Goal: Task Accomplishment & Management: Manage account settings

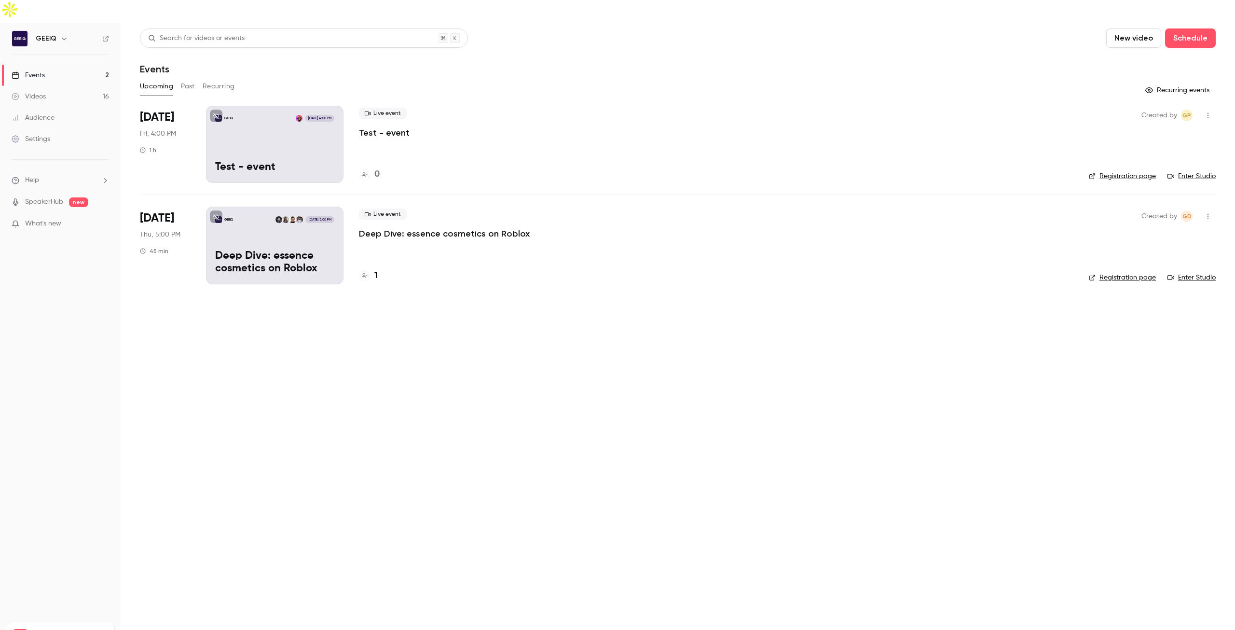
click at [56, 86] on link "Videos 16" at bounding box center [60, 96] width 121 height 21
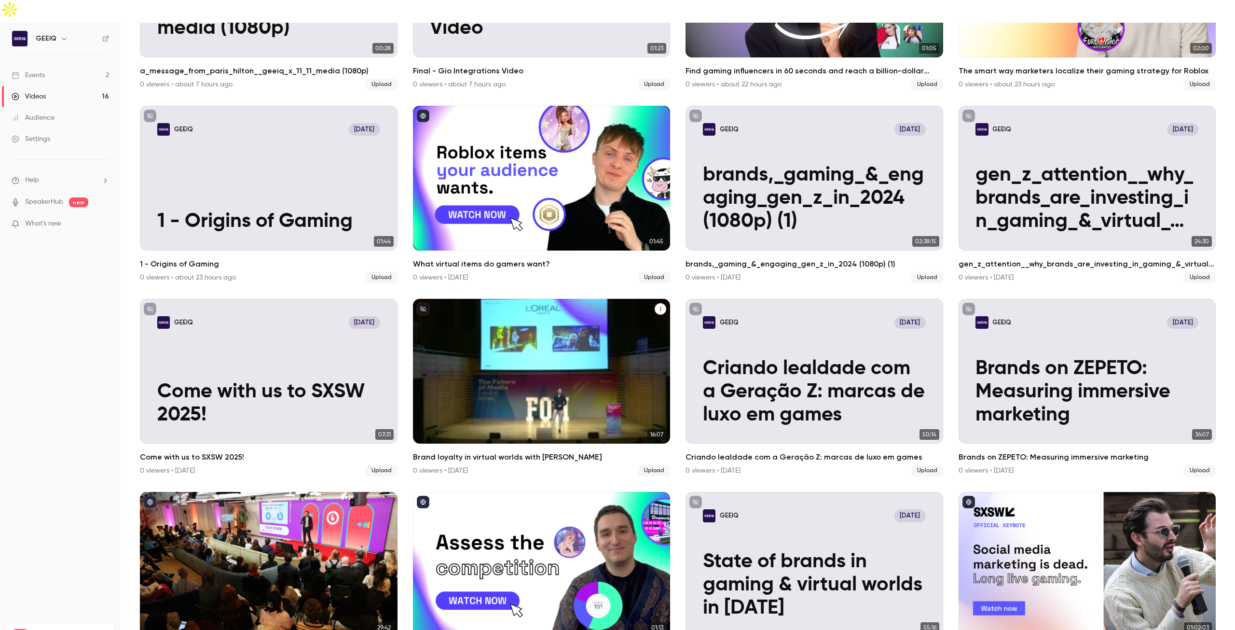
scroll to position [218, 0]
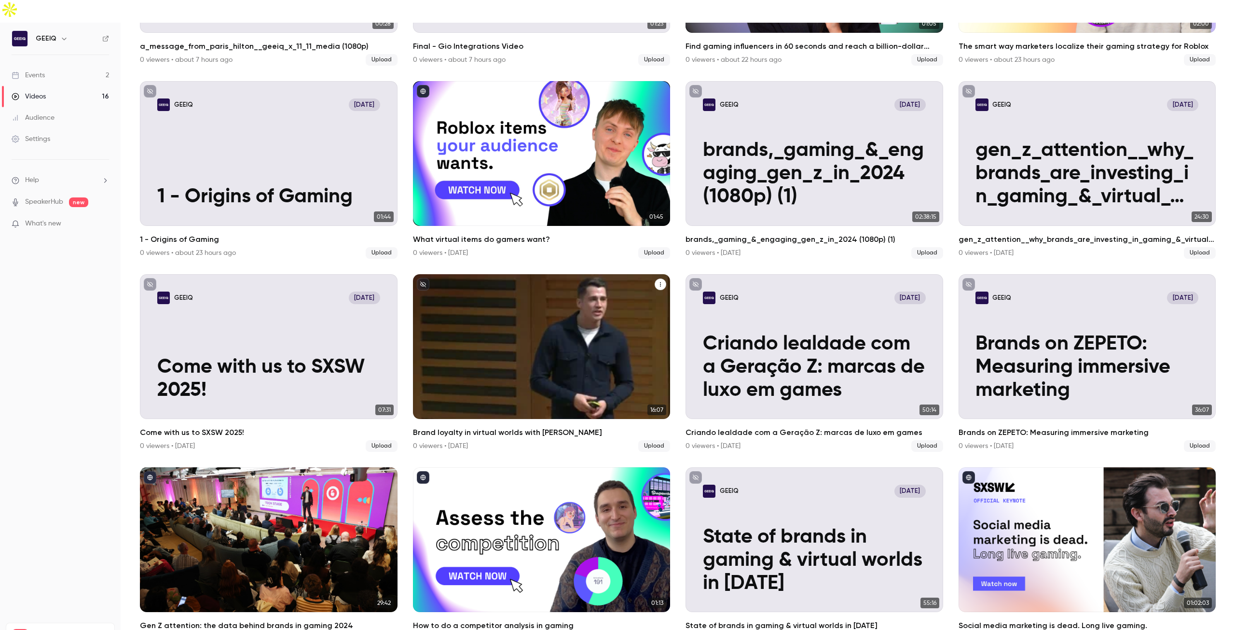
click at [536, 426] on h2 "Brand loyalty in virtual worlds with [PERSON_NAME]" at bounding box center [542, 432] width 258 height 12
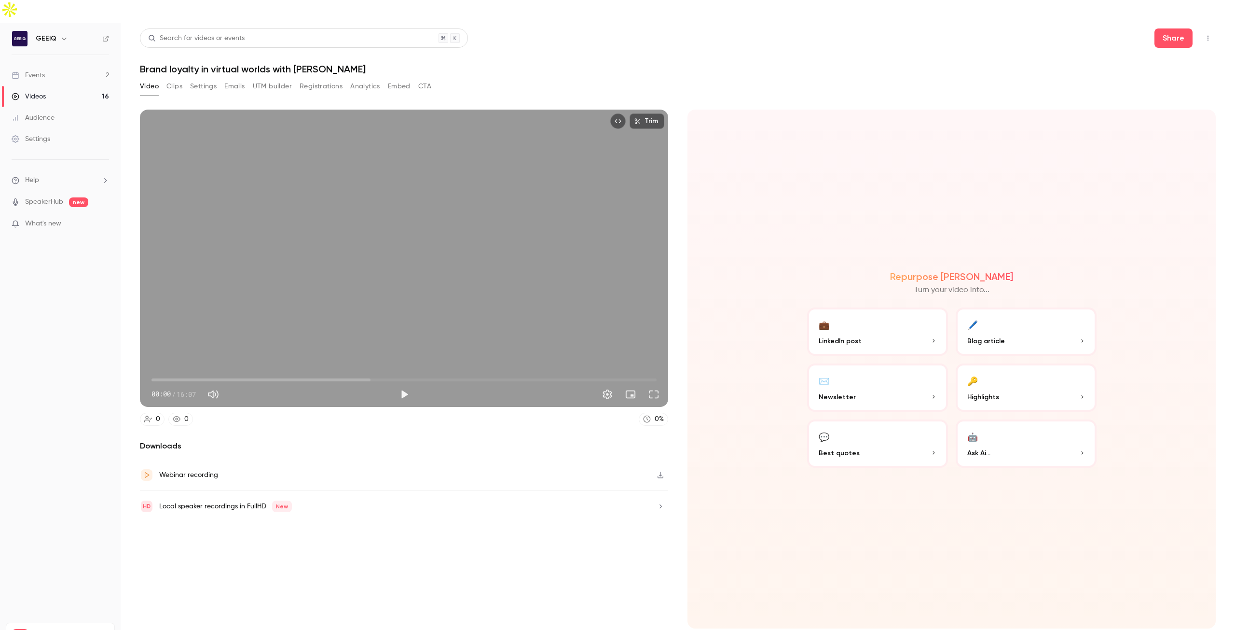
click at [155, 79] on button "Video" at bounding box center [149, 86] width 19 height 15
click at [62, 65] on link "Events 2" at bounding box center [60, 75] width 121 height 21
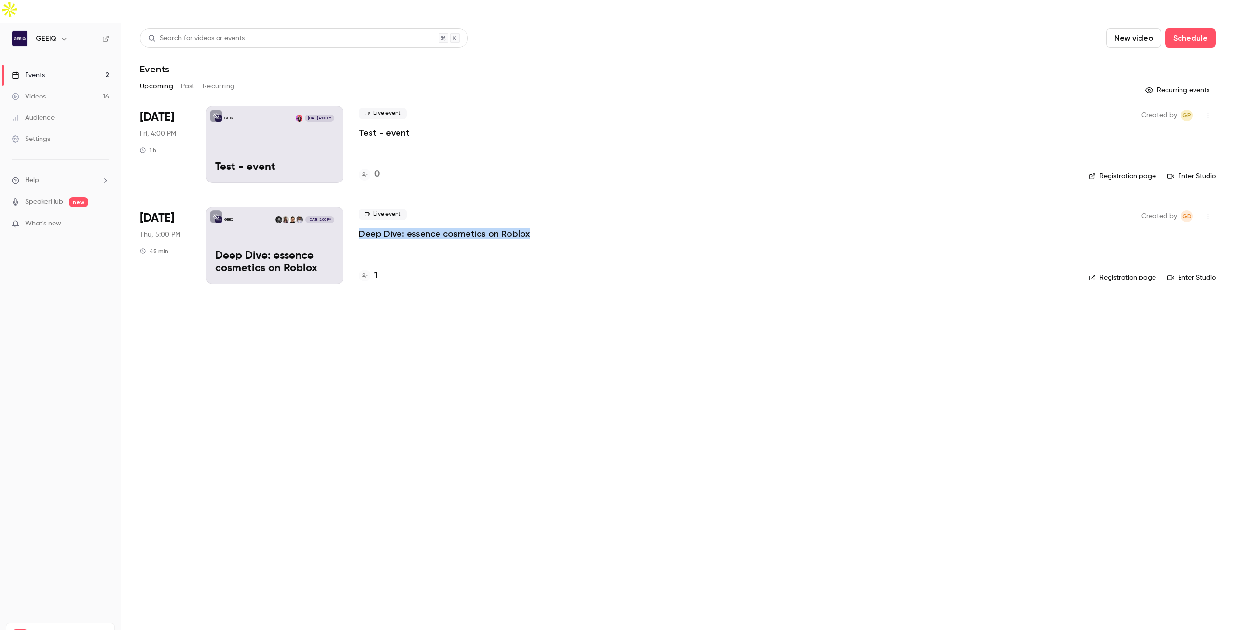
drag, startPoint x: 575, startPoint y: 211, endPoint x: 357, endPoint y: 216, distance: 217.1
click at [357, 216] on li "[DATE] Thu, 5:00 PM 45 min GEEIQ [DATE] 5:00 PM Deep Dive: essence cosmetics on…" at bounding box center [678, 244] width 1076 height 101
copy p "Deep Dive: essence cosmetics on Roblox"
click at [71, 86] on link "Videos 16" at bounding box center [60, 96] width 121 height 21
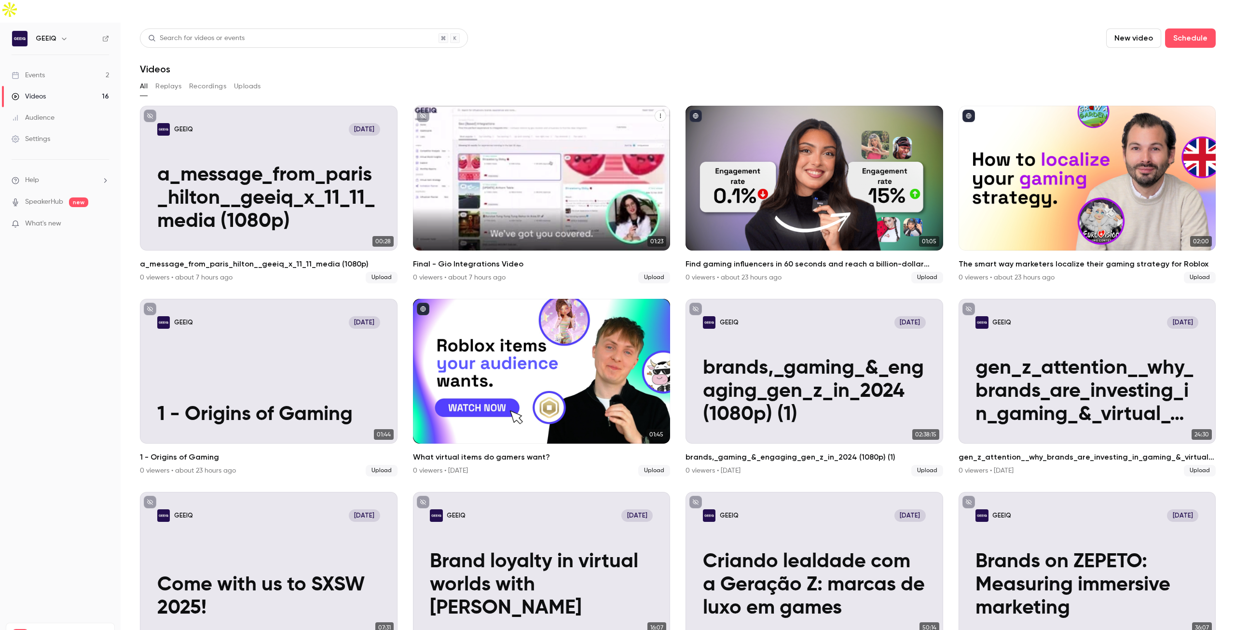
click at [657, 113] on icon "Final - Gio Integrations Video" at bounding box center [660, 116] width 6 height 6
click at [611, 123] on div "GEEIQ [DATE]" at bounding box center [541, 129] width 223 height 13
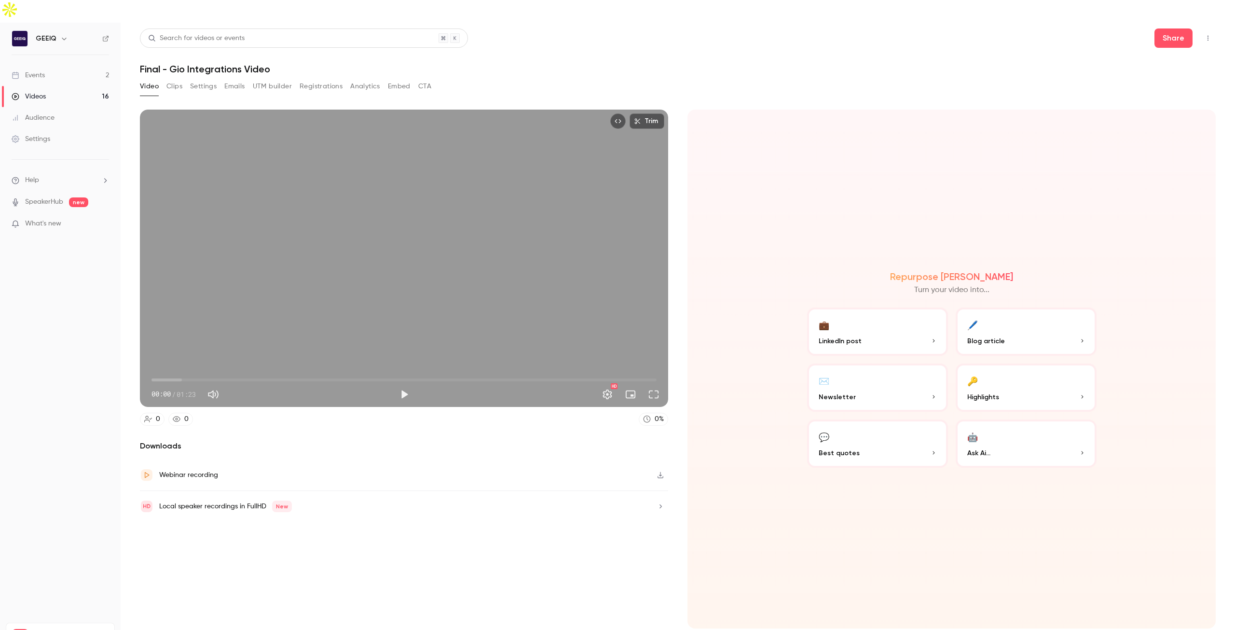
click at [203, 79] on button "Settings" at bounding box center [203, 86] width 27 height 15
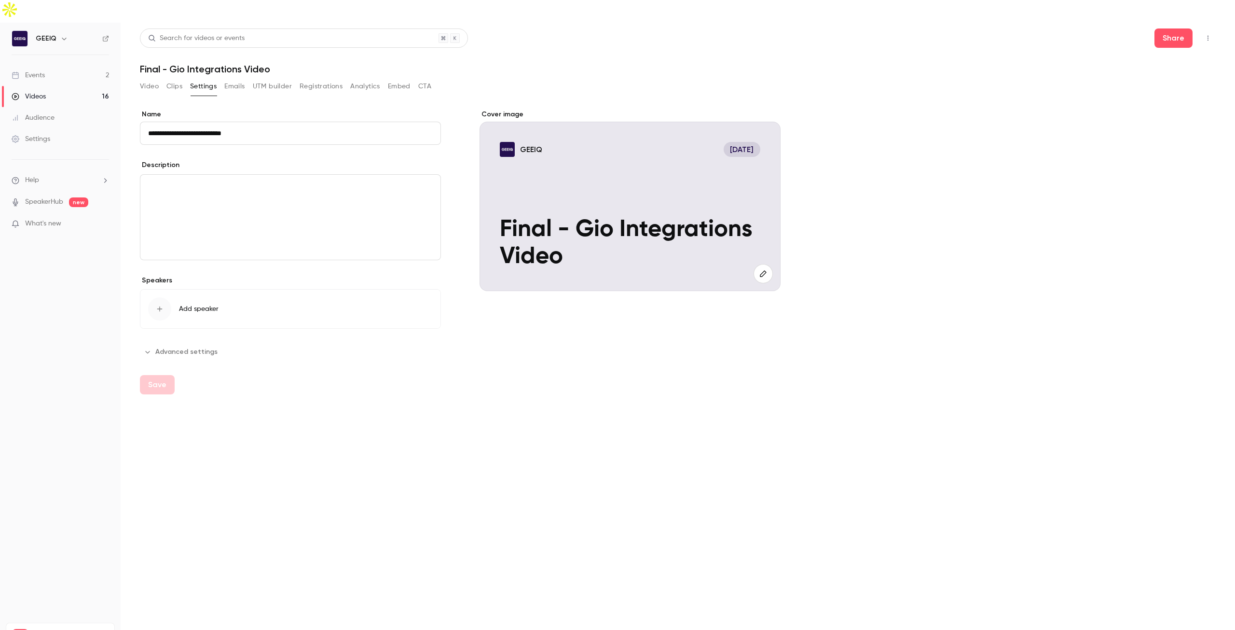
click at [759, 264] on button "button" at bounding box center [762, 273] width 19 height 19
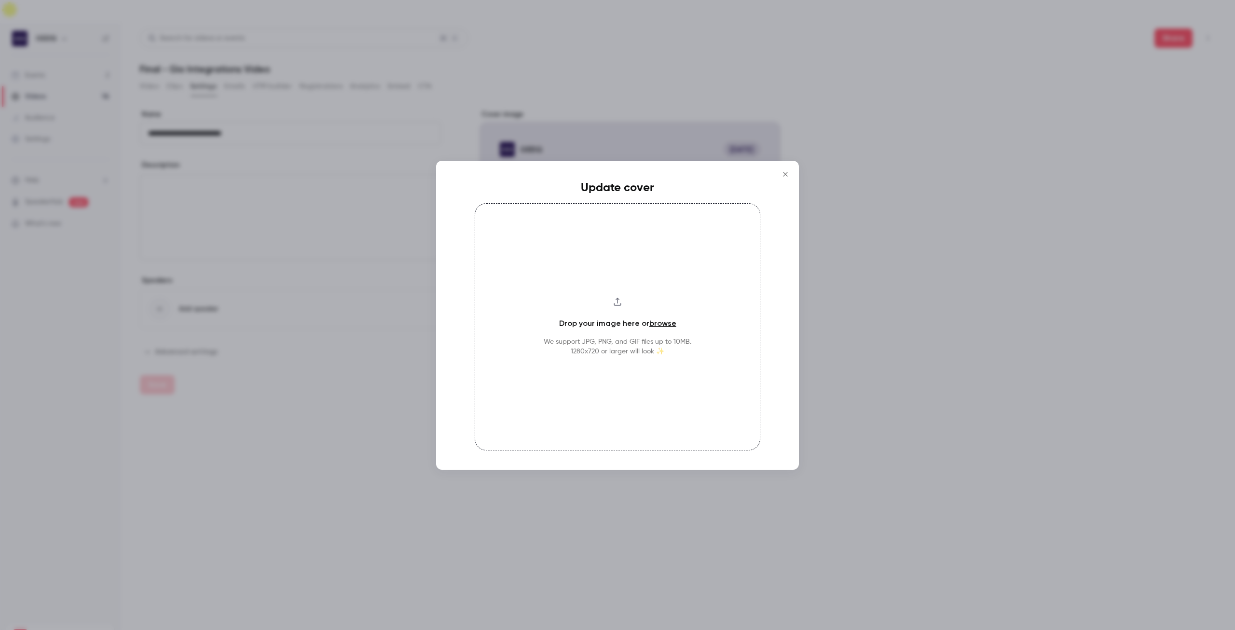
click at [644, 314] on div "Drop your image here or browse We support JPG, PNG, and GIF files up to 10MB. 1…" at bounding box center [618, 326] width 286 height 247
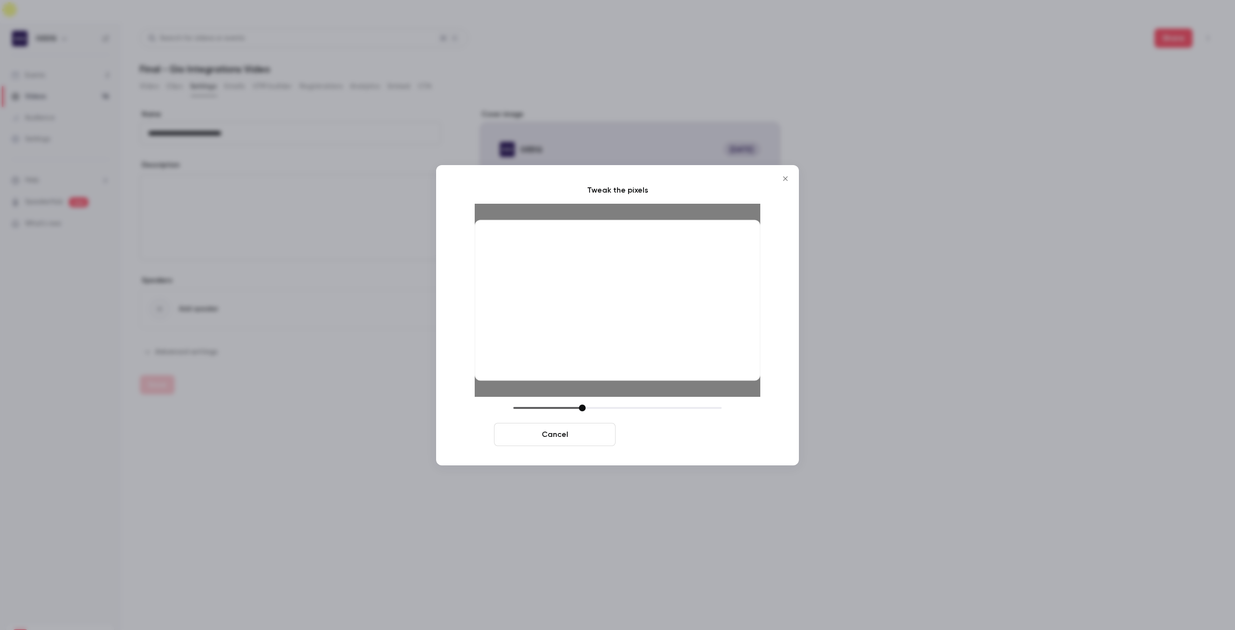
click at [705, 437] on button "Crop and save" at bounding box center [680, 434] width 122 height 23
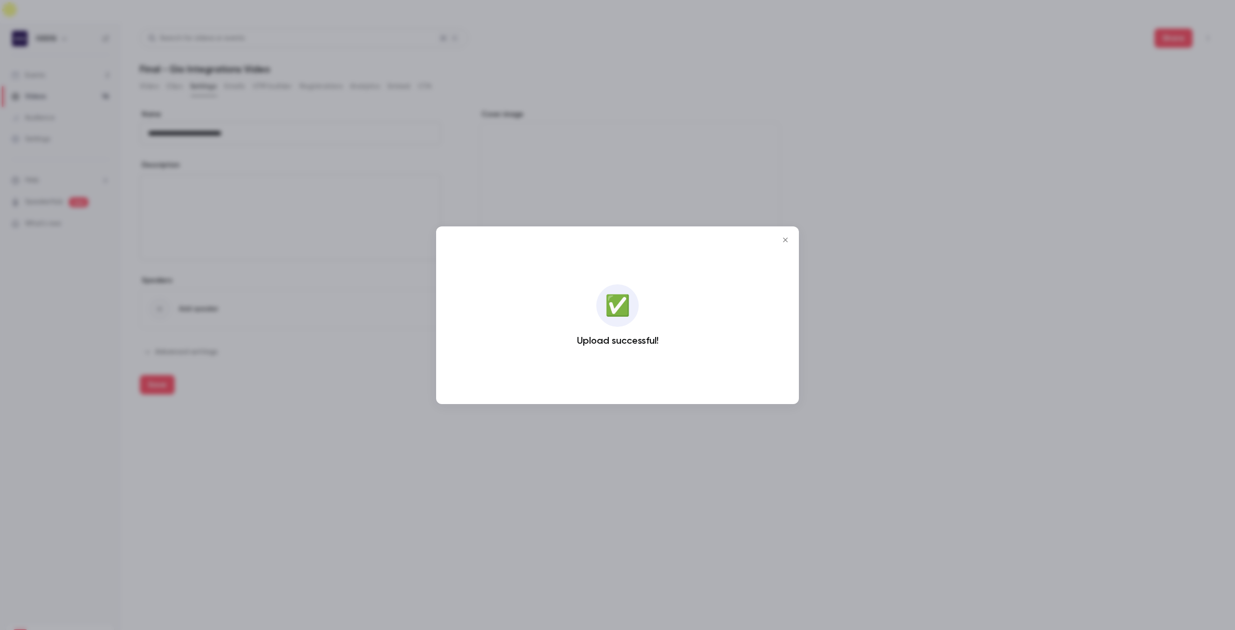
click at [789, 236] on icon "Close" at bounding box center [786, 240] width 12 height 8
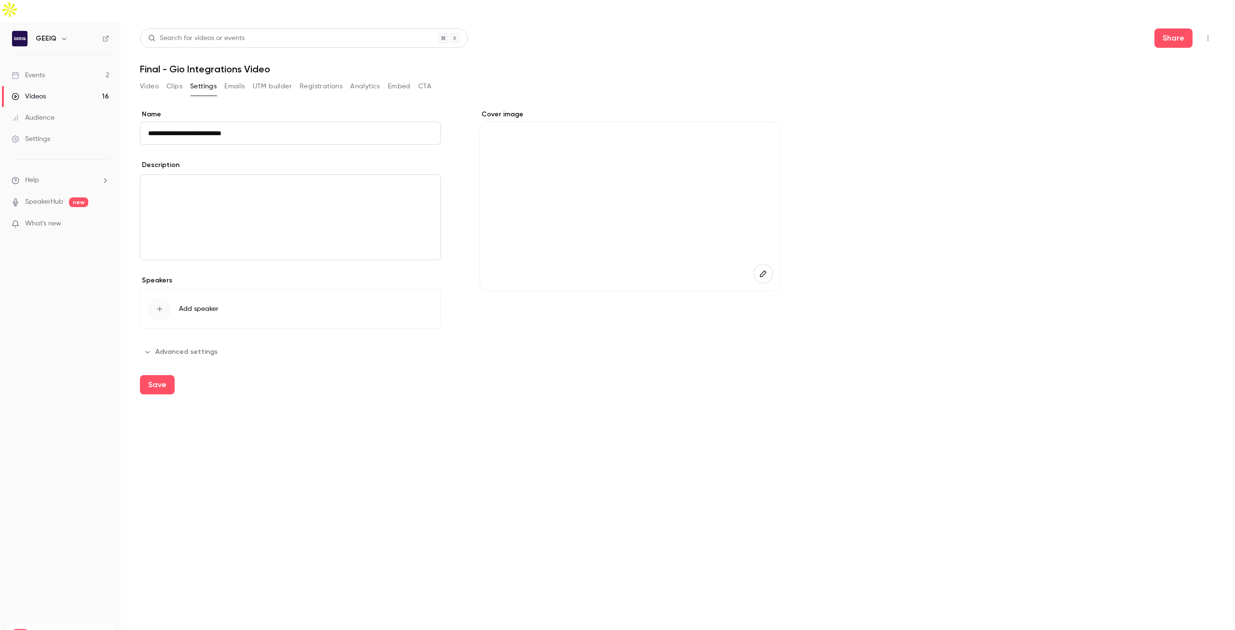
drag, startPoint x: 253, startPoint y: 109, endPoint x: 119, endPoint y: 113, distance: 134.2
click at [119, 113] on div "**********" at bounding box center [617, 338] width 1235 height 630
paste input "**********"
type input "**********"
click at [218, 136] on div "**********" at bounding box center [290, 234] width 301 height 250
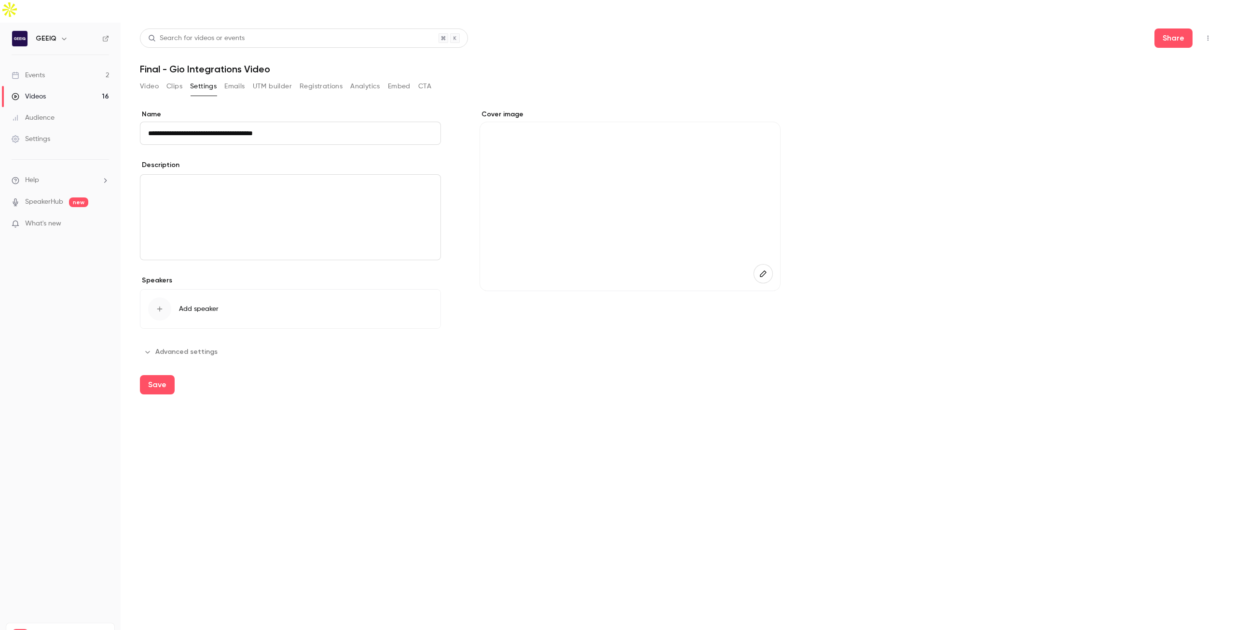
click at [180, 344] on button "Advanced settings" at bounding box center [181, 351] width 83 height 15
click at [161, 375] on button "Save" at bounding box center [157, 384] width 35 height 19
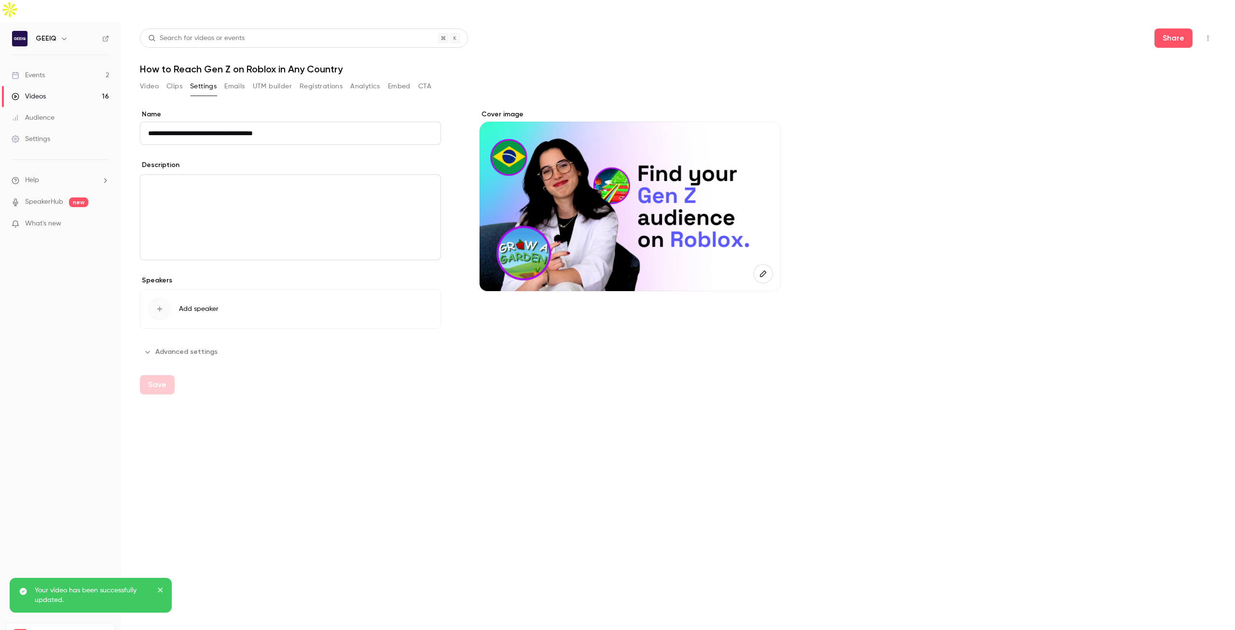
click at [156, 79] on button "Video" at bounding box center [149, 86] width 19 height 15
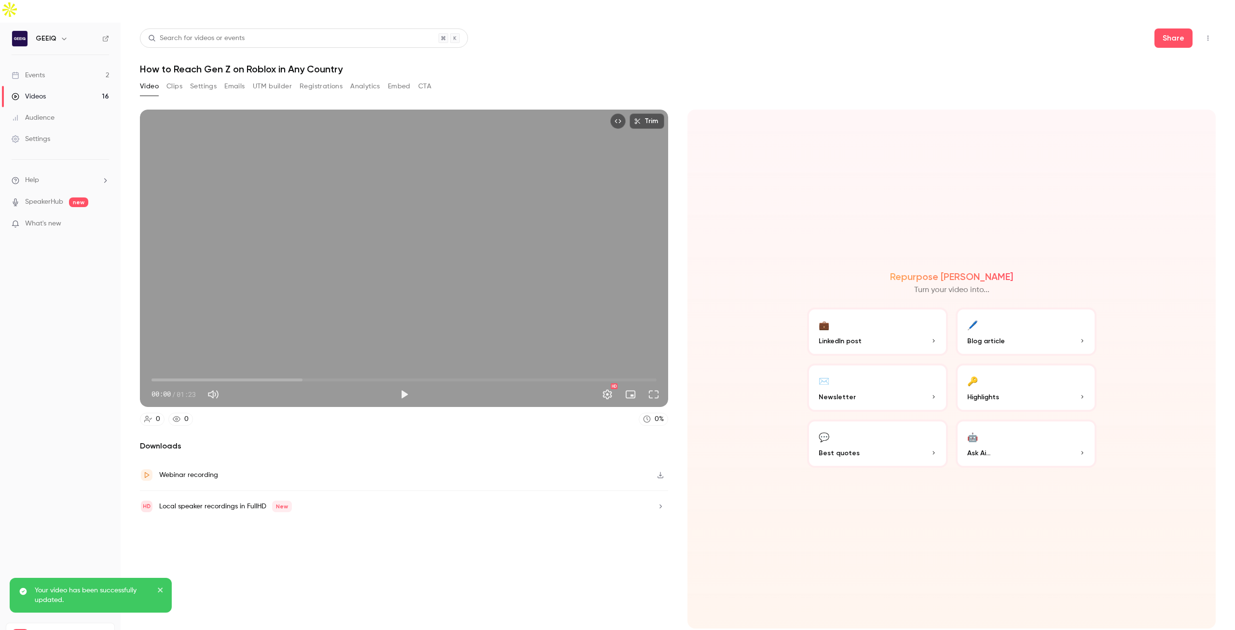
click at [57, 65] on link "Events 2" at bounding box center [60, 75] width 121 height 21
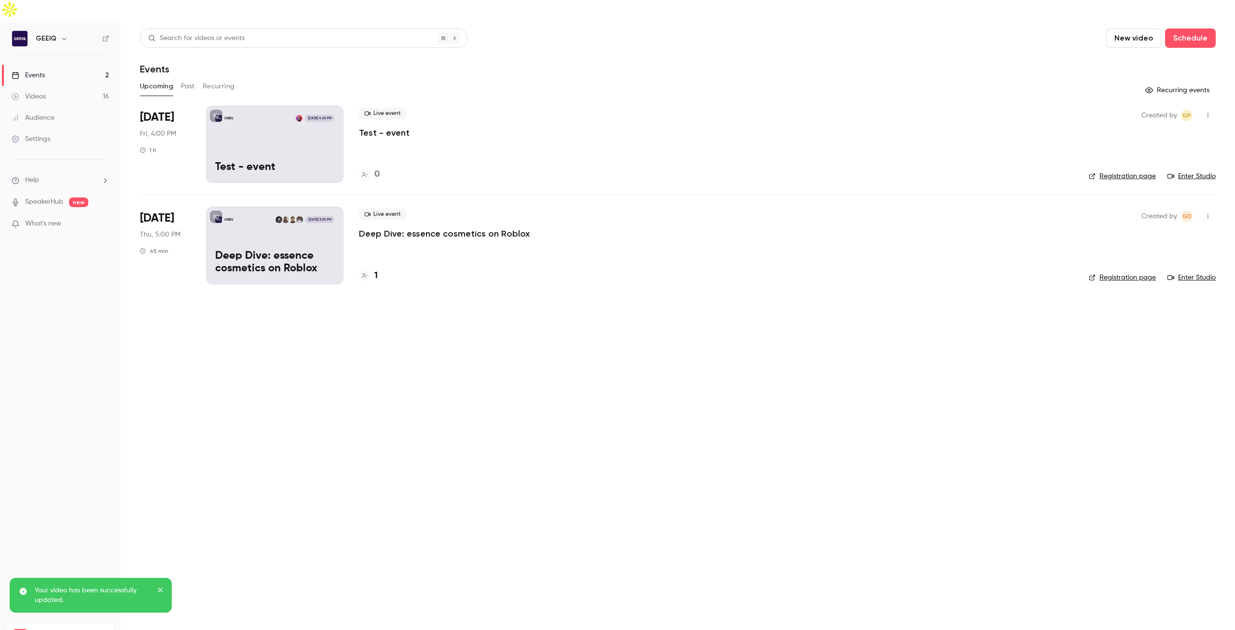
click at [50, 86] on link "Videos 16" at bounding box center [60, 96] width 121 height 21
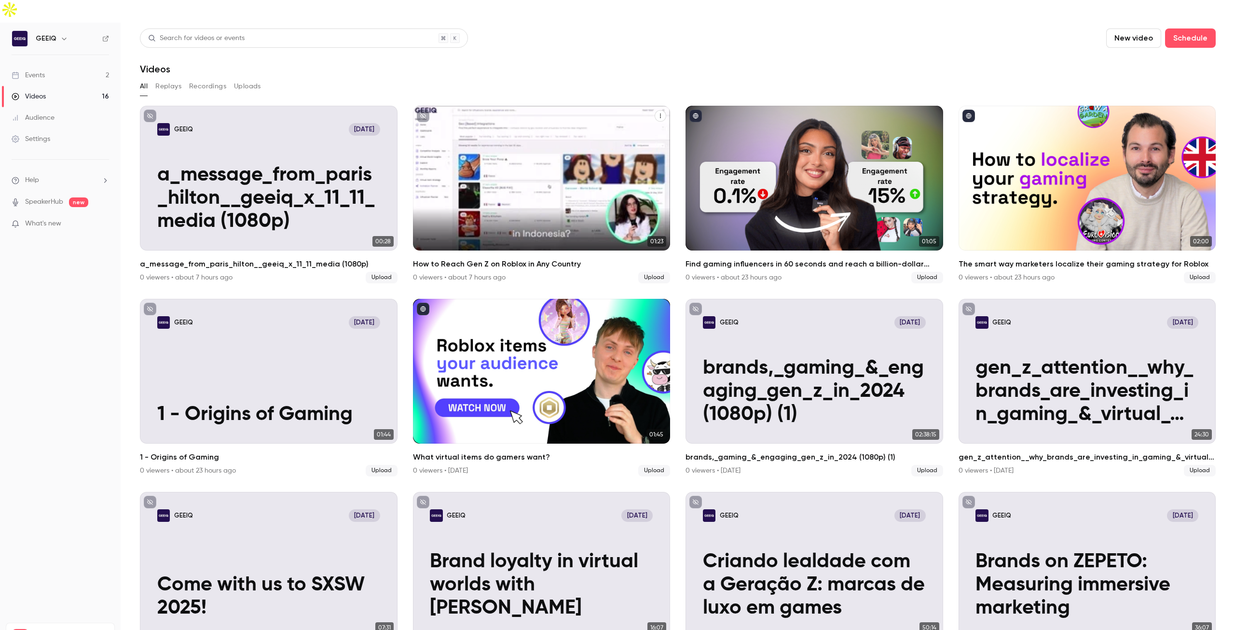
click at [422, 113] on icon "unpublished" at bounding box center [423, 116] width 6 height 6
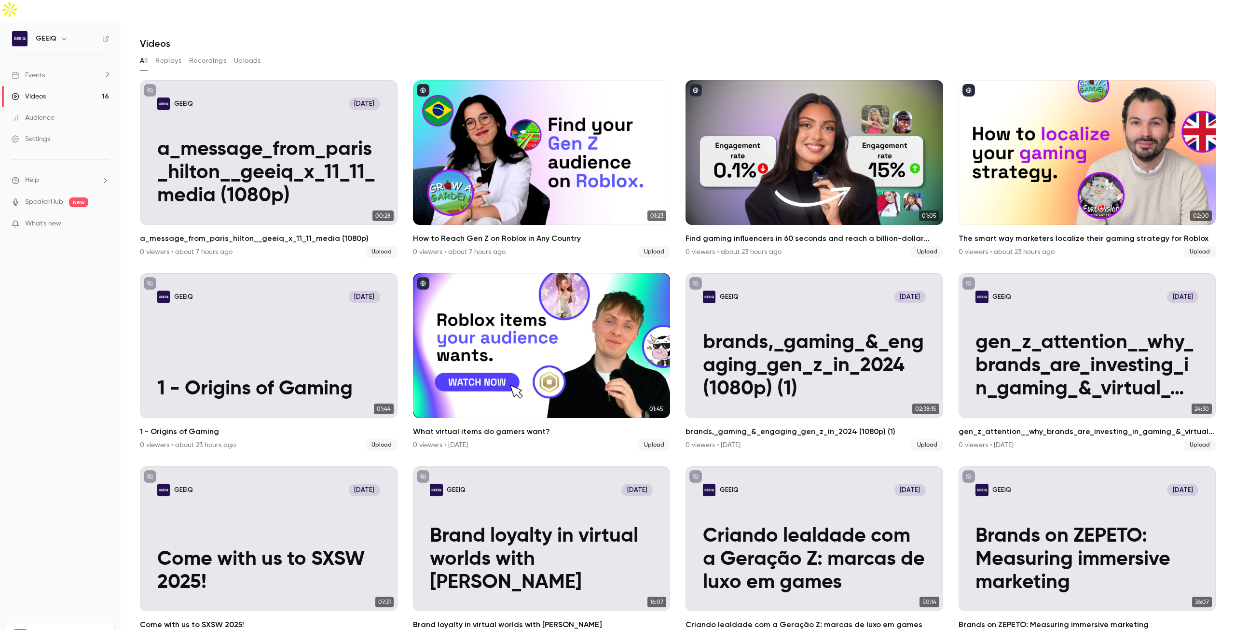
scroll to position [25, 0]
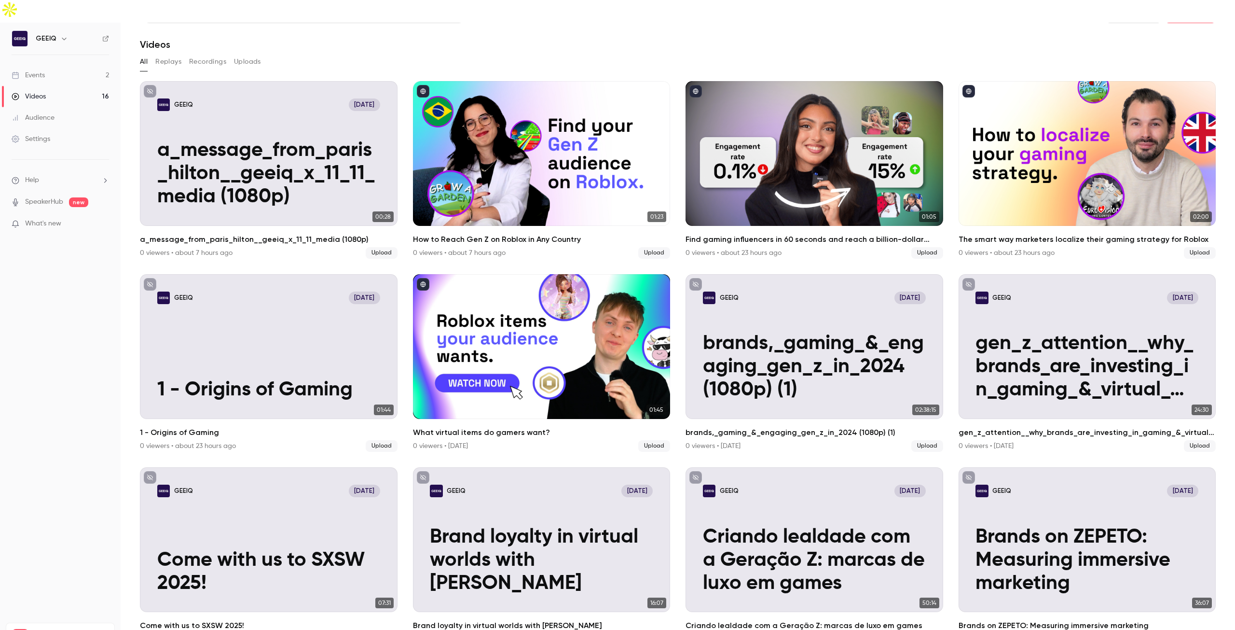
click at [68, 65] on link "Events 2" at bounding box center [60, 75] width 121 height 21
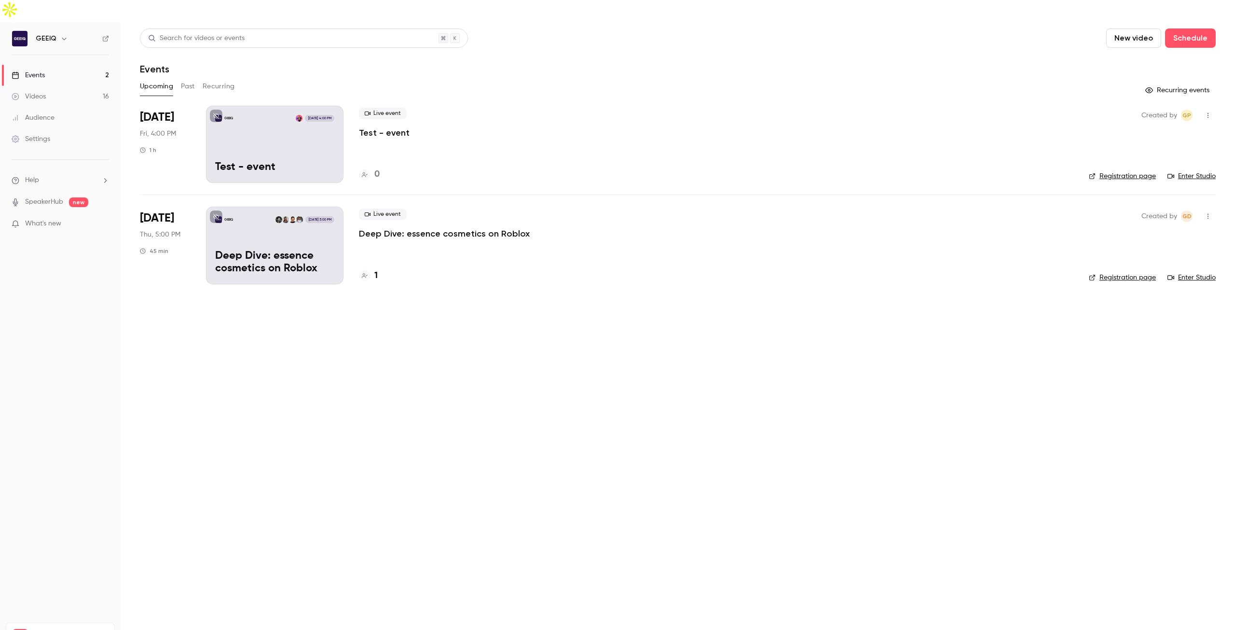
click at [298, 222] on div "GEEIQ [DATE] 5:00 PM Deep Dive: essence cosmetics on Roblox" at bounding box center [274, 244] width 137 height 77
click at [405, 228] on p "Deep Dive: essence cosmetics on Roblox" at bounding box center [444, 234] width 171 height 12
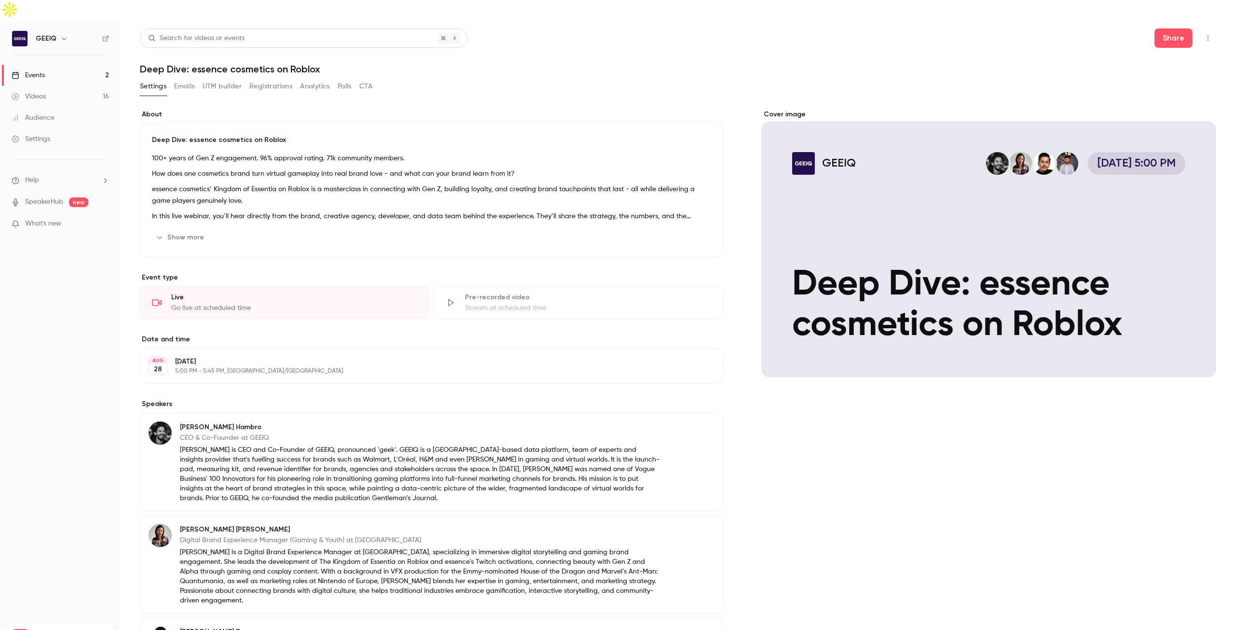
click at [292, 40] on header "Search for videos or events Share Deep Dive: essence cosmetics on Roblox" at bounding box center [678, 51] width 1076 height 46
drag, startPoint x: 324, startPoint y: 44, endPoint x: 193, endPoint y: 43, distance: 130.2
click at [193, 63] on h1 "Deep Dive: essence cosmetics on Roblox" at bounding box center [678, 69] width 1076 height 12
copy h1 "essence cosmetics on Roblox"
click at [185, 79] on button "Emails" at bounding box center [184, 86] width 20 height 15
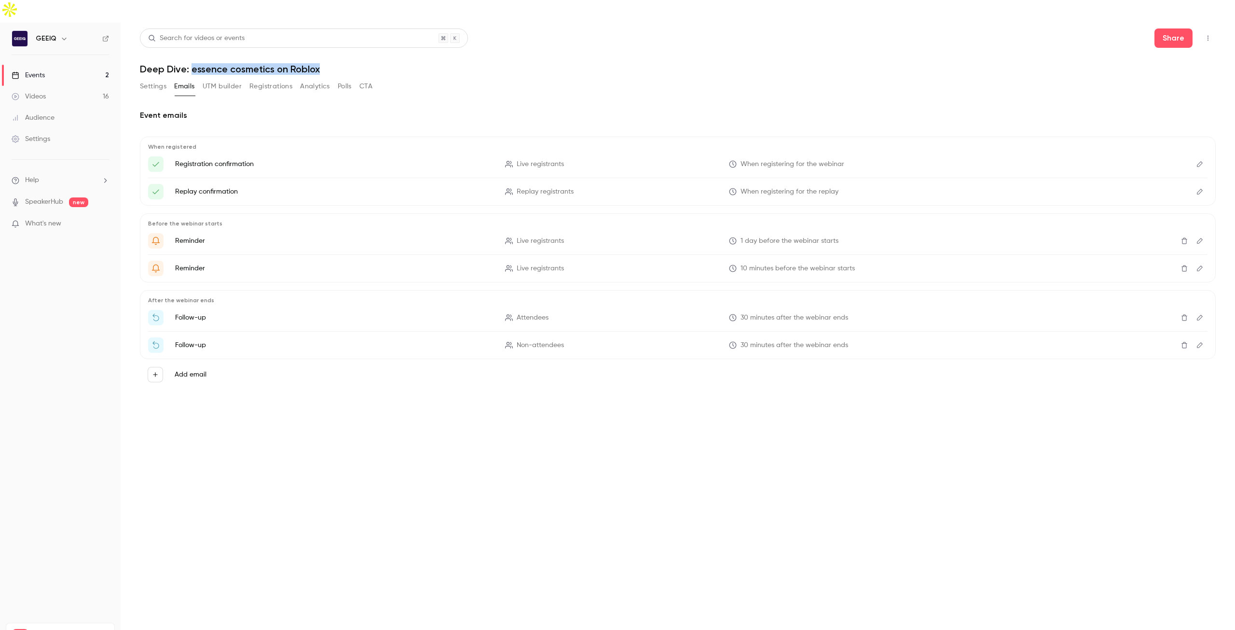
click at [216, 79] on button "UTM builder" at bounding box center [222, 86] width 39 height 15
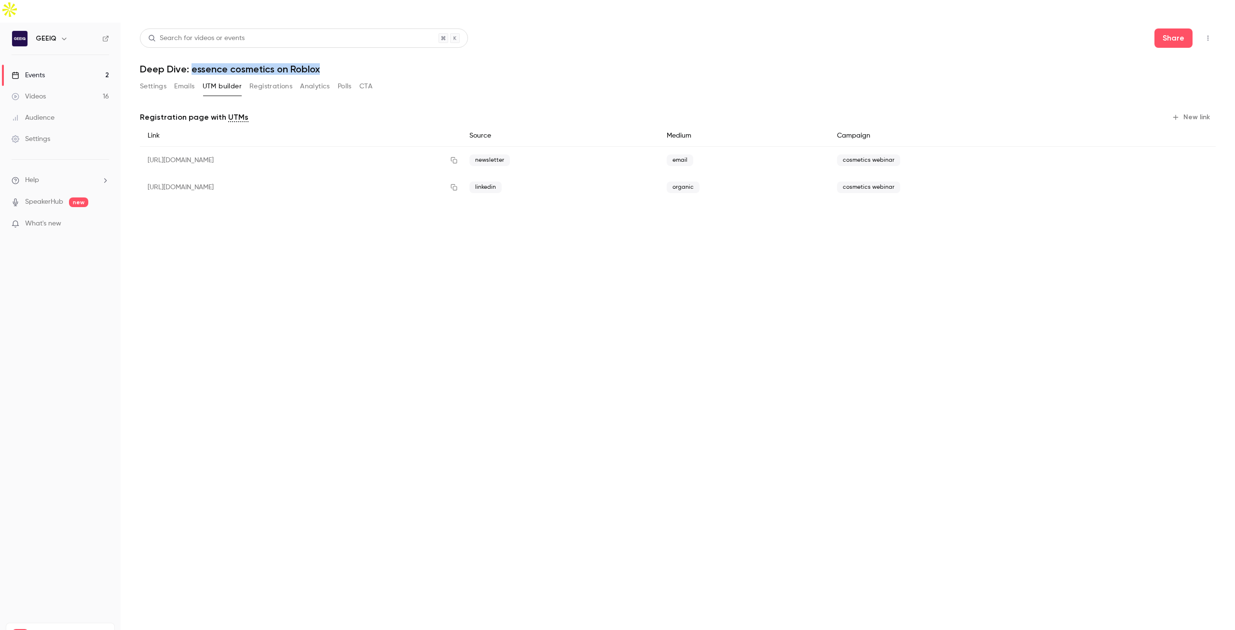
click at [67, 86] on link "Videos 16" at bounding box center [60, 96] width 121 height 21
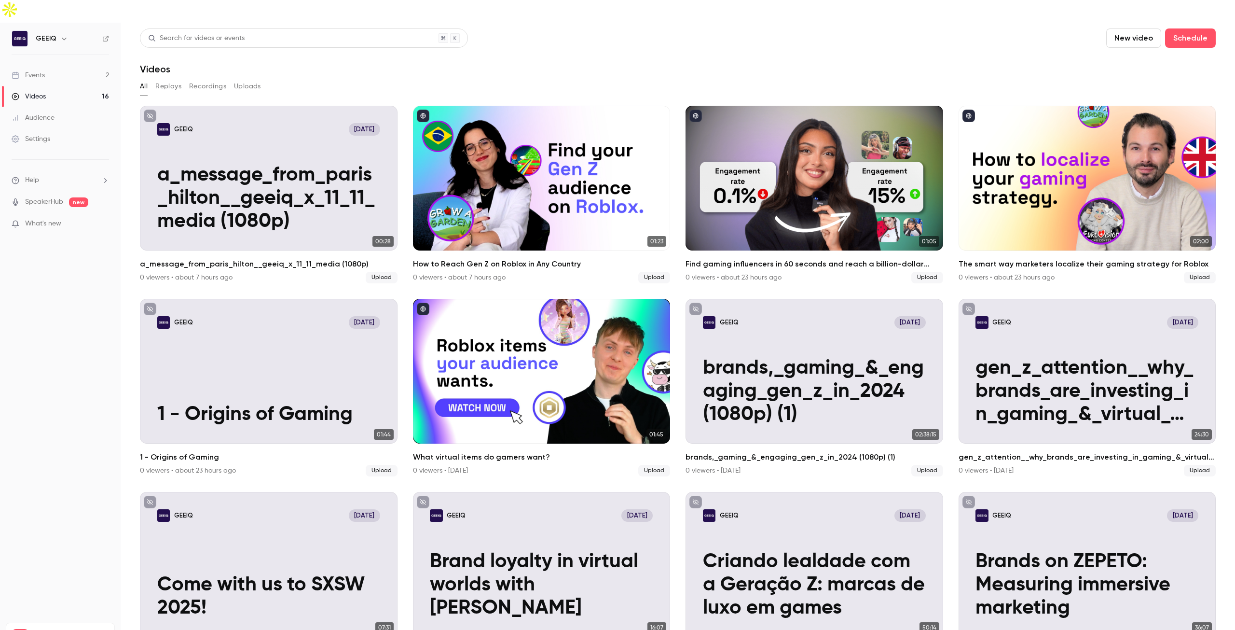
click at [38, 134] on div "Settings" at bounding box center [31, 139] width 39 height 10
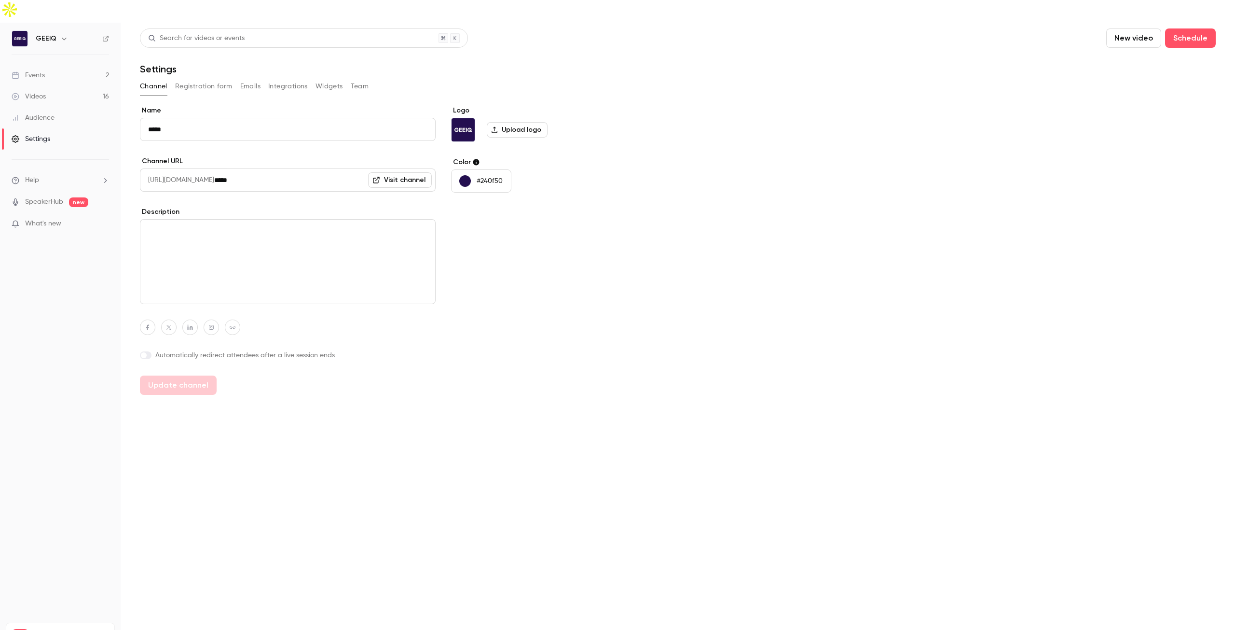
drag, startPoint x: 238, startPoint y: 79, endPoint x: 240, endPoint y: 74, distance: 5.0
click at [238, 78] on div "Search for videos or events New video Schedule Settings Channel Registration fo…" at bounding box center [678, 211] width 1076 height 366
click at [245, 79] on button "Emails" at bounding box center [250, 86] width 20 height 15
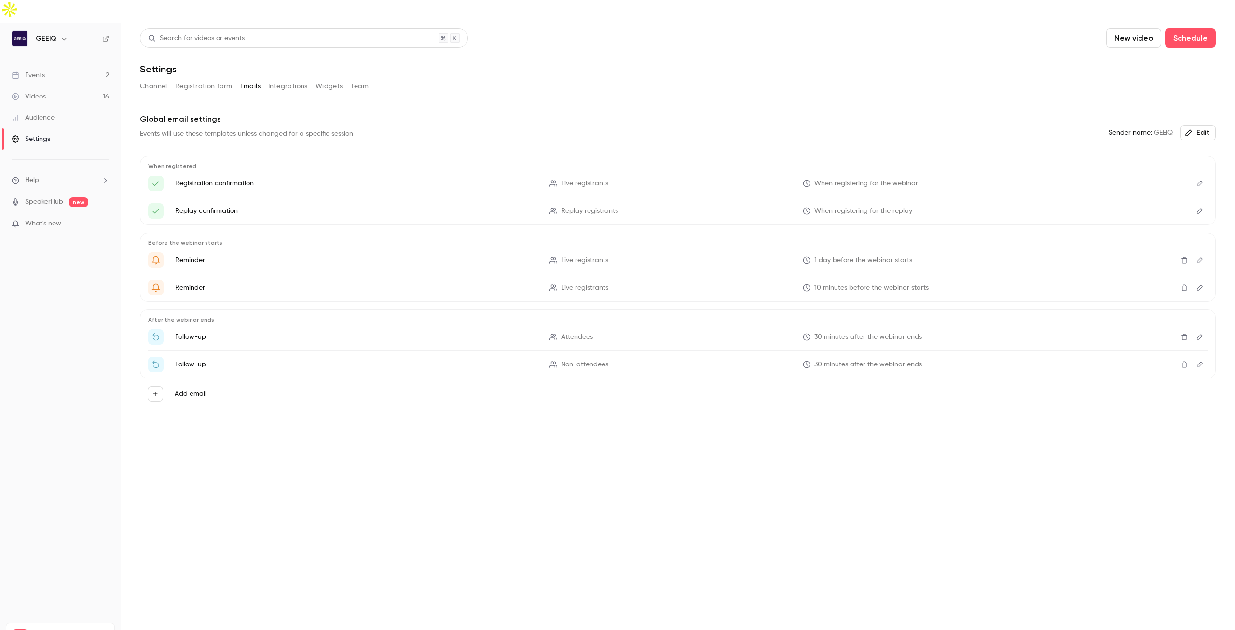
click at [279, 79] on button "Integrations" at bounding box center [288, 86] width 40 height 15
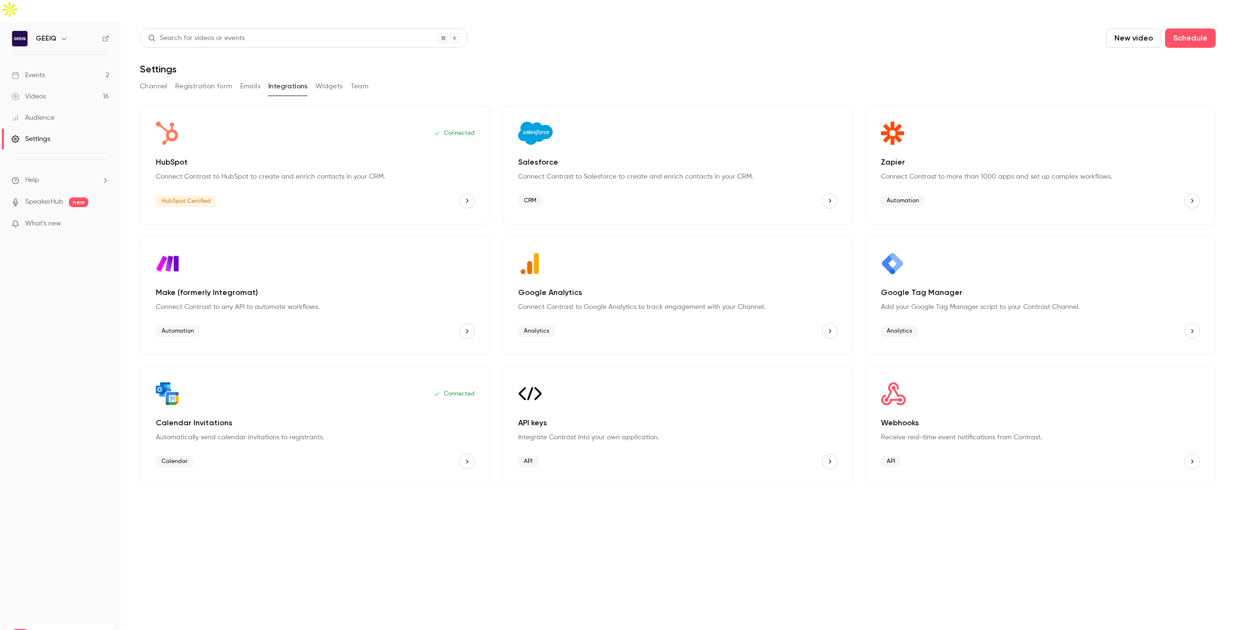
click at [337, 79] on button "Widgets" at bounding box center [328, 86] width 27 height 15
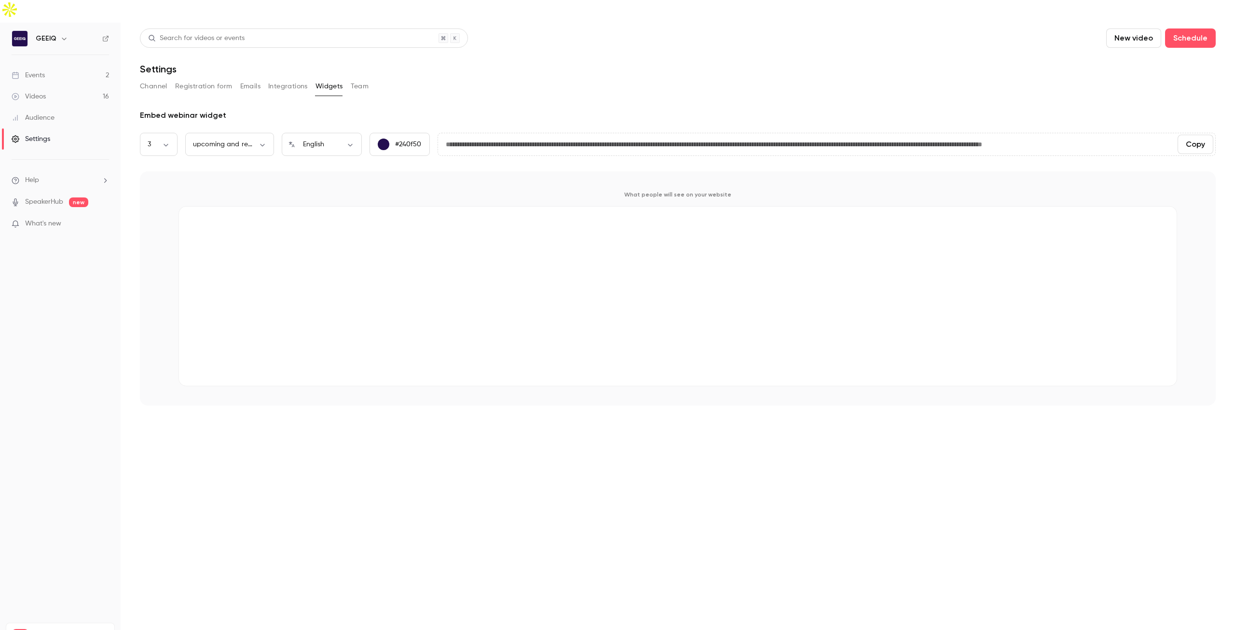
click at [359, 79] on button "Team" at bounding box center [360, 86] width 18 height 15
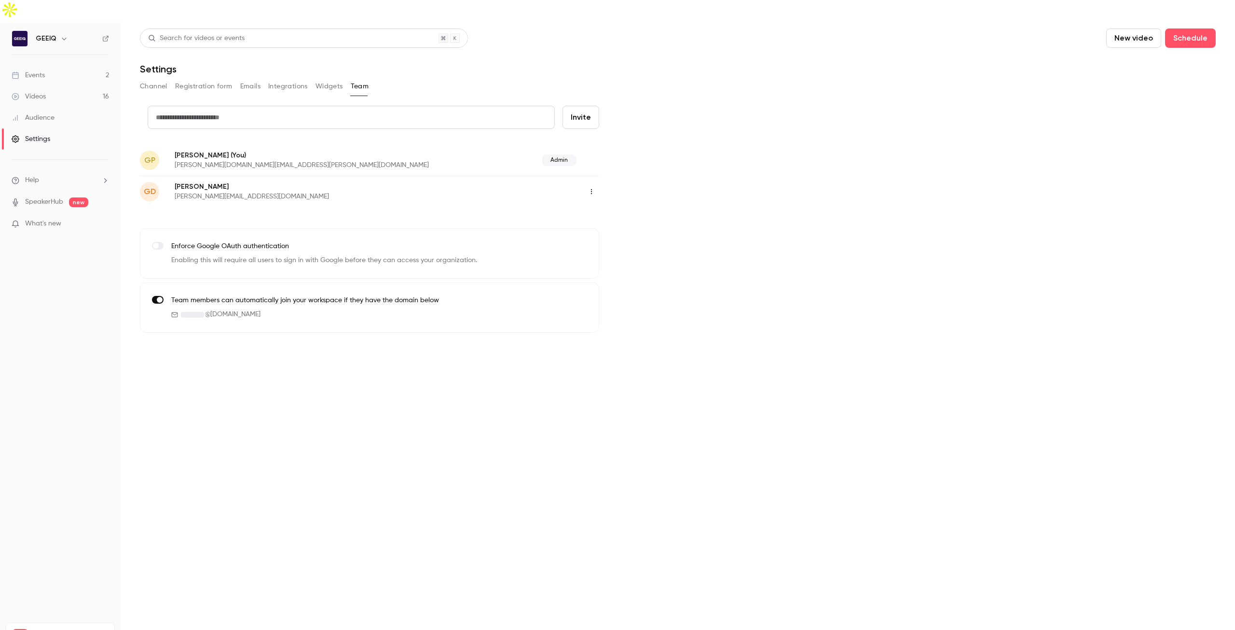
click at [334, 79] on button "Widgets" at bounding box center [328, 86] width 27 height 15
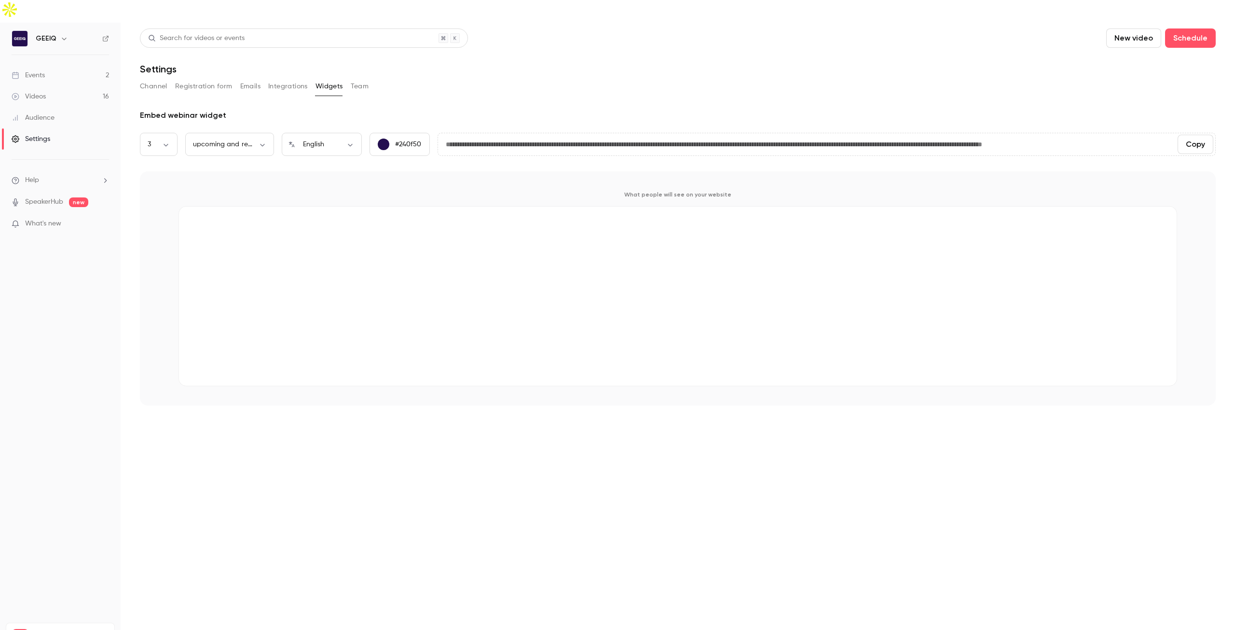
click at [358, 79] on button "Team" at bounding box center [360, 86] width 18 height 15
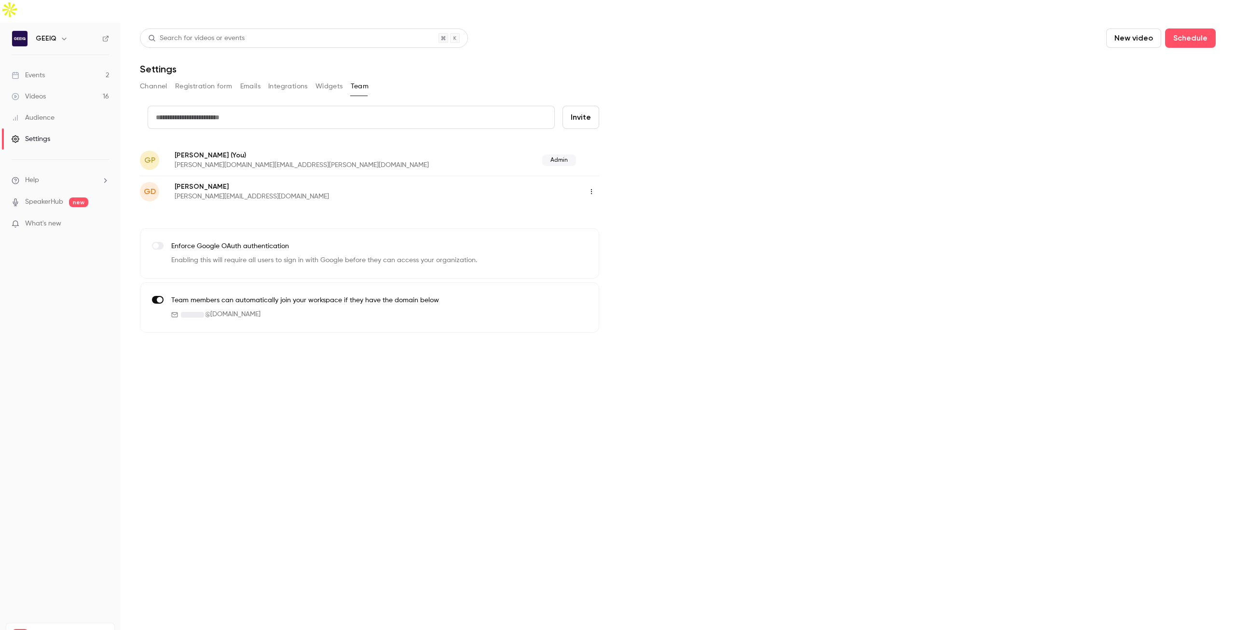
click at [332, 79] on button "Widgets" at bounding box center [328, 86] width 27 height 15
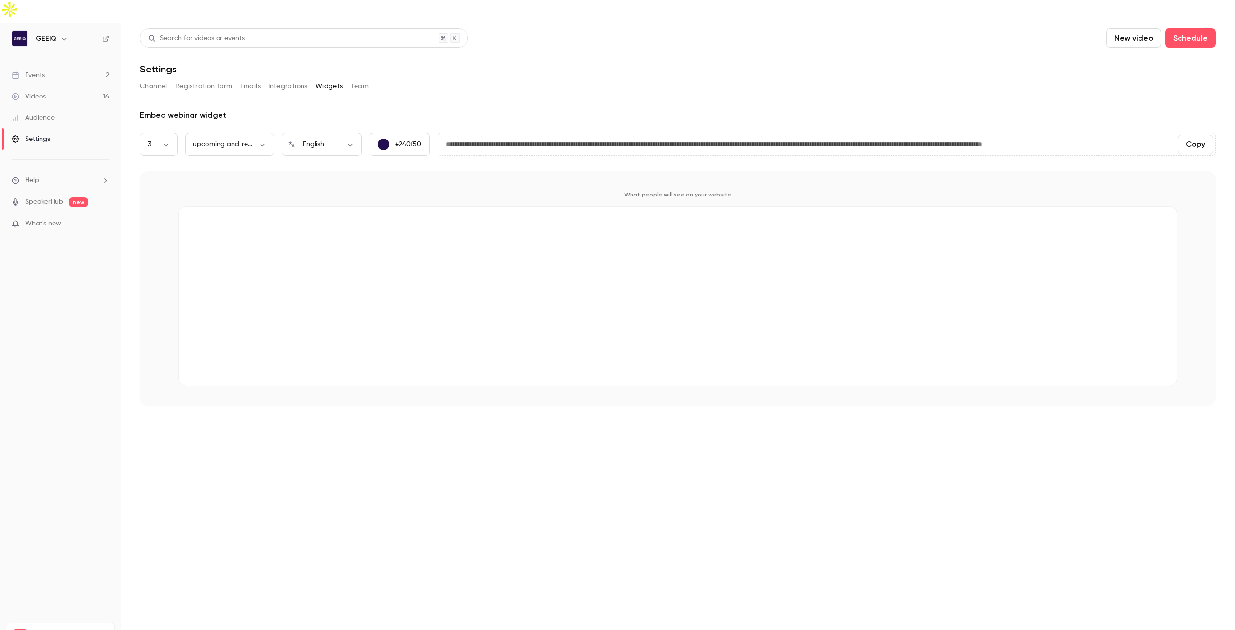
click at [294, 79] on button "Integrations" at bounding box center [288, 86] width 40 height 15
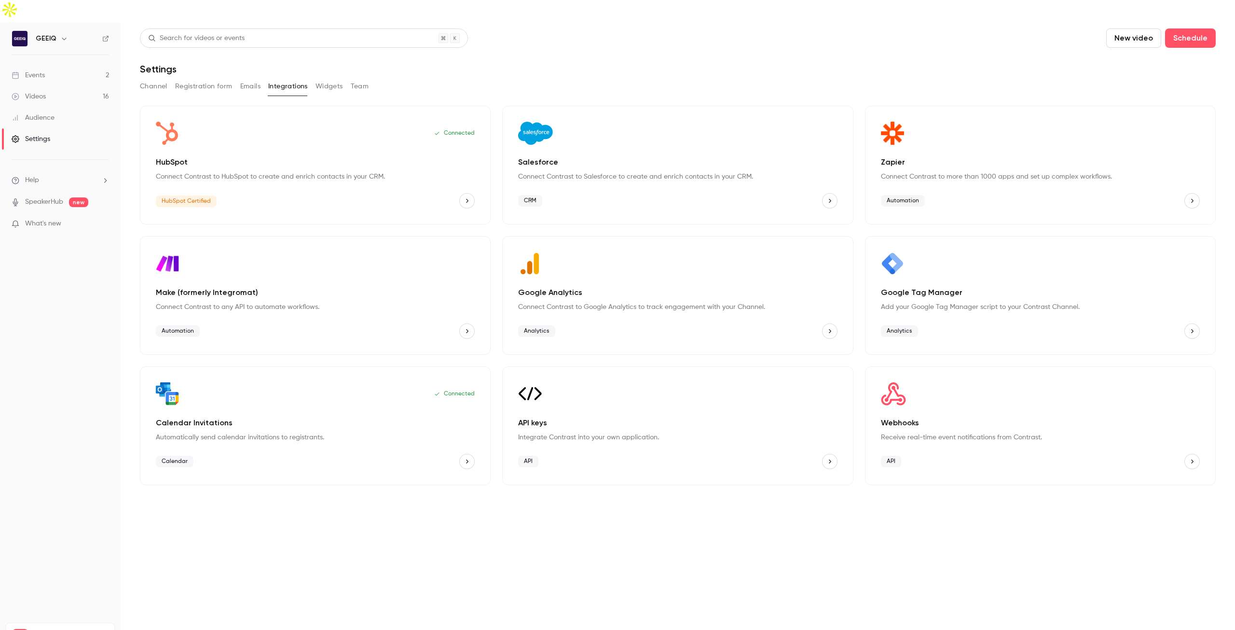
click at [146, 79] on button "Channel" at bounding box center [153, 86] width 27 height 15
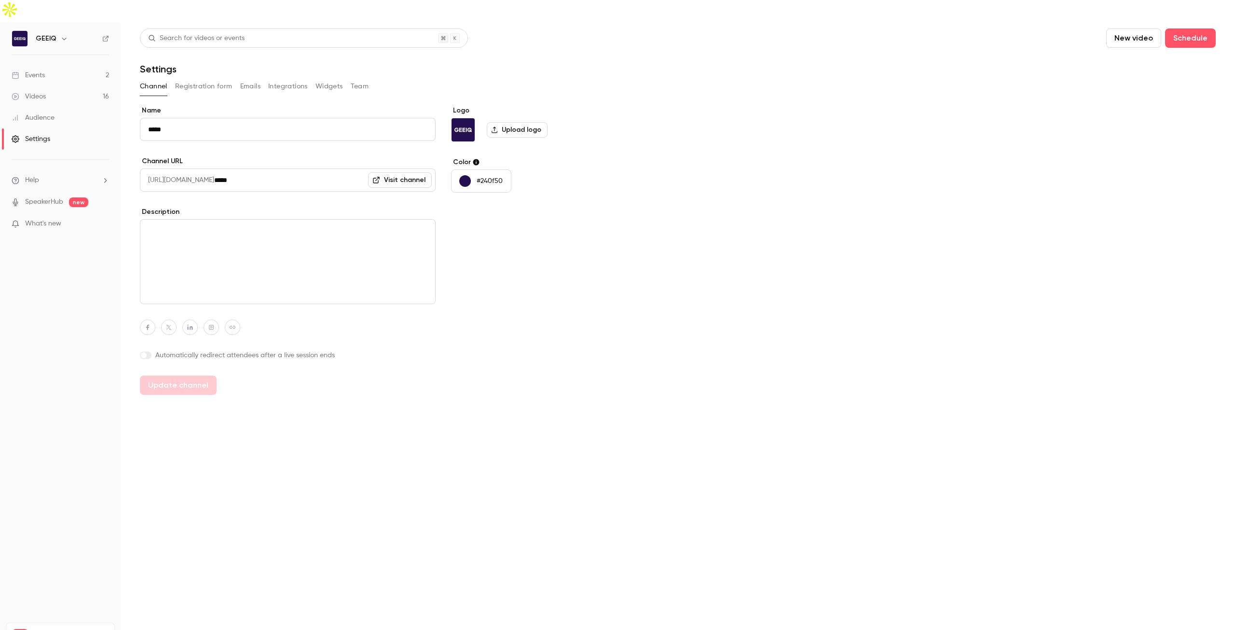
click at [46, 65] on link "Events 2" at bounding box center [60, 75] width 121 height 21
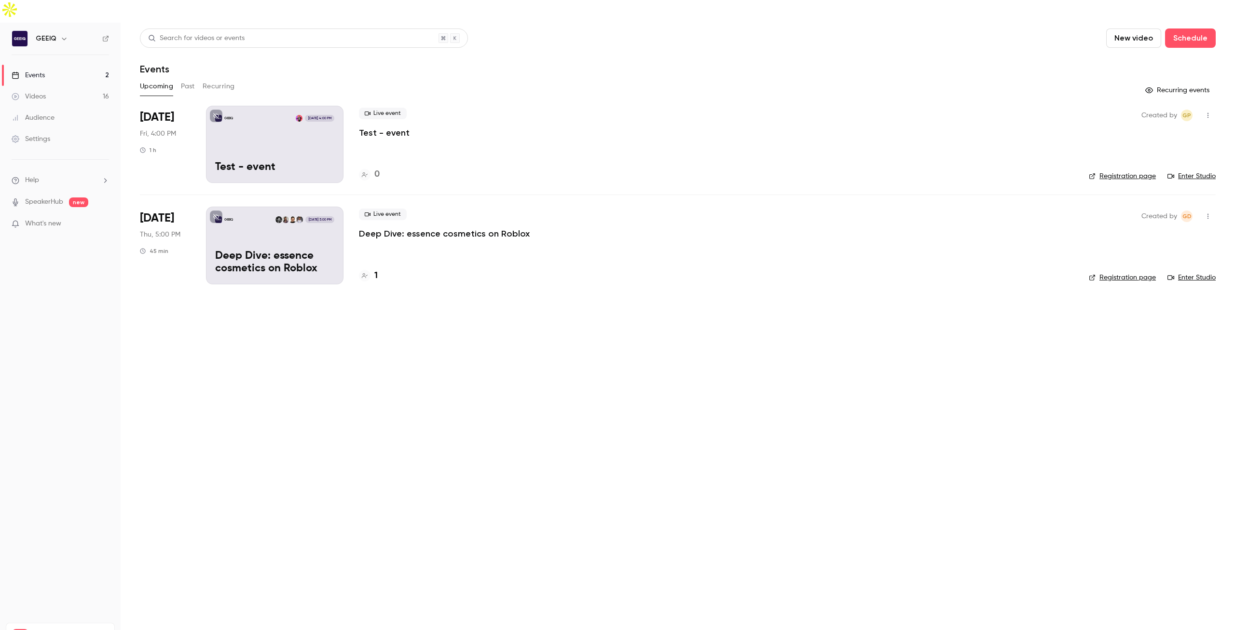
click at [302, 161] on p "Test - event" at bounding box center [274, 167] width 119 height 13
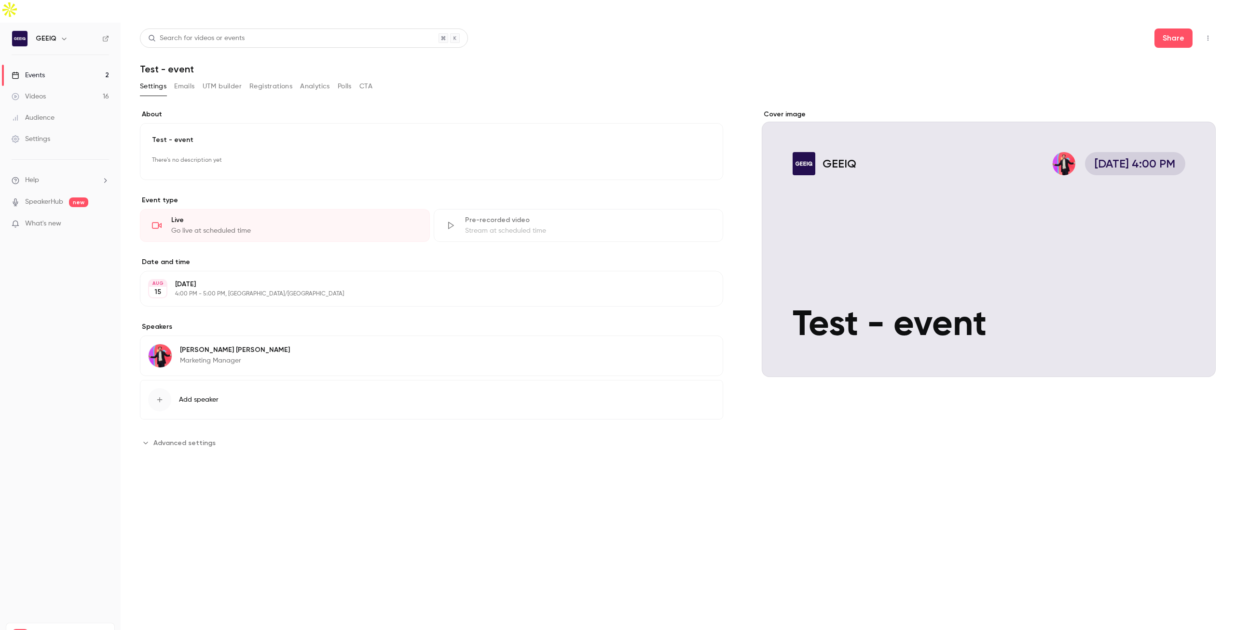
click at [174, 79] on div "Settings Emails UTM builder Registrations Analytics Polls CTA" at bounding box center [256, 86] width 233 height 15
click at [179, 79] on button "Emails" at bounding box center [184, 86] width 20 height 15
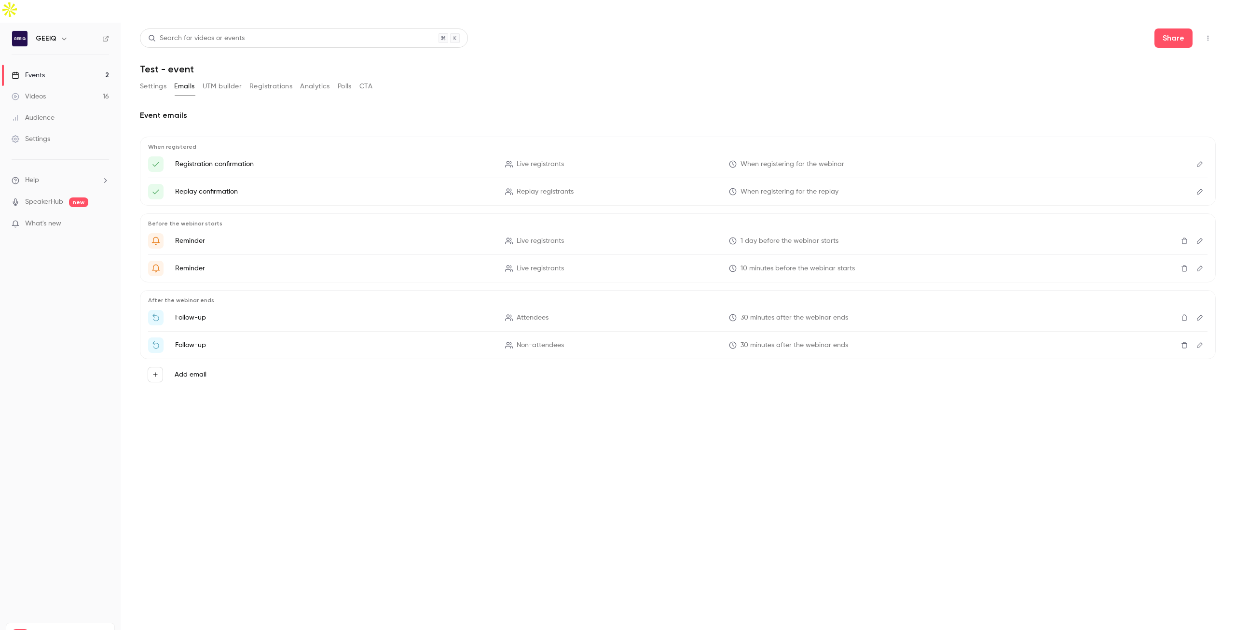
click at [209, 79] on button "UTM builder" at bounding box center [222, 86] width 39 height 15
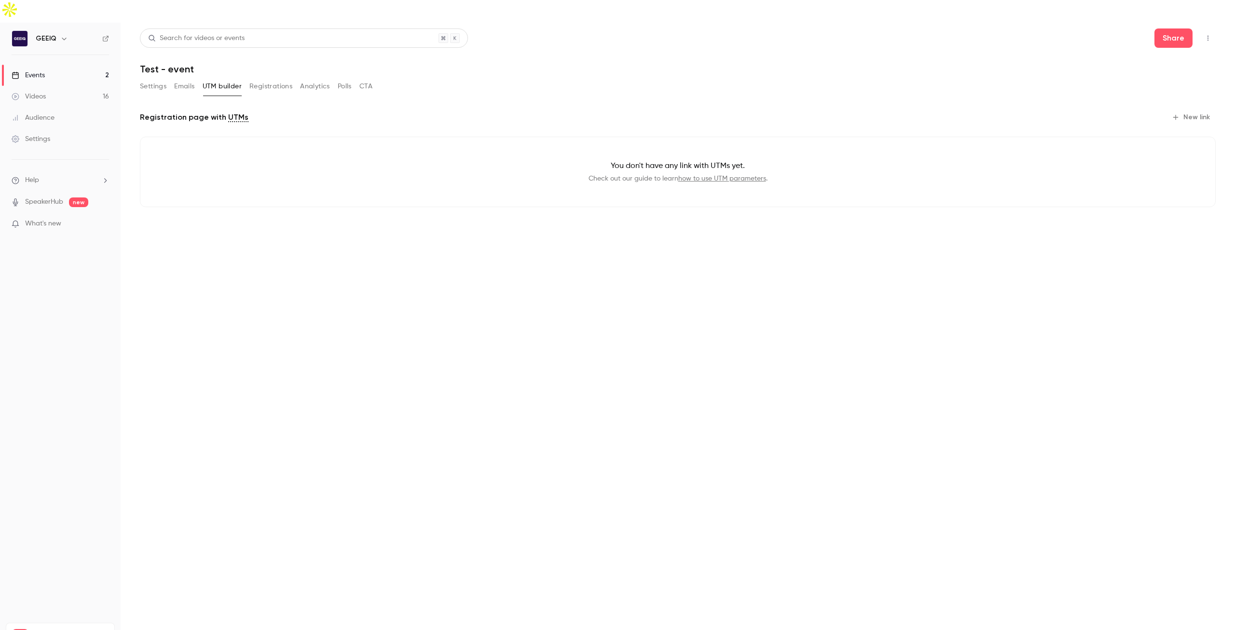
click at [190, 79] on button "Emails" at bounding box center [184, 86] width 20 height 15
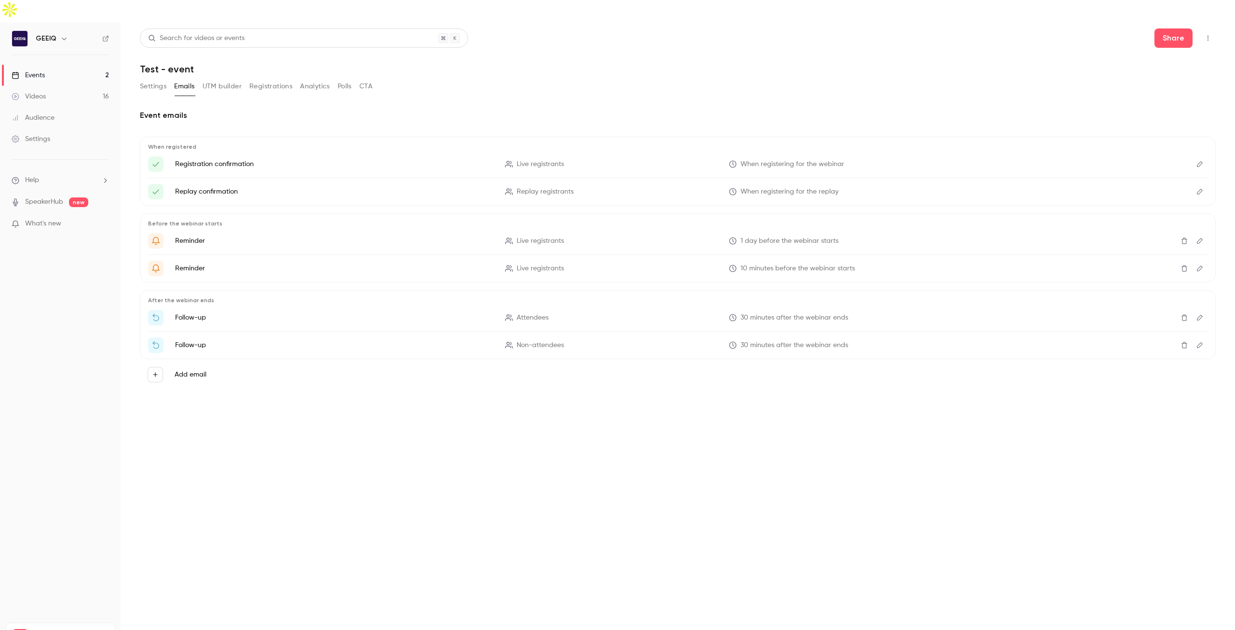
click at [228, 79] on button "UTM builder" at bounding box center [222, 86] width 39 height 15
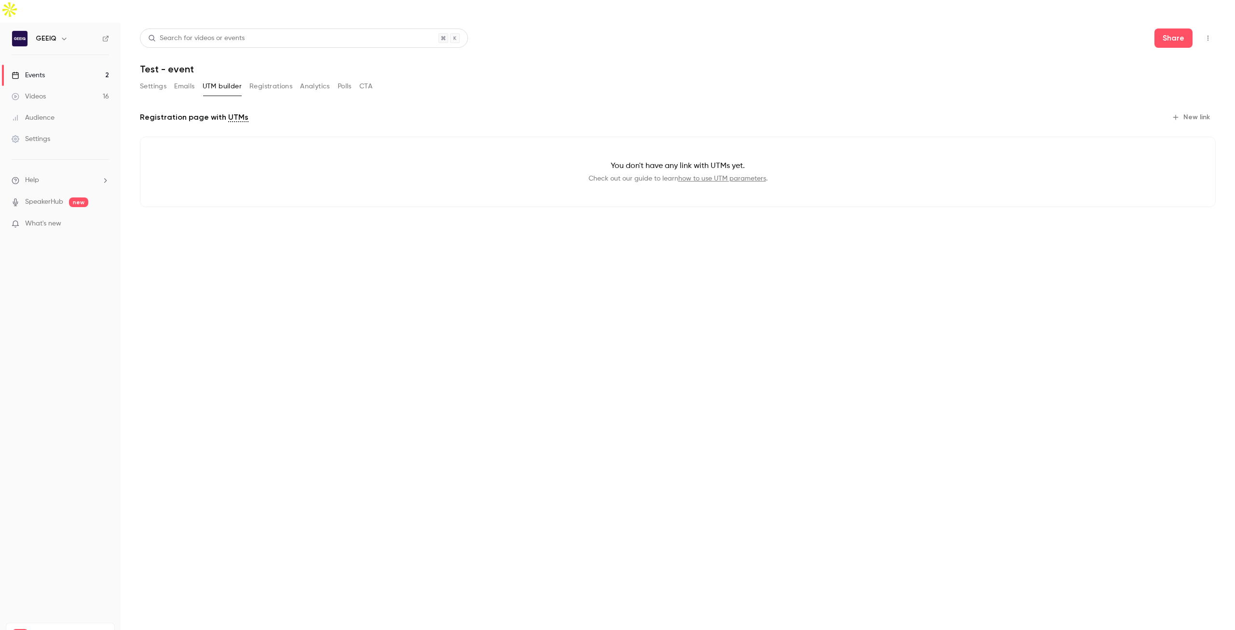
click at [191, 79] on button "Emails" at bounding box center [184, 86] width 20 height 15
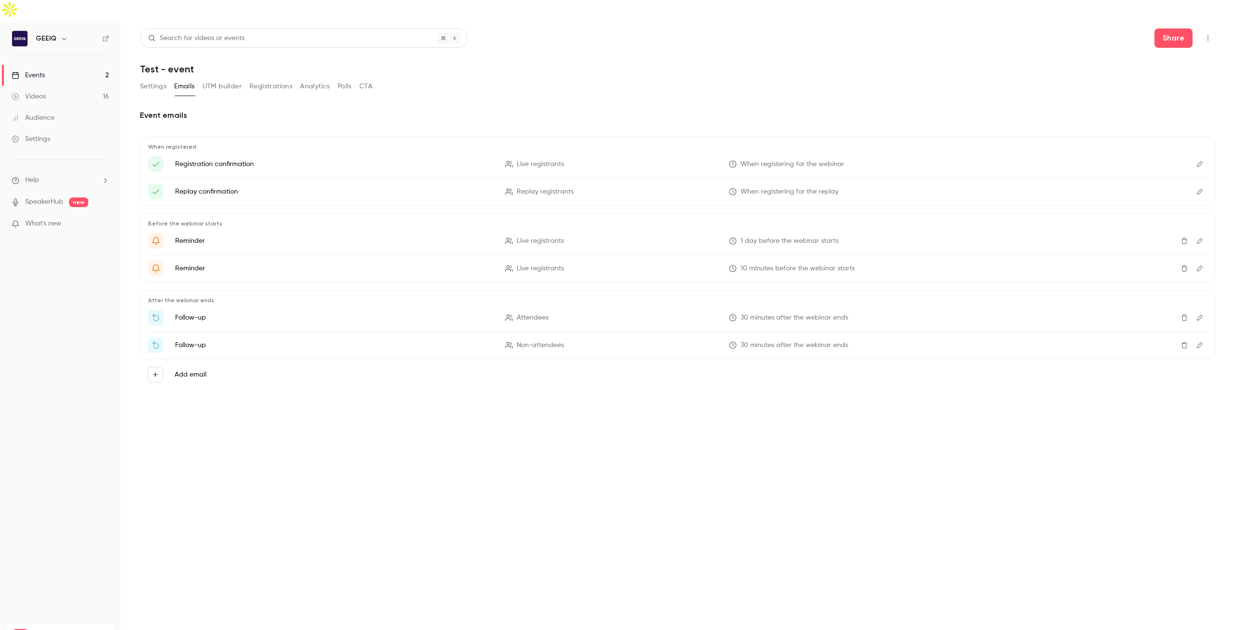
drag, startPoint x: 221, startPoint y: 65, endPoint x: 247, endPoint y: 70, distance: 26.5
click at [222, 79] on button "UTM builder" at bounding box center [222, 86] width 39 height 15
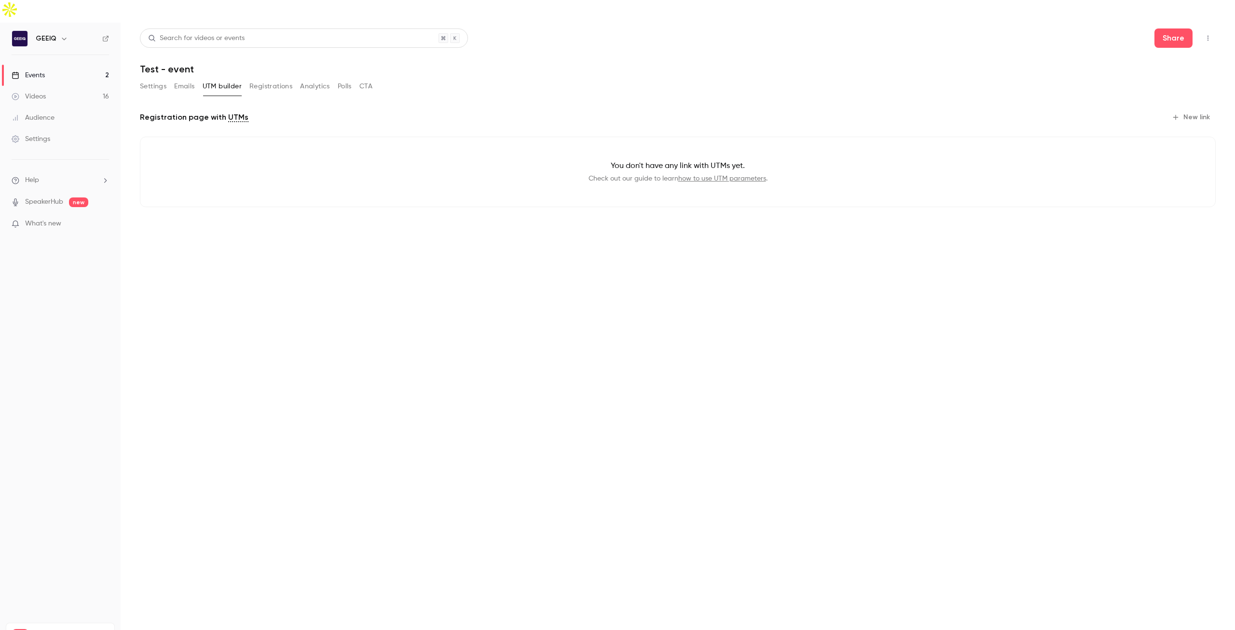
click at [258, 79] on div "Settings Emails UTM builder Registrations Analytics Polls CTA" at bounding box center [256, 88] width 233 height 19
click at [269, 79] on button "Registrations" at bounding box center [270, 86] width 43 height 15
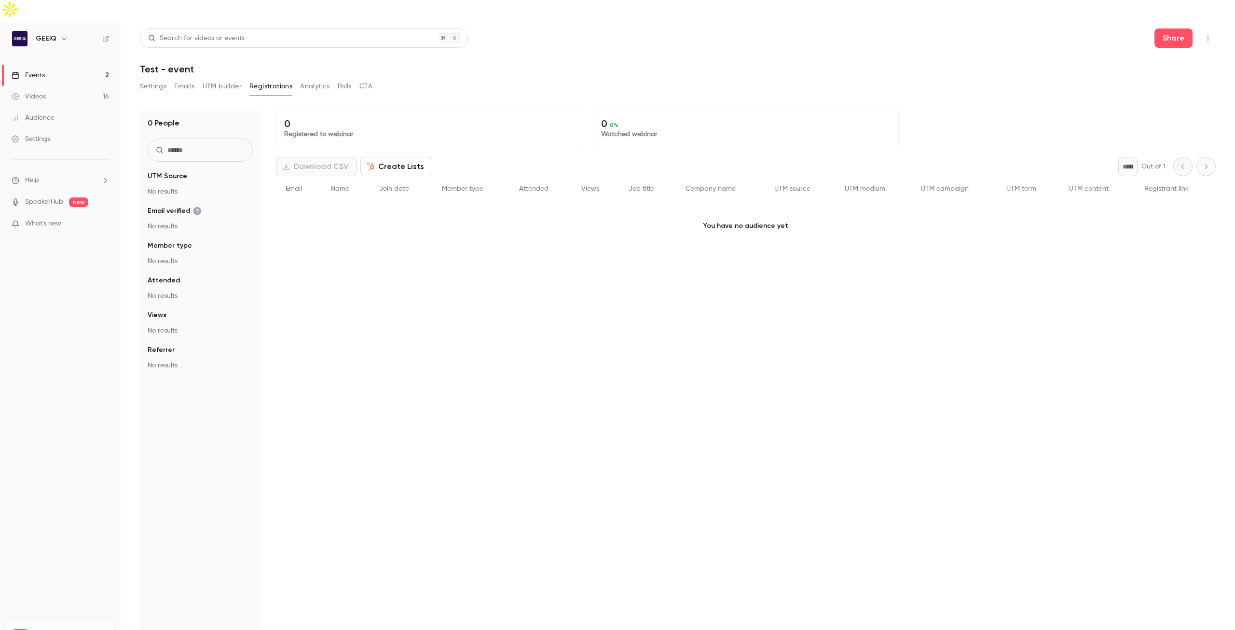
click at [308, 79] on button "Analytics" at bounding box center [315, 86] width 30 height 15
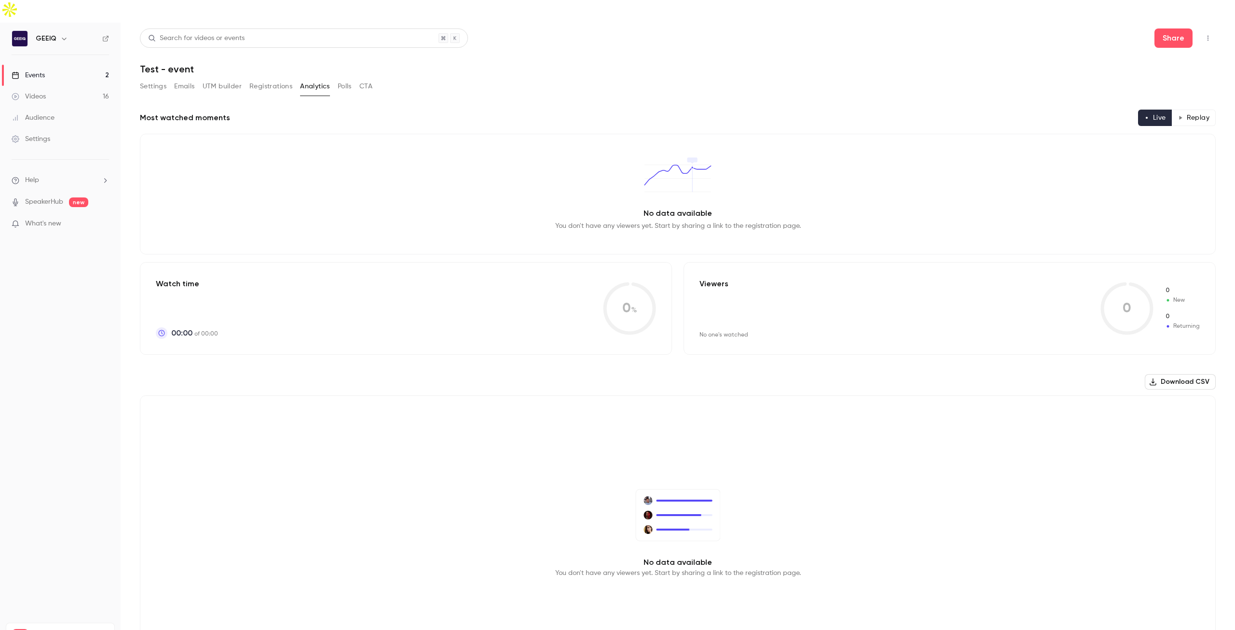
click at [334, 79] on div "Settings Emails UTM builder Registrations Analytics Polls CTA" at bounding box center [256, 86] width 233 height 15
click at [342, 79] on button "Polls" at bounding box center [345, 86] width 14 height 15
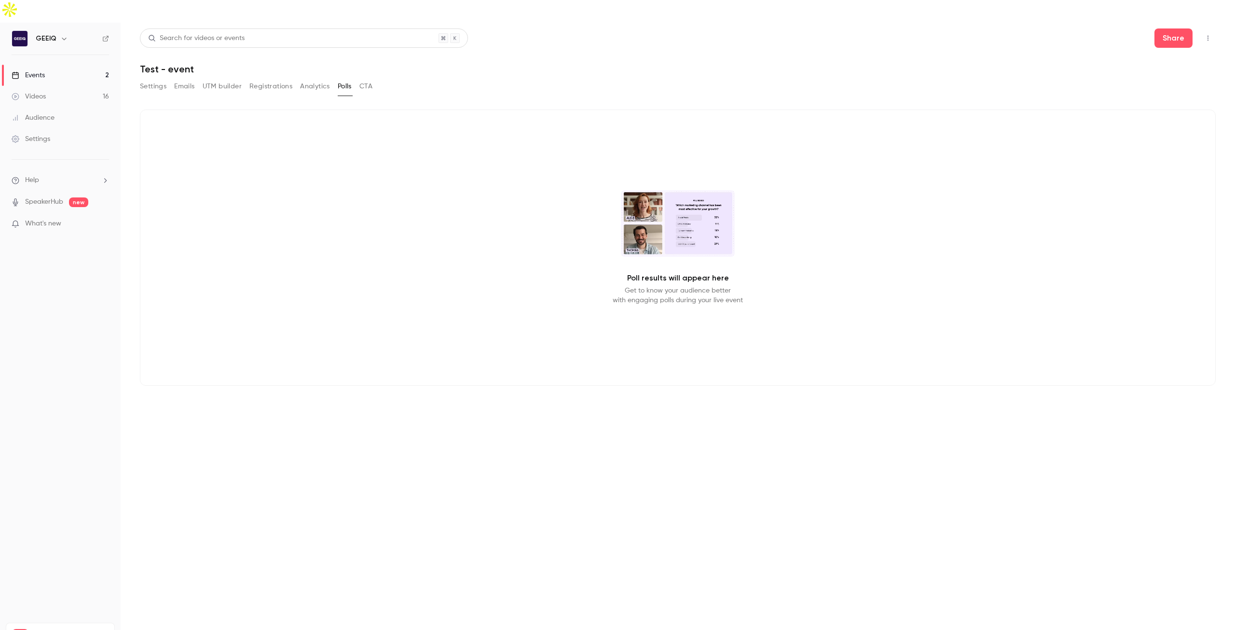
click at [188, 79] on button "Emails" at bounding box center [184, 86] width 20 height 15
click at [137, 68] on main "Search for videos or events Share Test - event Settings Emails UTM builder Regi…" at bounding box center [678, 338] width 1114 height 630
click at [144, 79] on button "Settings" at bounding box center [153, 86] width 27 height 15
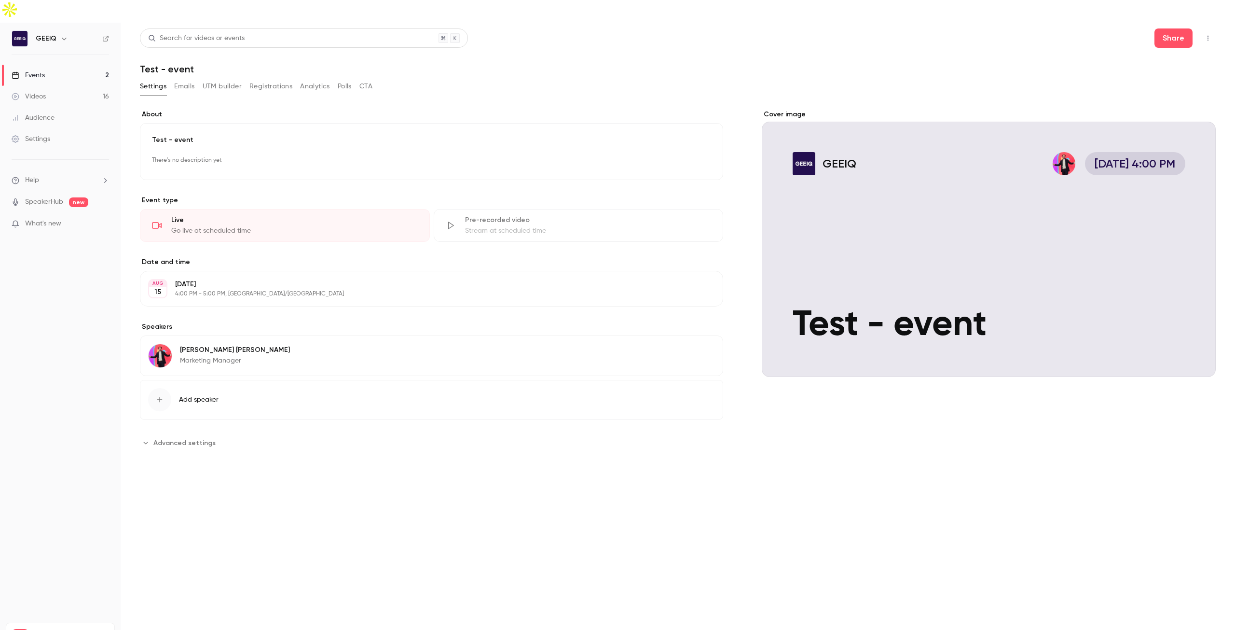
click at [53, 86] on link "Videos 16" at bounding box center [60, 96] width 121 height 21
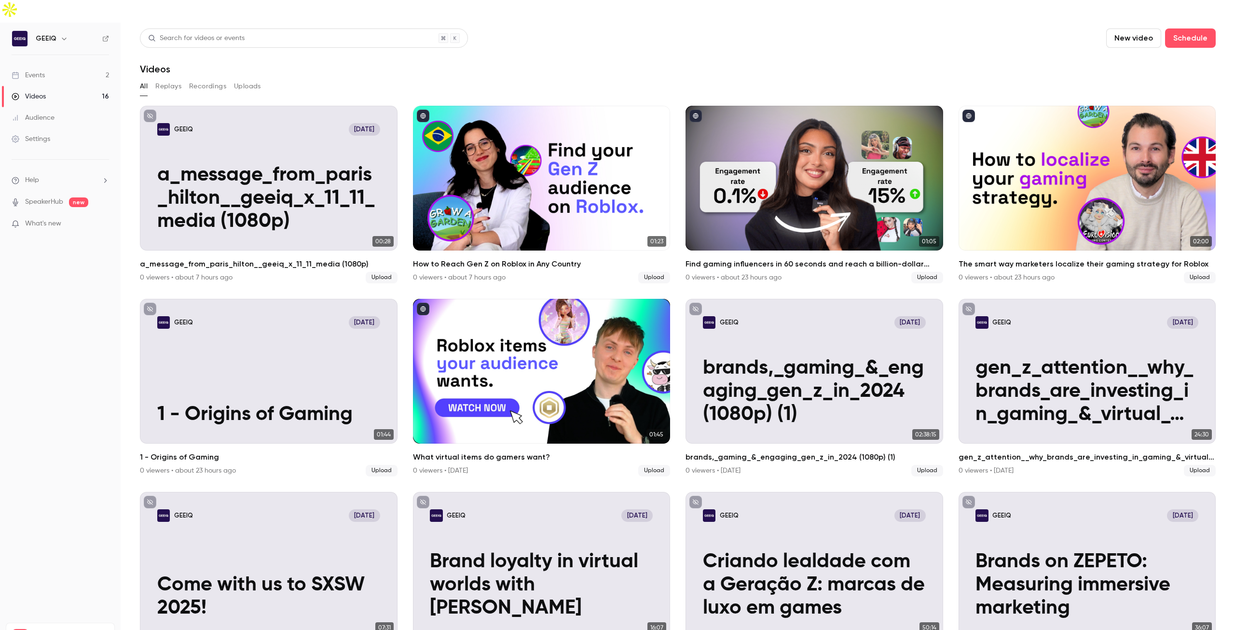
click at [38, 70] on div "Events" at bounding box center [28, 75] width 33 height 10
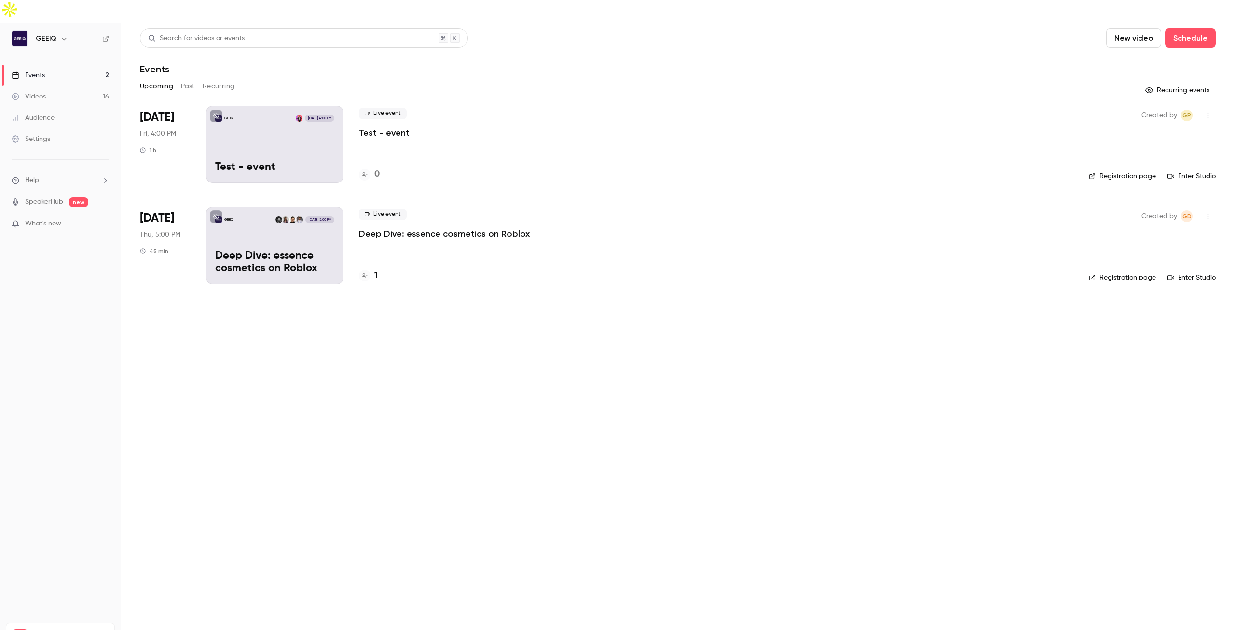
click at [444, 208] on div "Live event Deep Dive: essence cosmetics on Roblox" at bounding box center [716, 223] width 714 height 31
click at [164, 210] on span "[DATE]" at bounding box center [157, 217] width 34 height 15
click at [335, 206] on div "GEEIQ [DATE] 5:00 PM Deep Dive: essence cosmetics on Roblox" at bounding box center [274, 244] width 137 height 77
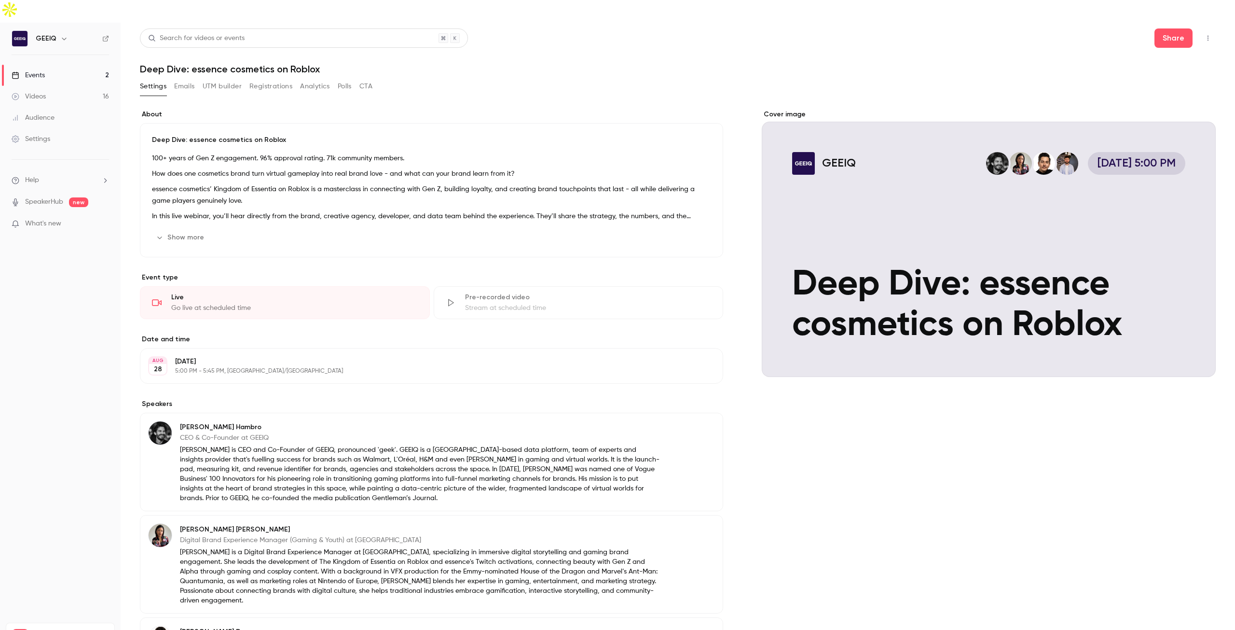
click at [185, 79] on button "Emails" at bounding box center [184, 86] width 20 height 15
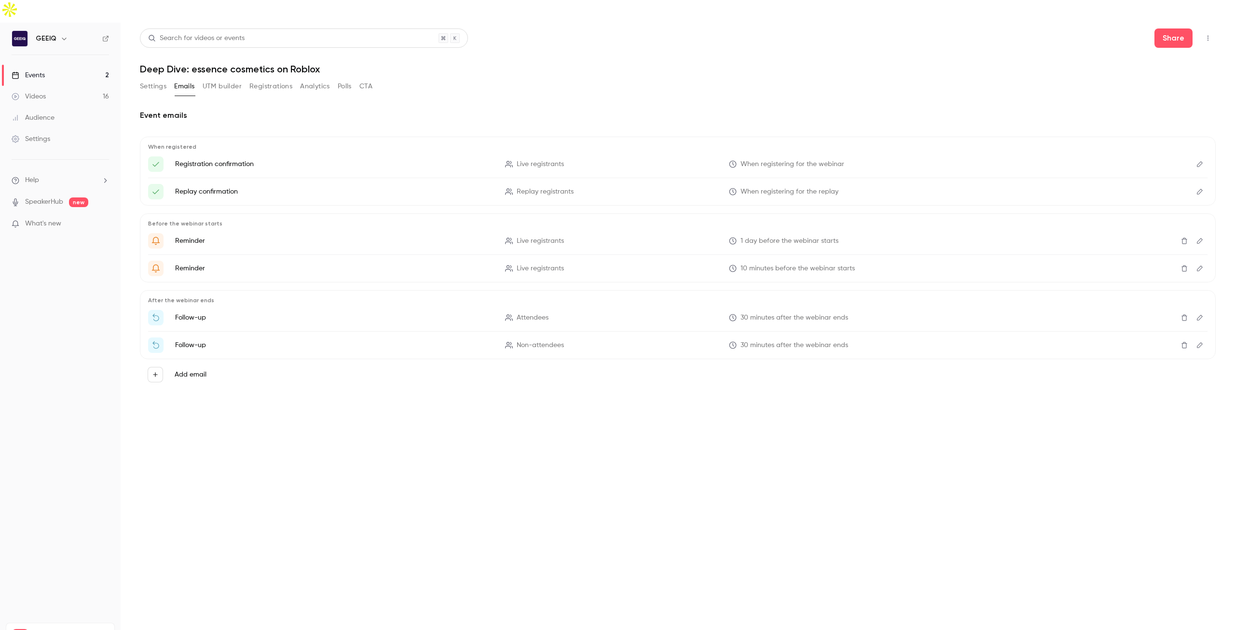
click at [157, 237] on icon "Get Ready for '{{ event_name }}' tomorrow!" at bounding box center [156, 241] width 8 height 8
click at [192, 219] on p "Before the webinar starts" at bounding box center [677, 223] width 1059 height 8
click at [1197, 233] on button "Edit" at bounding box center [1199, 240] width 15 height 15
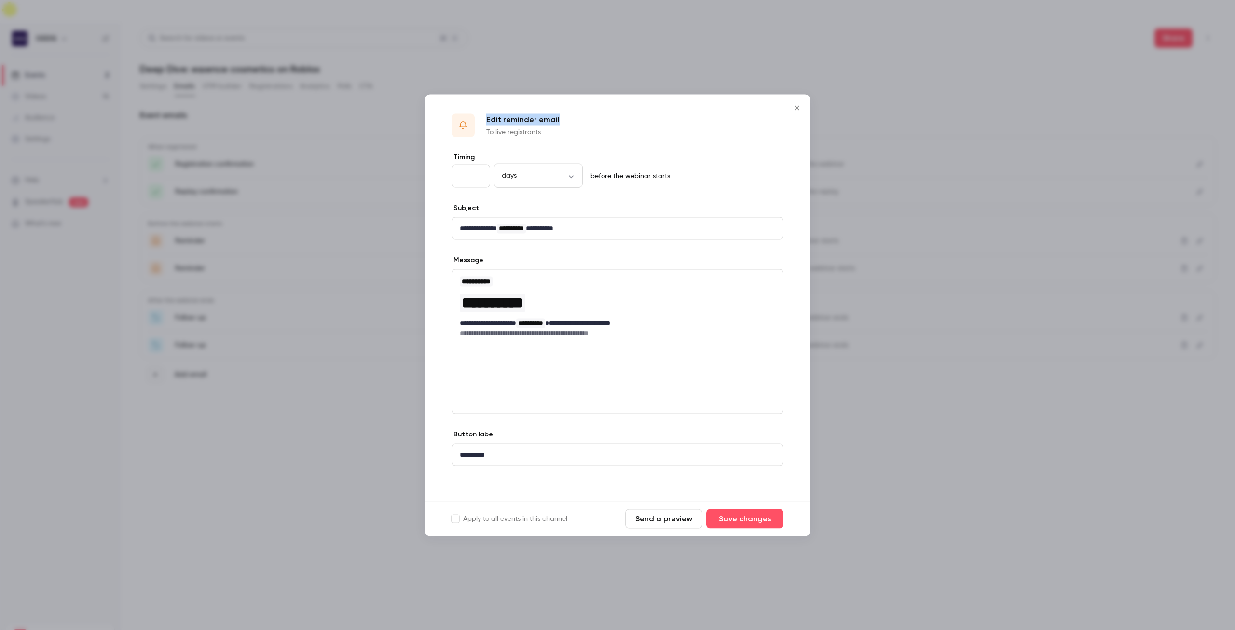
drag, startPoint x: 804, startPoint y: 111, endPoint x: 798, endPoint y: 109, distance: 5.6
click at [801, 110] on div "**********" at bounding box center [617, 314] width 386 height 441
click at [797, 109] on icon "Close" at bounding box center [797, 108] width 12 height 8
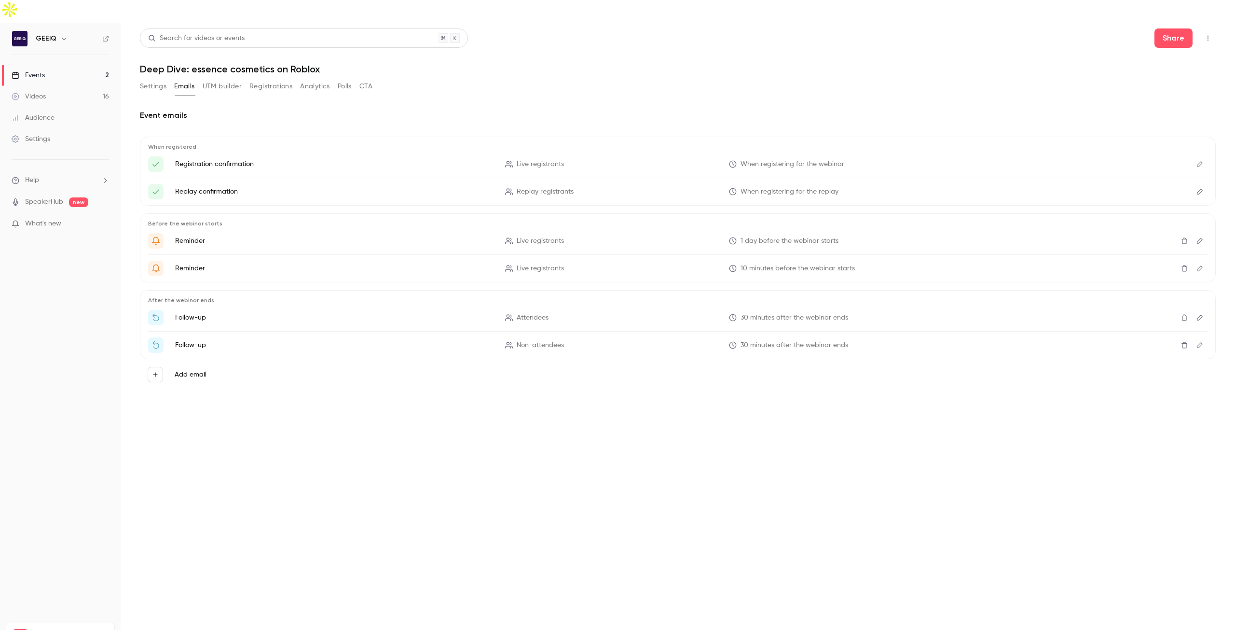
click at [191, 310] on li "Follow-up Attendees 30 minutes after the webinar ends" at bounding box center [677, 317] width 1059 height 15
click at [180, 313] on p "Follow-up" at bounding box center [334, 318] width 318 height 10
click at [207, 367] on div "Add email" at bounding box center [678, 374] width 1060 height 15
click at [202, 369] on label "Add email" at bounding box center [191, 374] width 32 height 10
click at [163, 367] on button "Add email" at bounding box center [155, 374] width 15 height 15
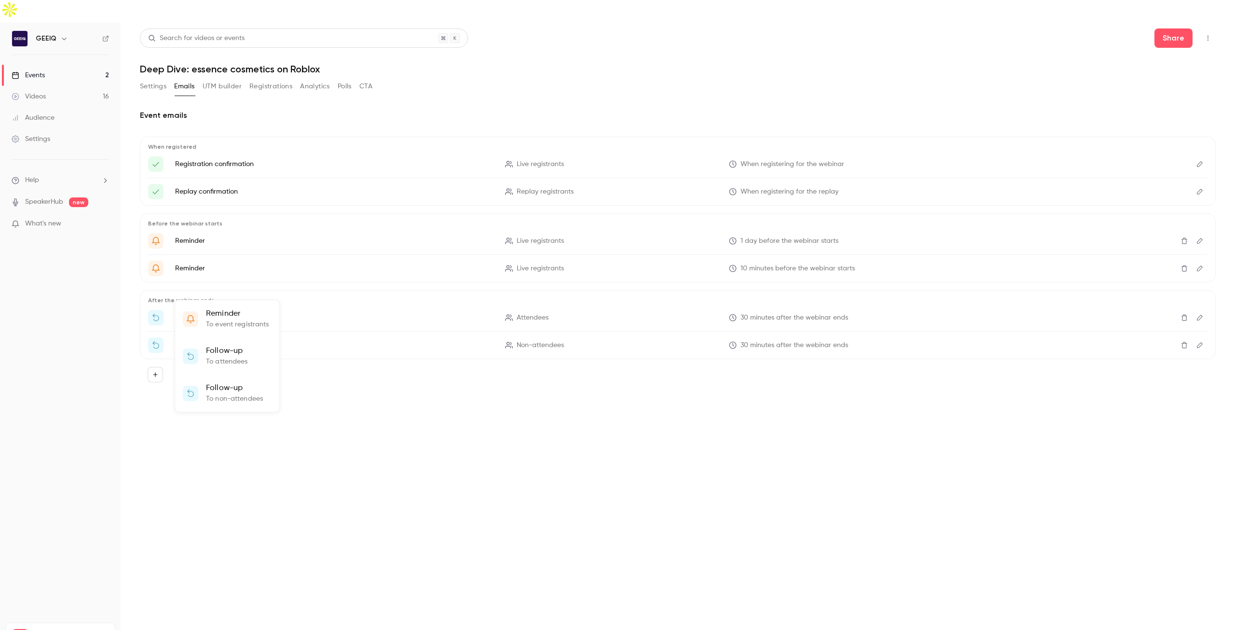
click at [428, 414] on div at bounding box center [617, 315] width 1235 height 630
click at [207, 79] on button "UTM builder" at bounding box center [222, 86] width 39 height 15
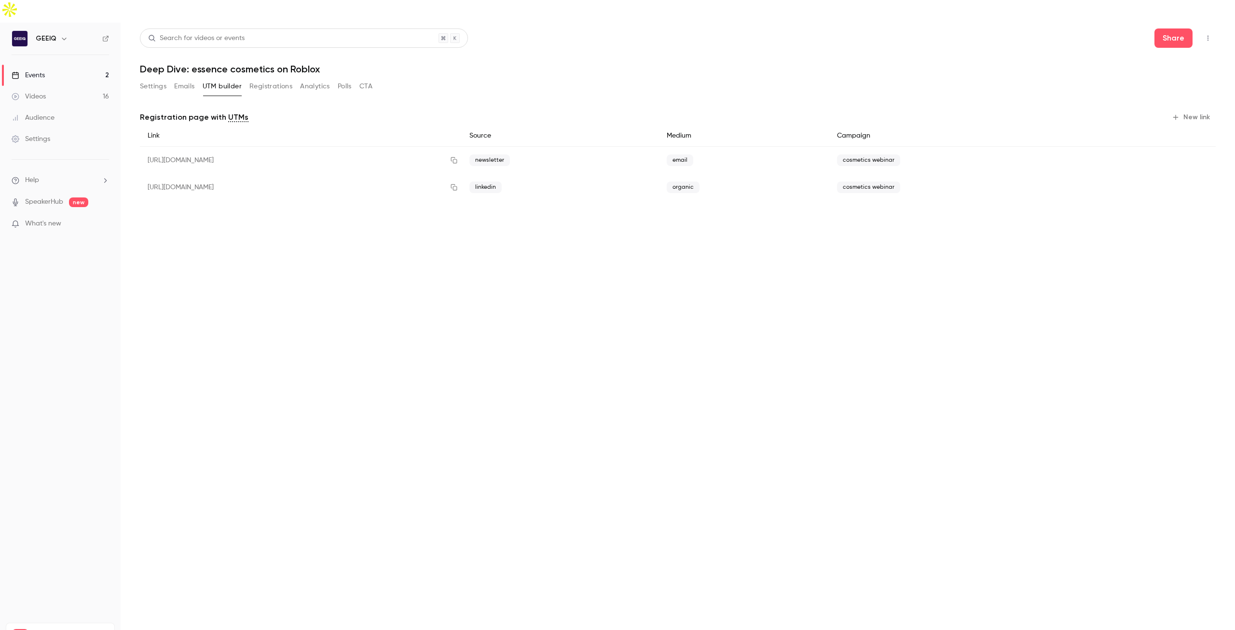
click at [190, 79] on button "Emails" at bounding box center [184, 86] width 20 height 15
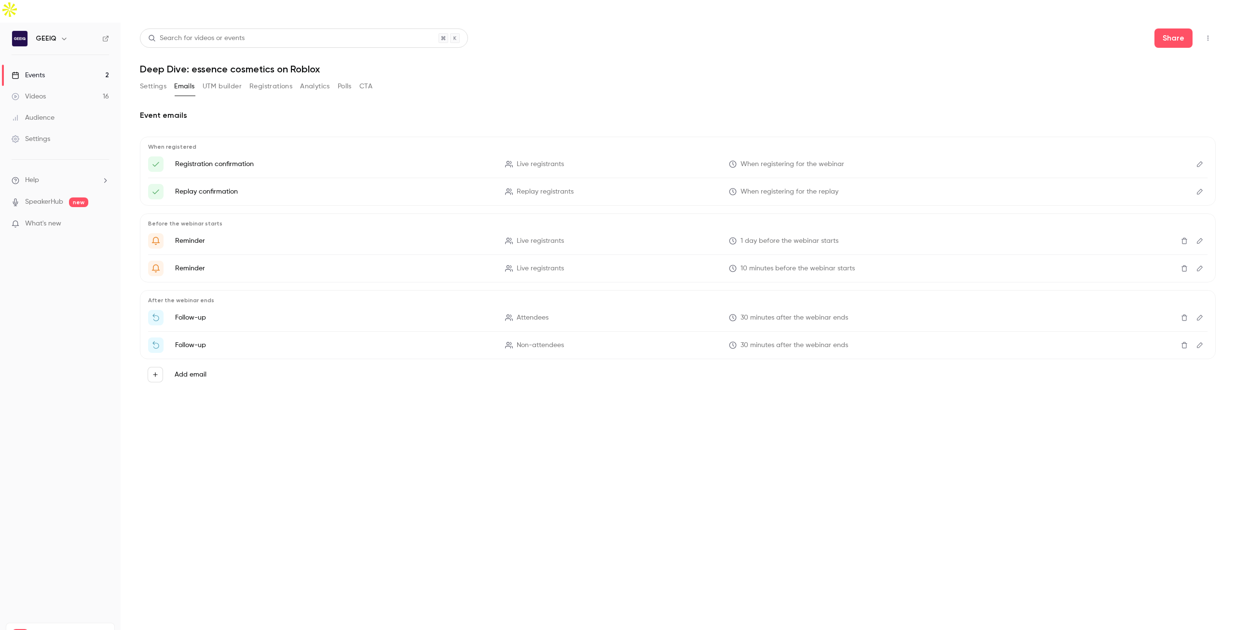
click at [1196, 161] on icon "Edit" at bounding box center [1200, 164] width 8 height 7
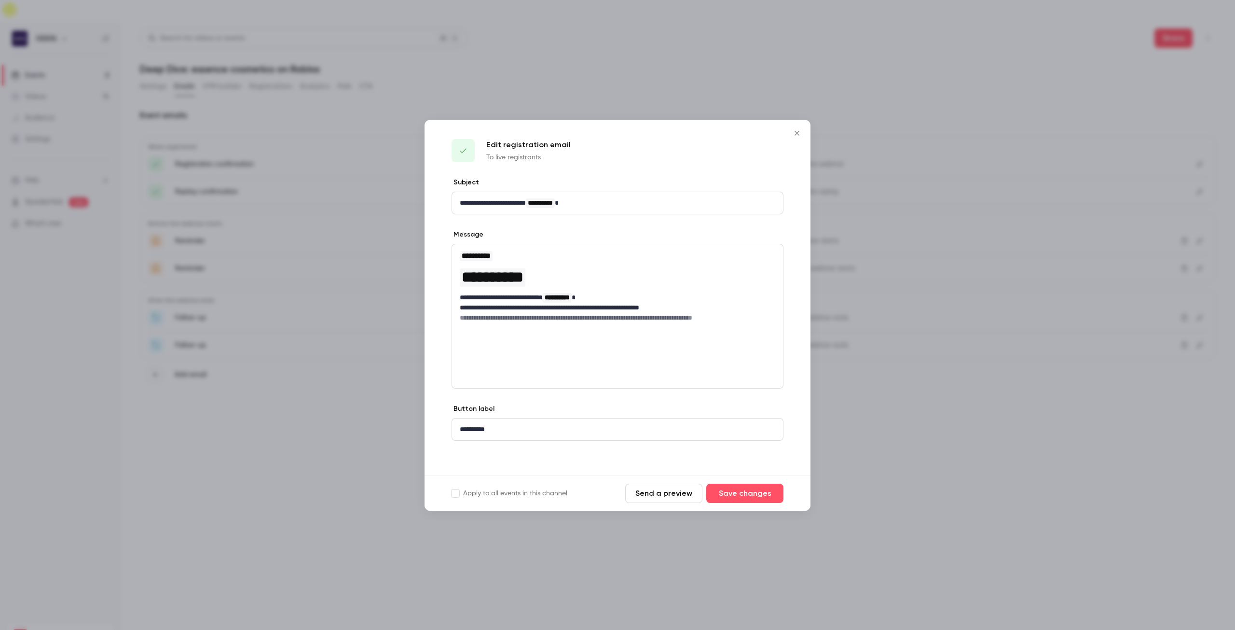
click at [794, 135] on icon "Close" at bounding box center [797, 133] width 12 height 8
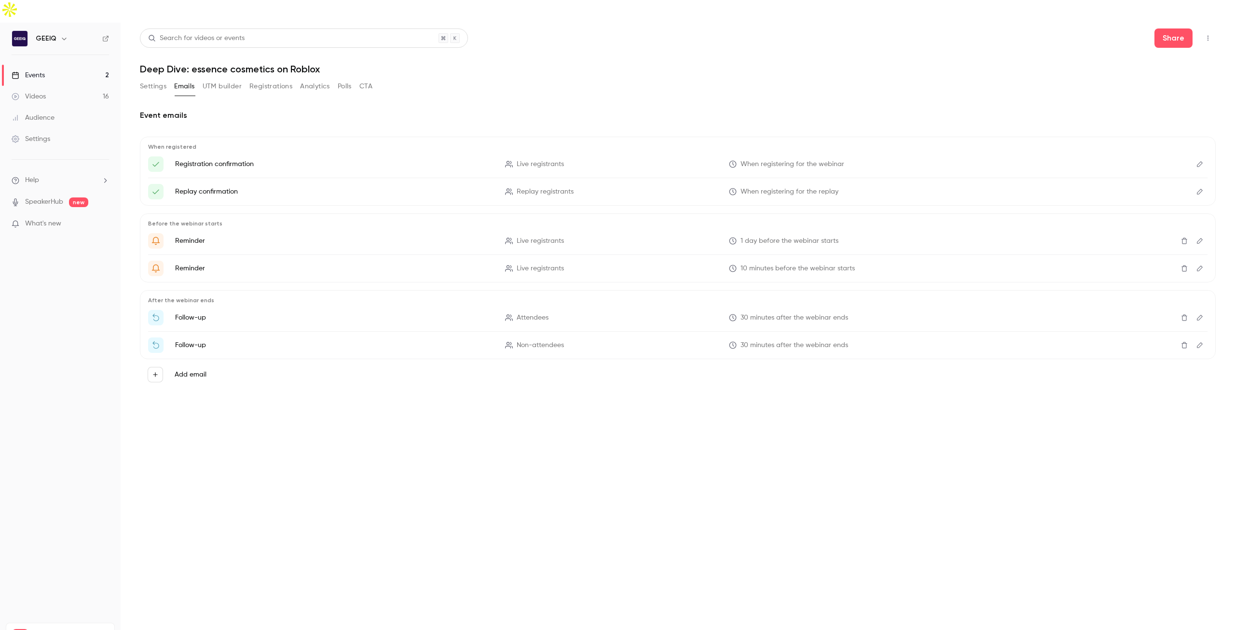
click at [1197, 188] on icon "Edit" at bounding box center [1200, 191] width 8 height 7
click at [1196, 237] on icon "Edit" at bounding box center [1200, 240] width 8 height 7
click at [1201, 237] on icon "Edit" at bounding box center [1199, 240] width 7 height 7
click at [49, 65] on link "Events 2" at bounding box center [60, 75] width 121 height 21
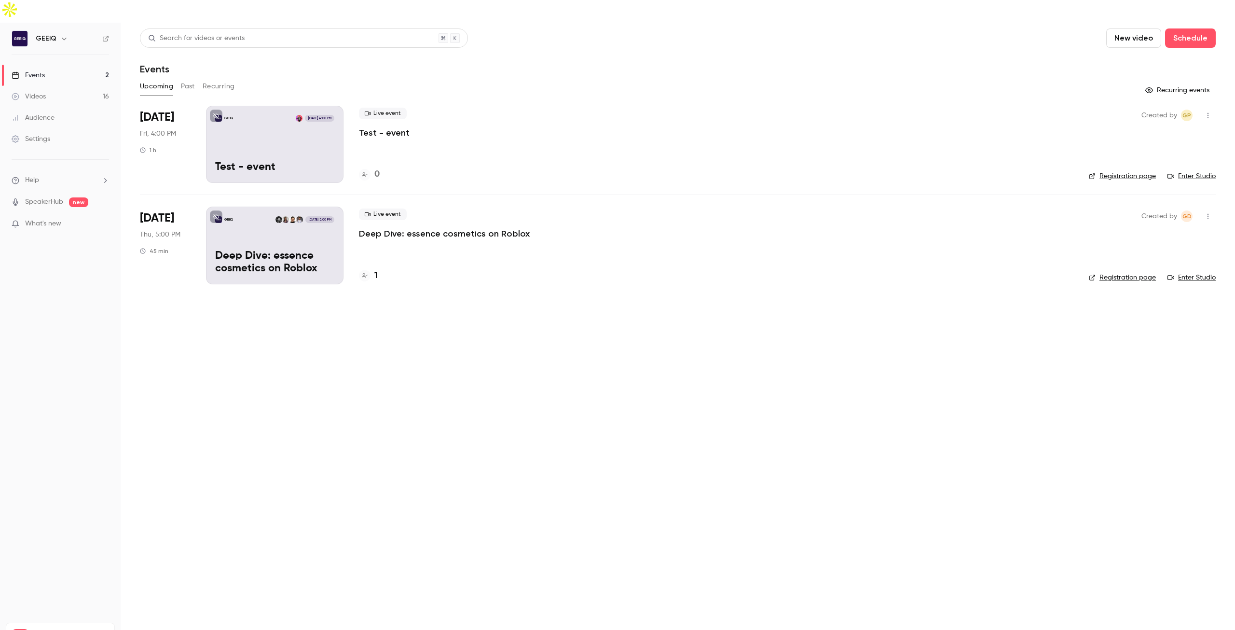
click at [328, 250] on p "Deep Dive: essence cosmetics on Roblox" at bounding box center [274, 262] width 119 height 25
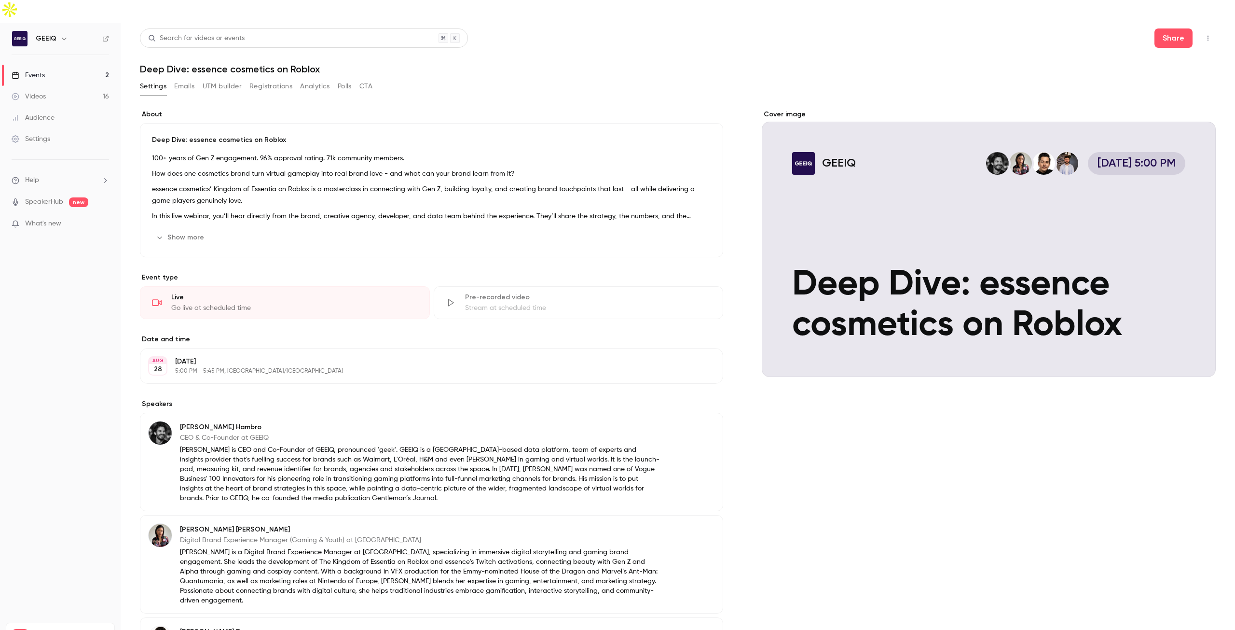
click at [190, 79] on button "Emails" at bounding box center [184, 86] width 20 height 15
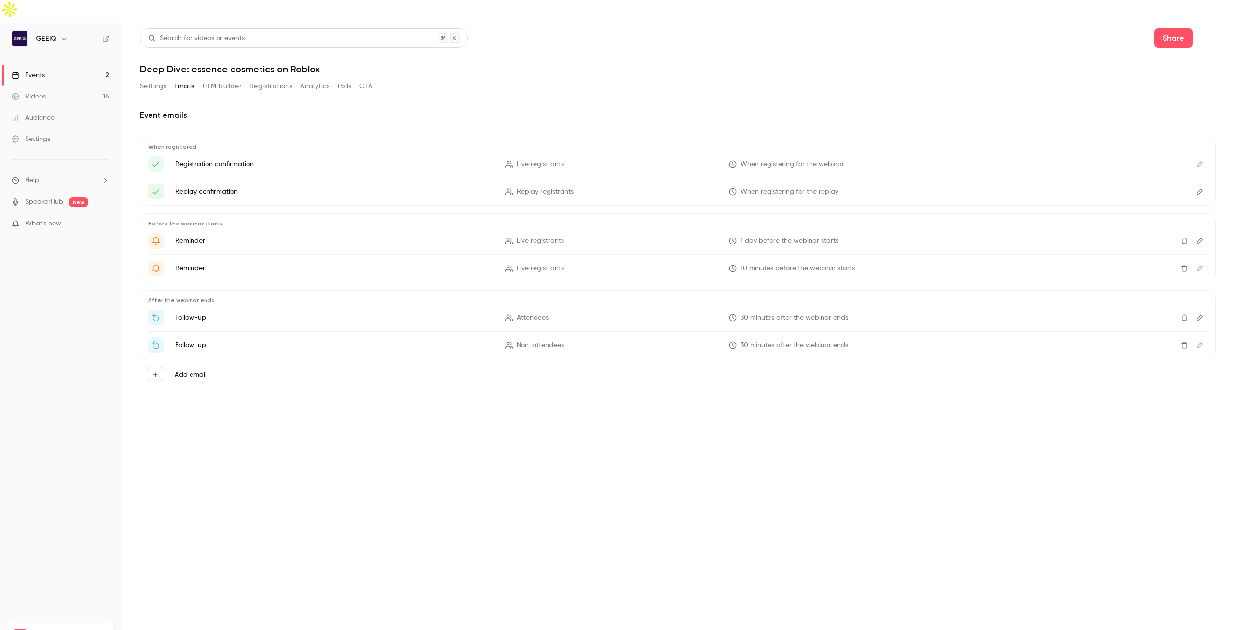
click at [219, 79] on button "UTM builder" at bounding box center [222, 86] width 39 height 15
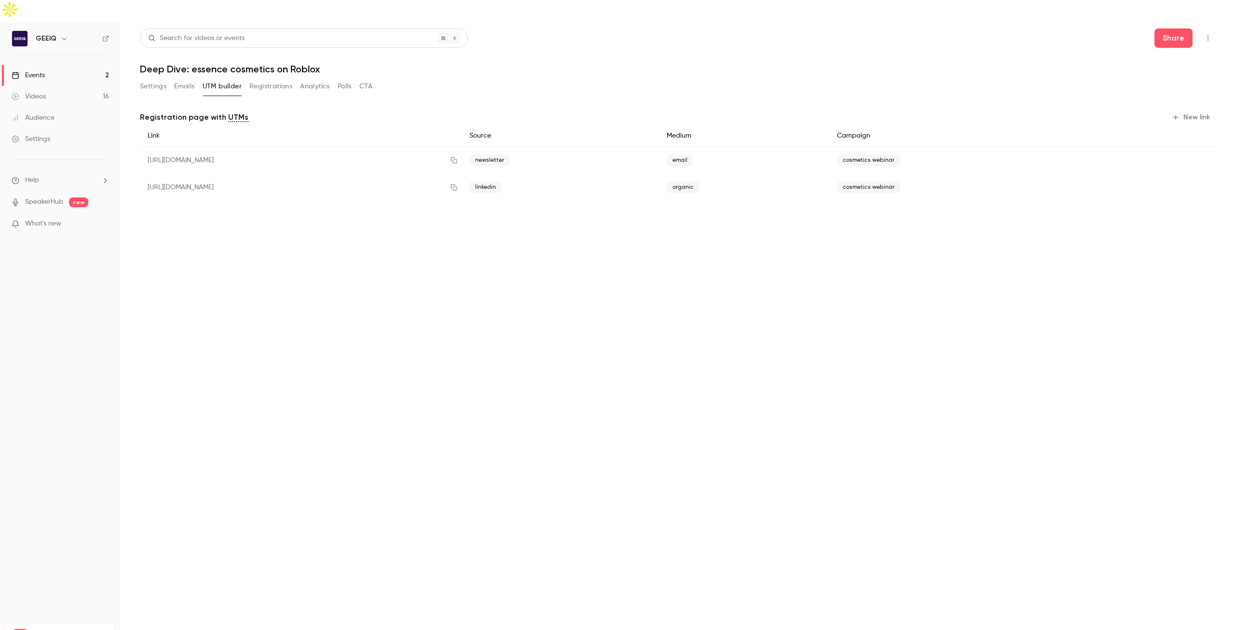
click at [267, 79] on button "Registrations" at bounding box center [270, 86] width 43 height 15
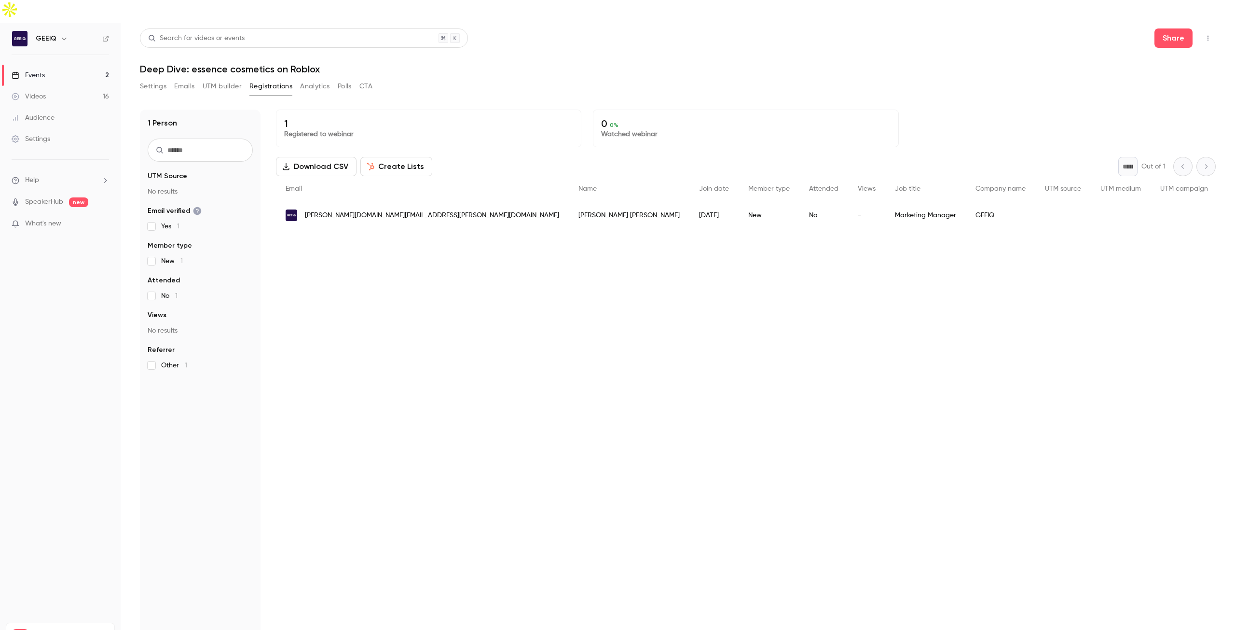
click at [320, 79] on button "Analytics" at bounding box center [315, 86] width 30 height 15
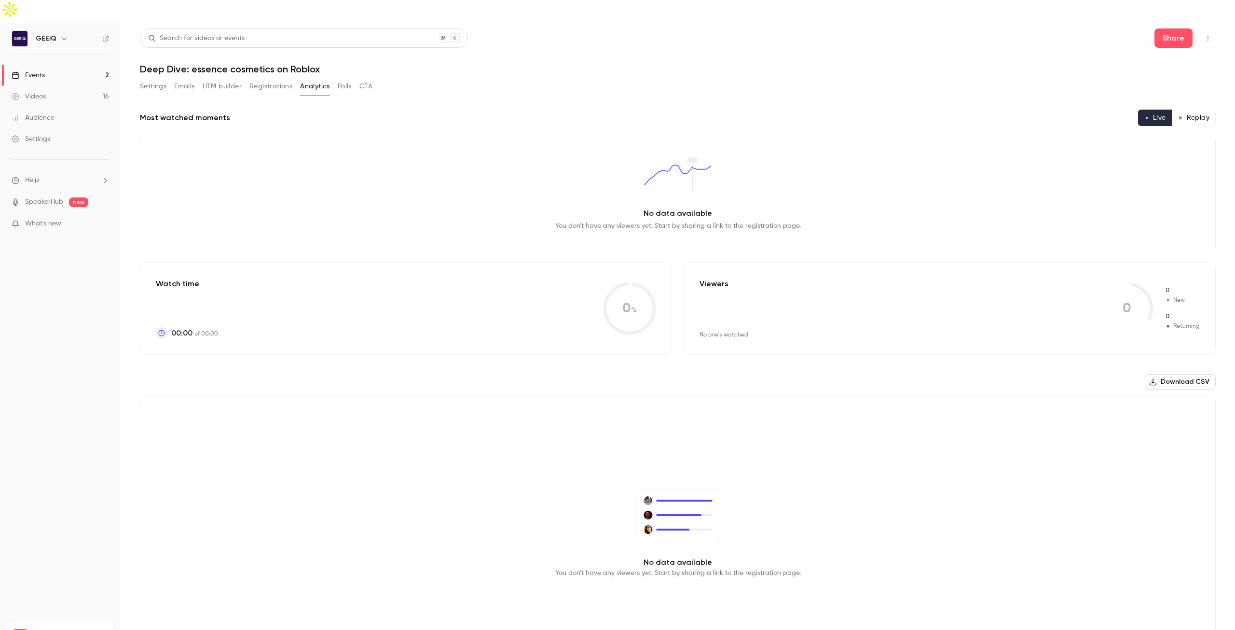
click at [347, 79] on button "Polls" at bounding box center [345, 86] width 14 height 15
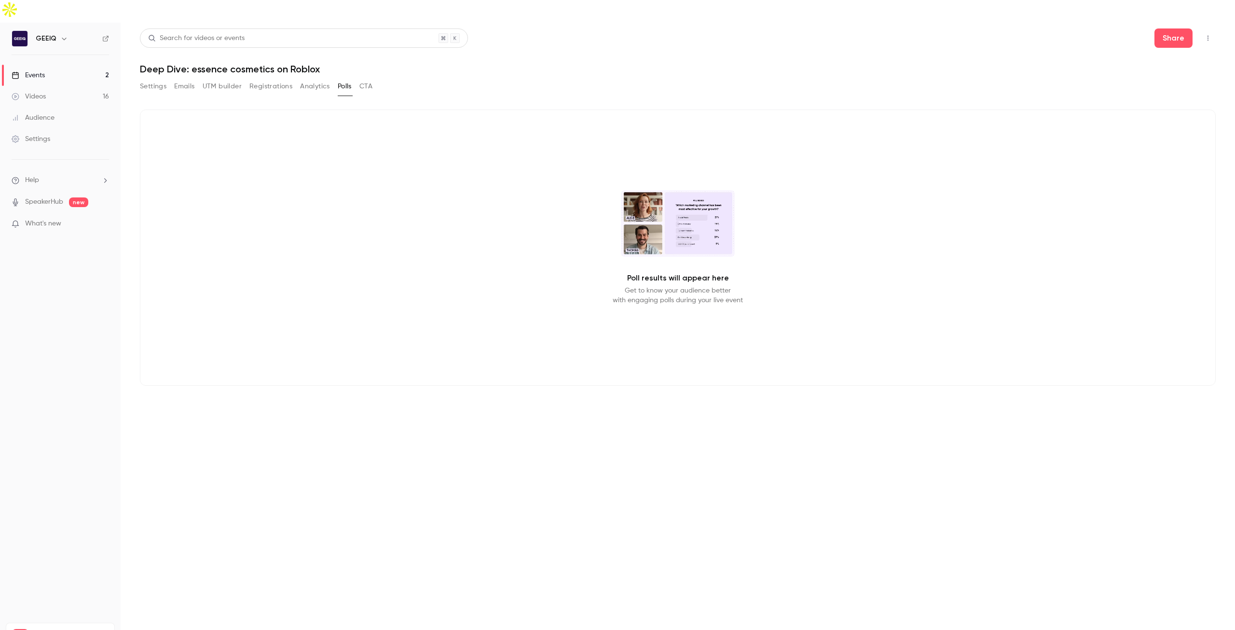
click at [362, 79] on button "CTA" at bounding box center [365, 86] width 13 height 15
click at [145, 79] on button "Settings" at bounding box center [153, 86] width 27 height 15
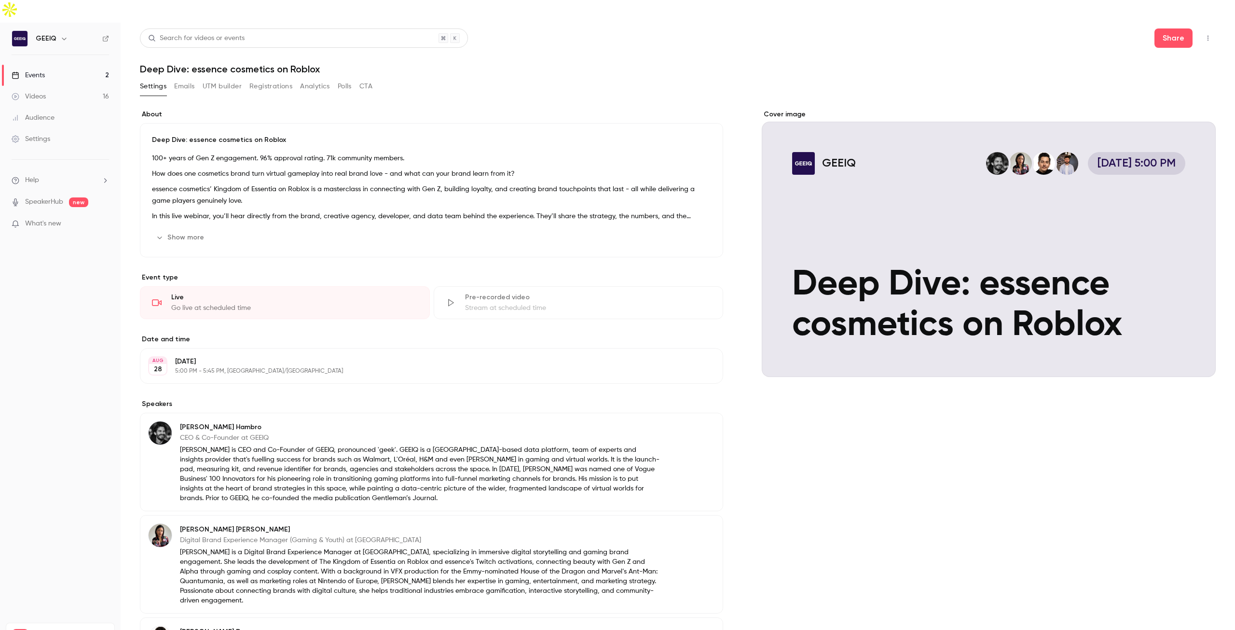
click at [53, 128] on link "Settings" at bounding box center [60, 138] width 121 height 21
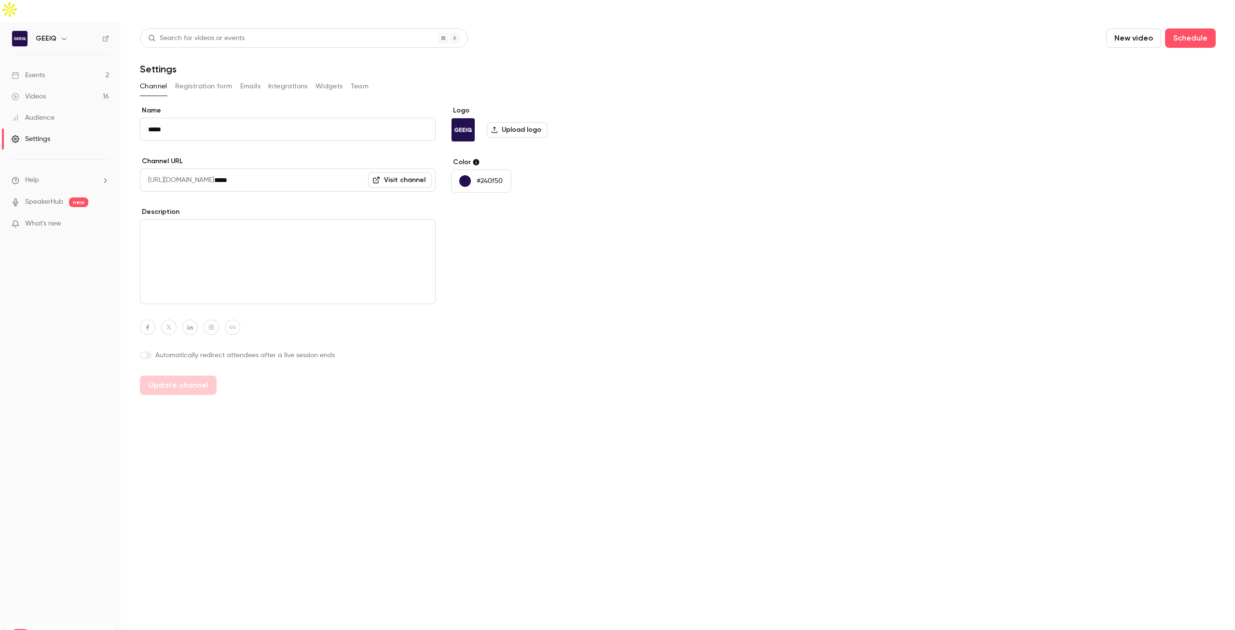
click at [282, 229] on textarea at bounding box center [288, 261] width 296 height 85
paste textarea "**********"
click at [177, 219] on textarea "**********" at bounding box center [288, 261] width 296 height 85
click at [294, 222] on textarea "**********" at bounding box center [288, 261] width 296 height 85
type textarea "**********"
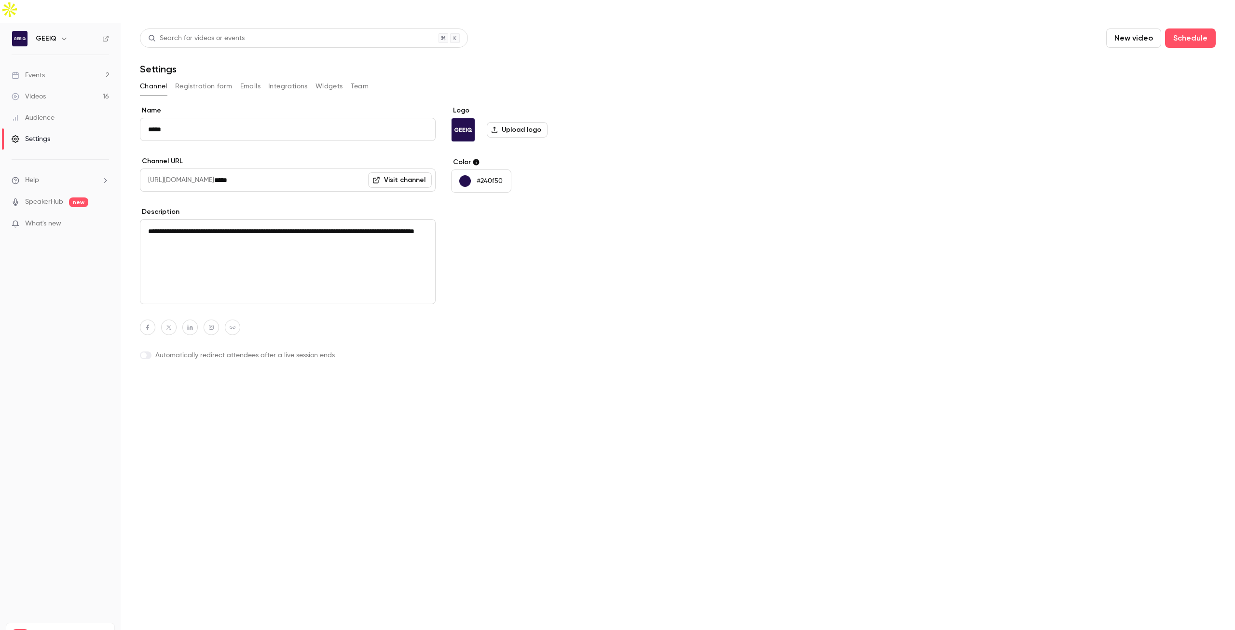
click at [194, 375] on button "Update channel" at bounding box center [178, 384] width 77 height 19
type textarea "**********"
click at [191, 325] on icon "button" at bounding box center [189, 327] width 5 height 5
drag, startPoint x: 196, startPoint y: 280, endPoint x: 123, endPoint y: 278, distance: 73.4
click at [123, 278] on body "**********" at bounding box center [617, 326] width 1235 height 652
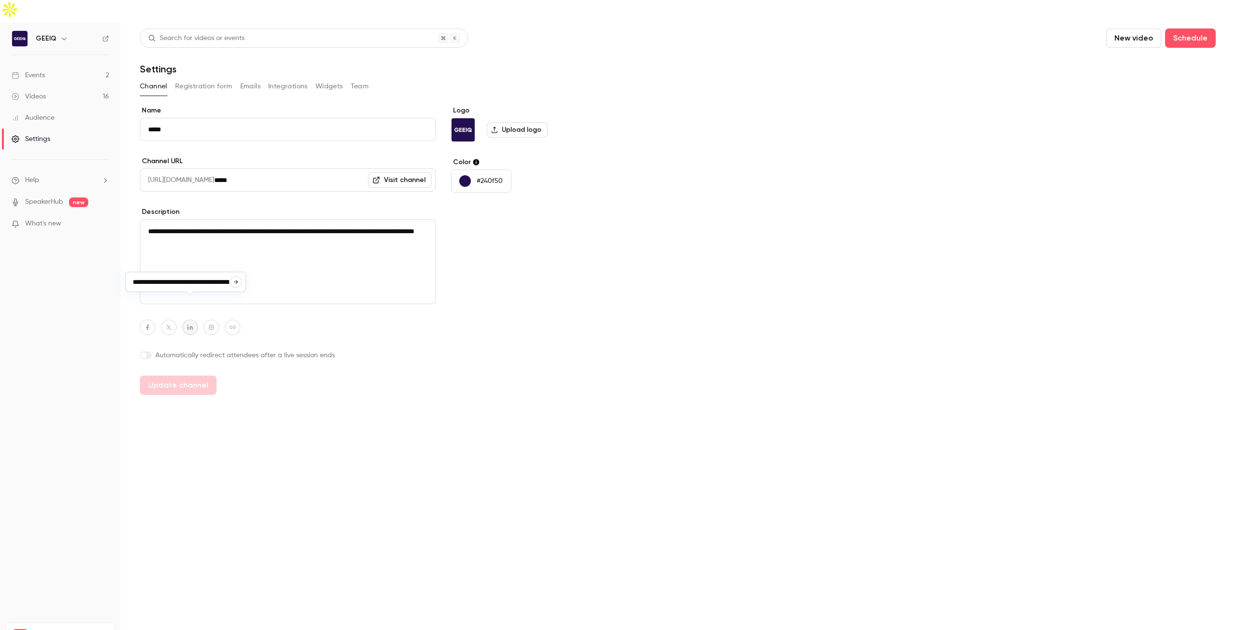
click at [182, 279] on input "**********" at bounding box center [181, 281] width 98 height 9
type input "**********"
click at [233, 326] on icon "button" at bounding box center [233, 327] width 6 height 3
type input "**********"
click at [204, 375] on button "Update channel" at bounding box center [178, 384] width 77 height 19
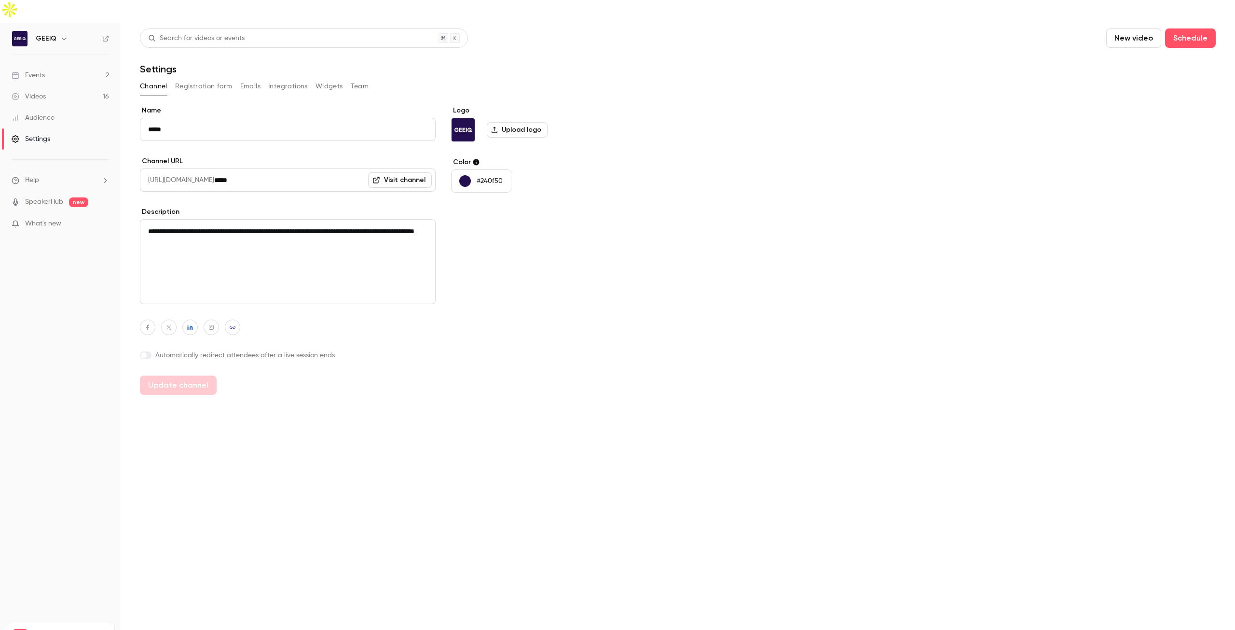
click at [402, 172] on link "Visit channel" at bounding box center [400, 179] width 64 height 15
click at [78, 86] on link "Videos 16" at bounding box center [60, 96] width 121 height 21
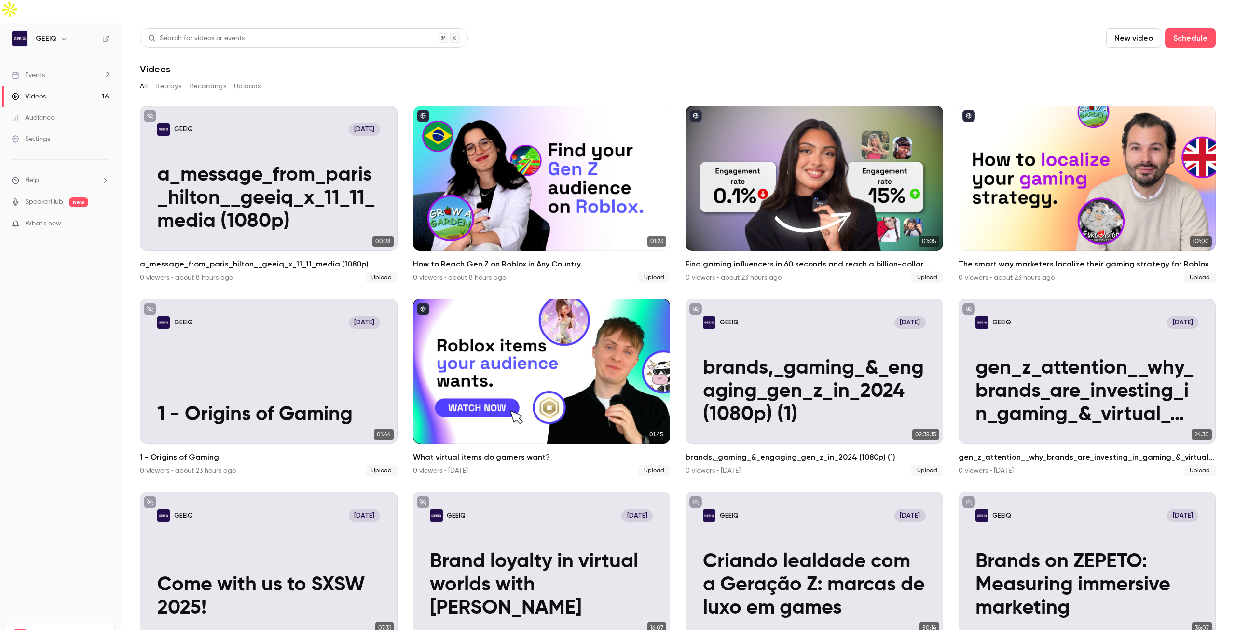
click at [47, 86] on link "Videos 16" at bounding box center [60, 96] width 121 height 21
click at [80, 65] on link "Events 2" at bounding box center [60, 75] width 121 height 21
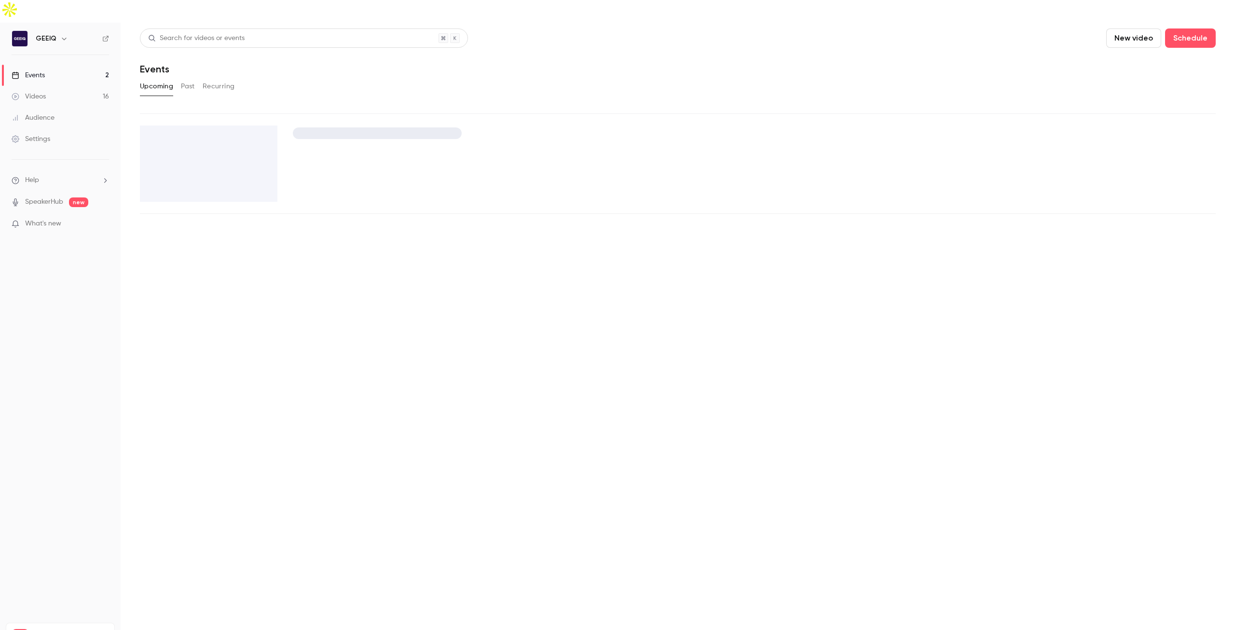
click at [56, 128] on link "Settings" at bounding box center [60, 138] width 121 height 21
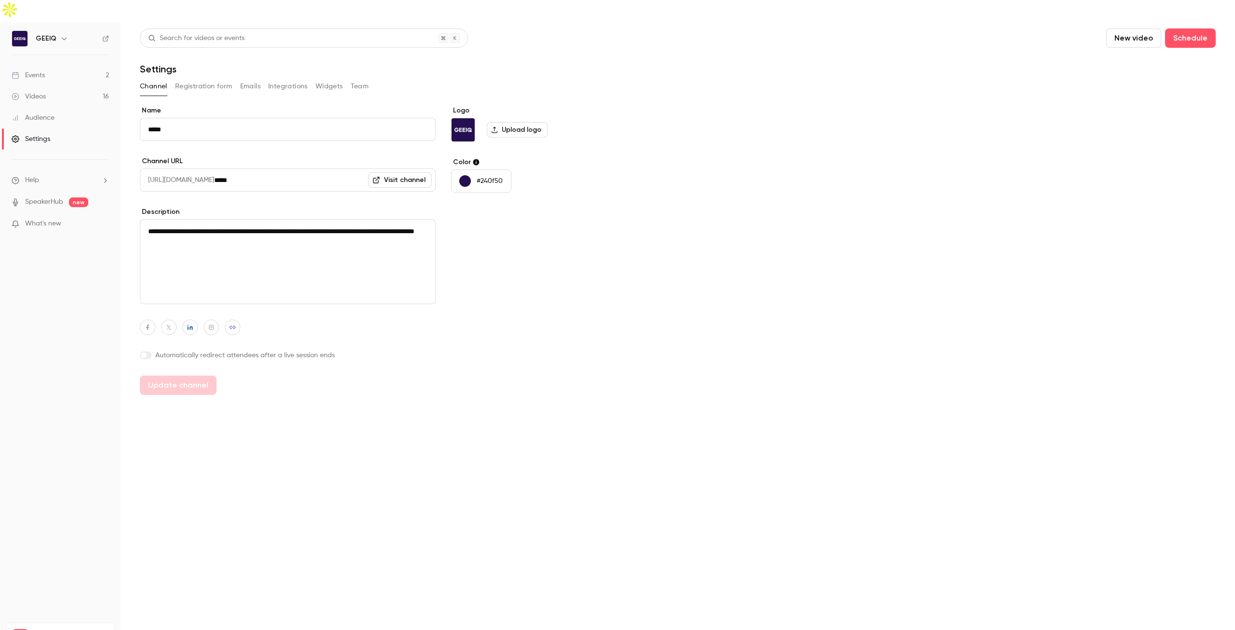
drag, startPoint x: 266, startPoint y: 224, endPoint x: 94, endPoint y: 203, distance: 174.0
click at [94, 203] on div "**********" at bounding box center [617, 338] width 1235 height 630
click at [282, 221] on textarea "**********" at bounding box center [288, 261] width 296 height 85
click at [298, 219] on textarea "**********" at bounding box center [288, 261] width 296 height 85
drag, startPoint x: 209, startPoint y: 229, endPoint x: 219, endPoint y: 228, distance: 9.2
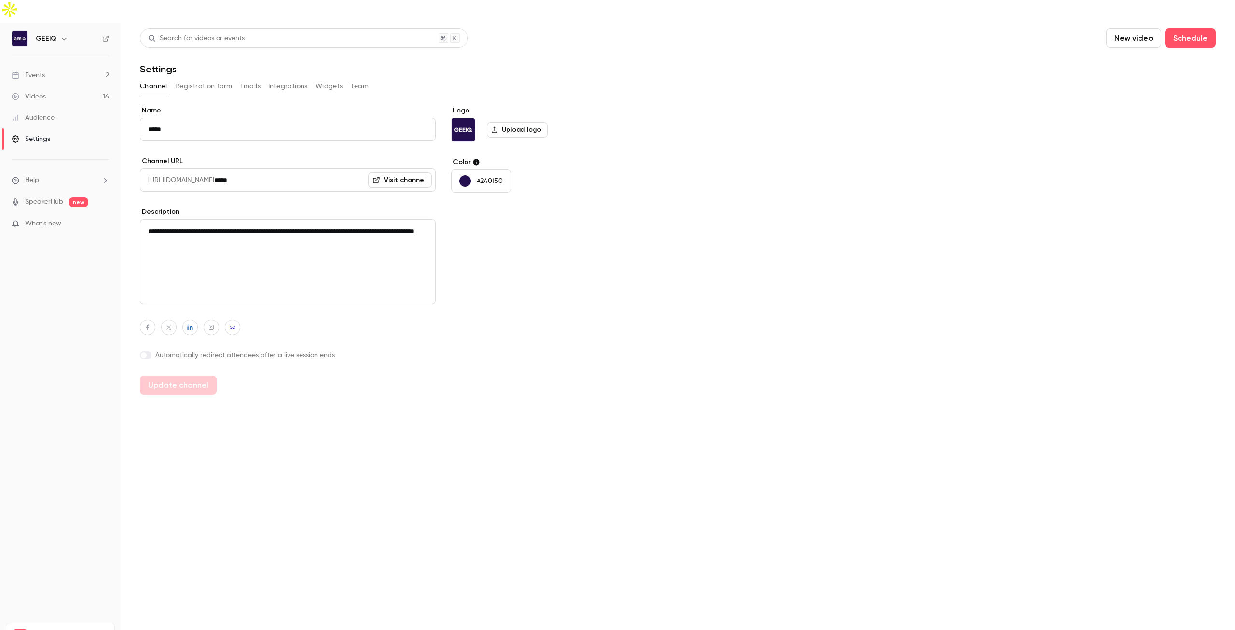
click at [210, 229] on textarea "**********" at bounding box center [288, 261] width 296 height 85
click at [242, 234] on textarea "**********" at bounding box center [288, 261] width 296 height 85
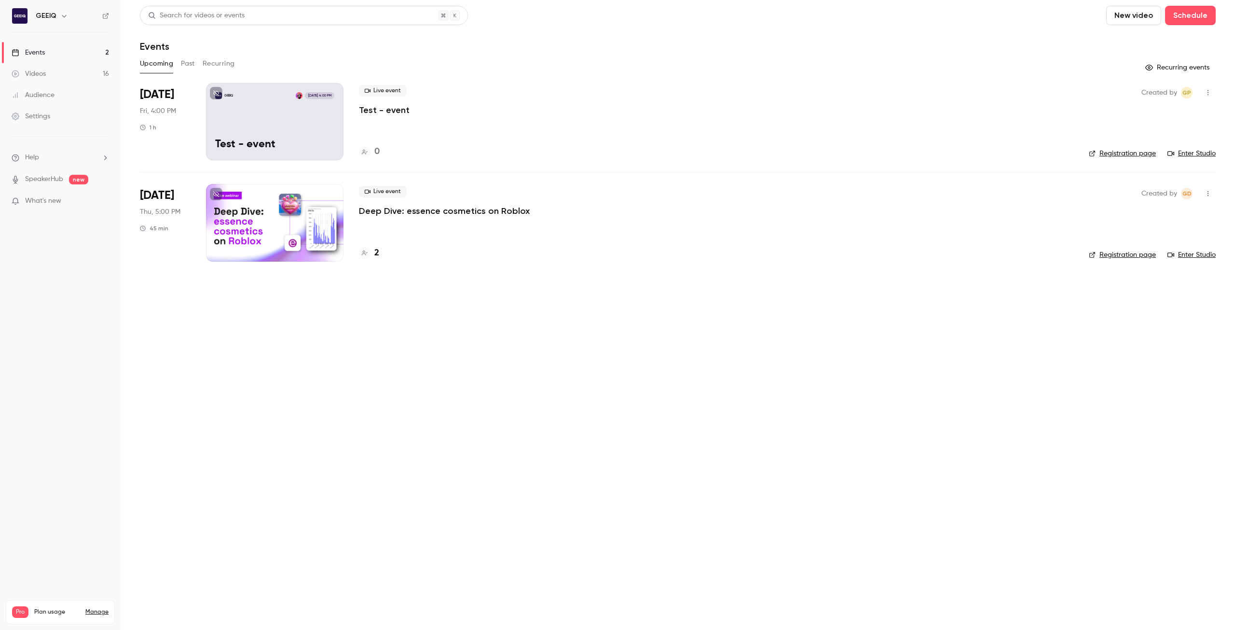
drag, startPoint x: 1020, startPoint y: 57, endPoint x: 1081, endPoint y: 4, distance: 81.0
click at [1021, 56] on div "Upcoming Past Recurring" at bounding box center [678, 63] width 1076 height 15
click at [1057, 121] on div "Live event Test - event 0" at bounding box center [716, 121] width 714 height 77
click at [1209, 93] on icon "button" at bounding box center [1208, 92] width 8 height 7
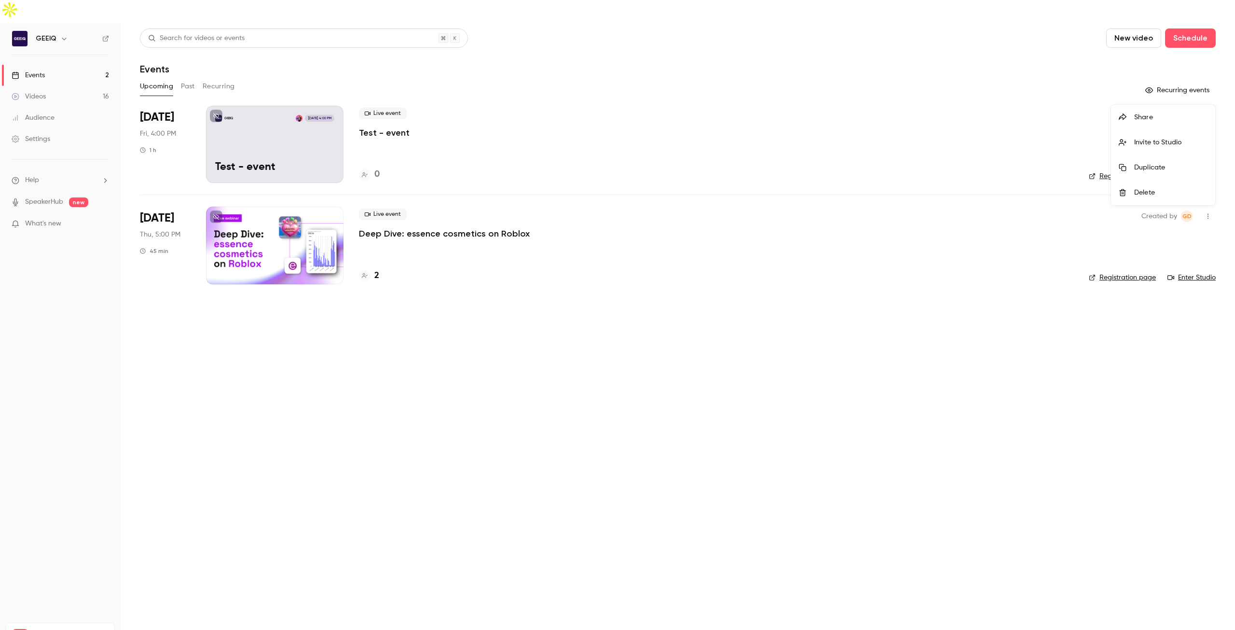
click at [1143, 192] on div "Delete" at bounding box center [1170, 193] width 73 height 10
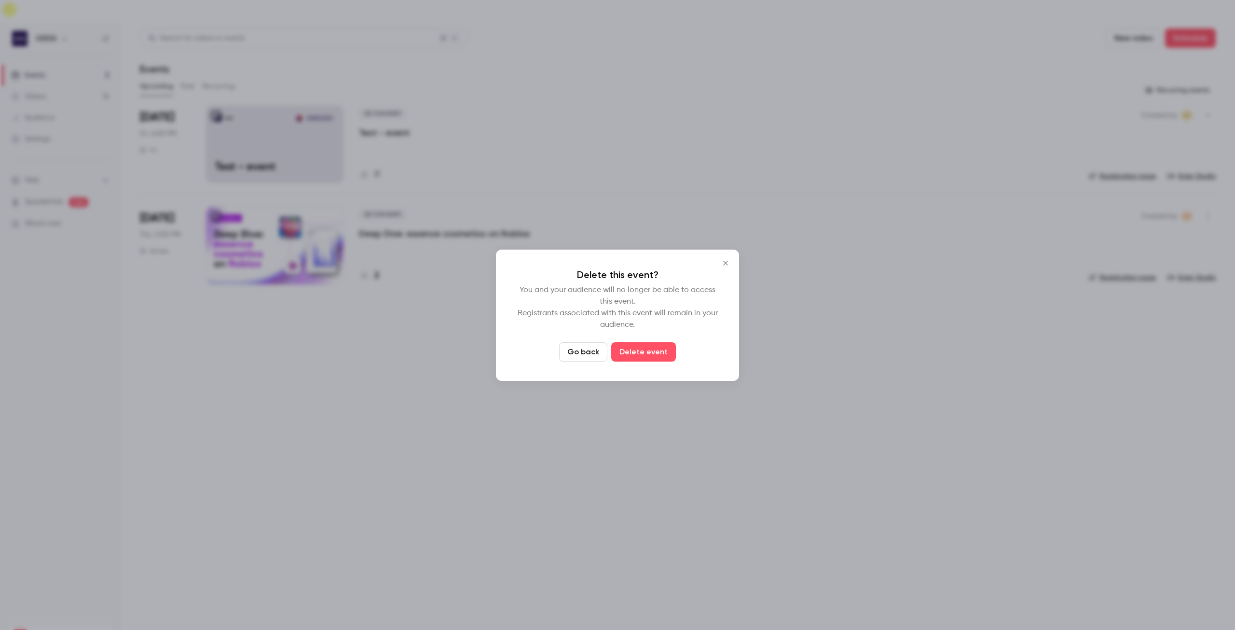
click at [657, 351] on button "Delete event" at bounding box center [643, 351] width 65 height 19
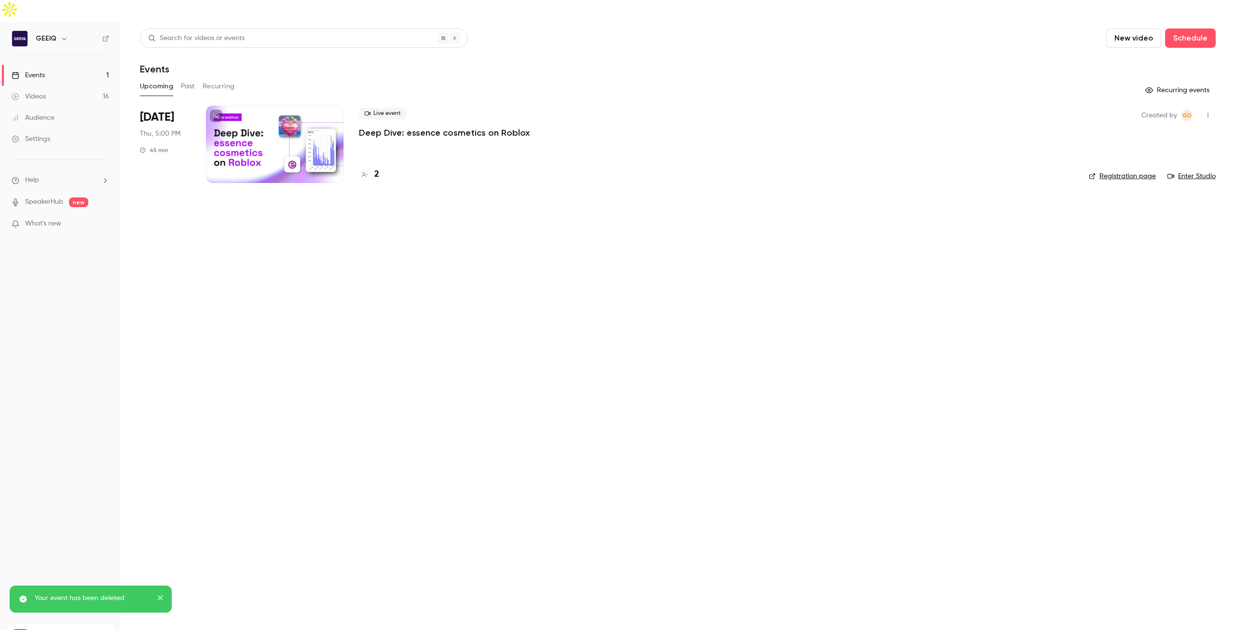
click at [379, 127] on p "Deep Dive: essence cosmetics on Roblox" at bounding box center [444, 133] width 171 height 12
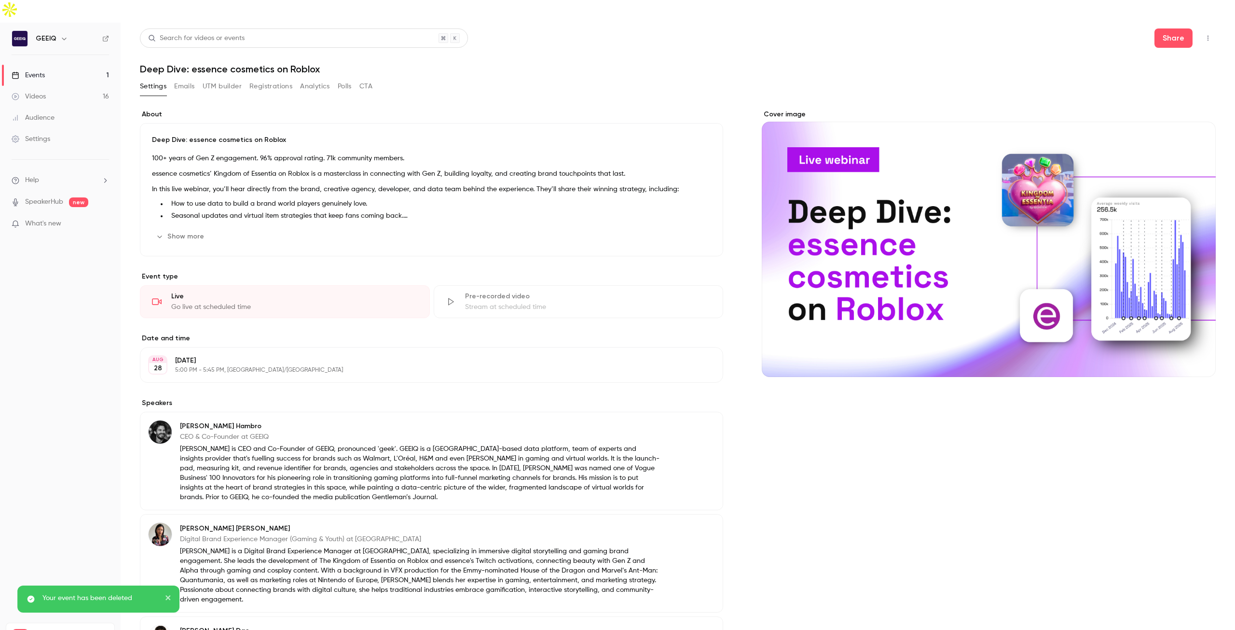
click at [180, 79] on button "Emails" at bounding box center [184, 86] width 20 height 15
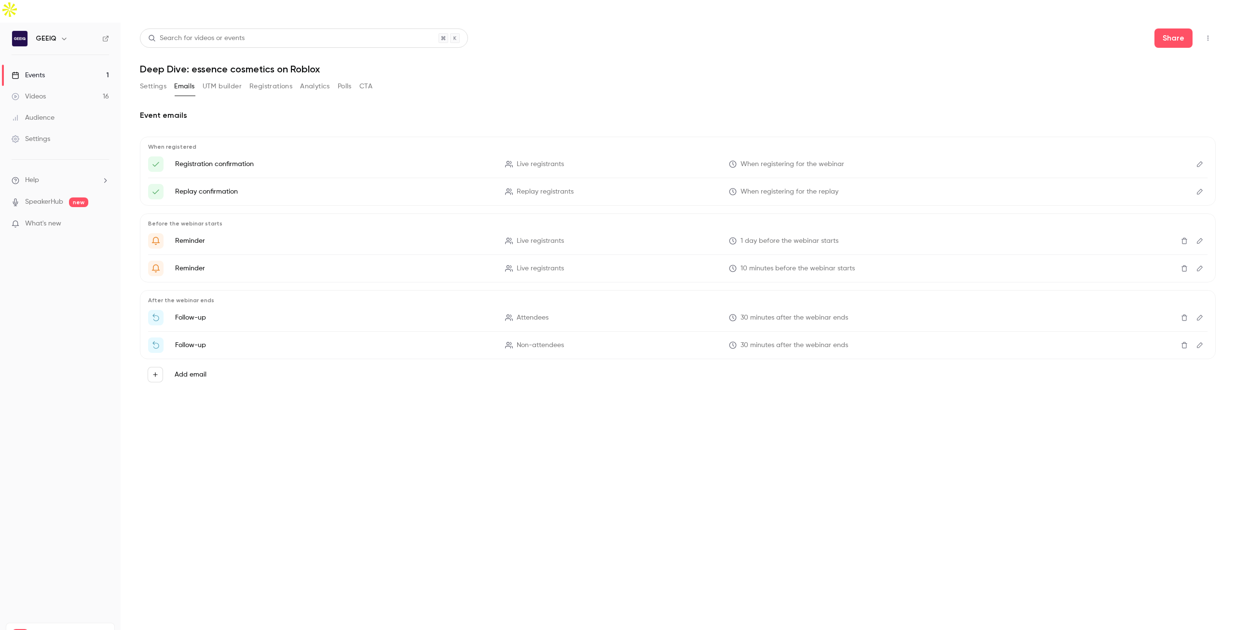
click at [221, 79] on button "UTM builder" at bounding box center [222, 86] width 39 height 15
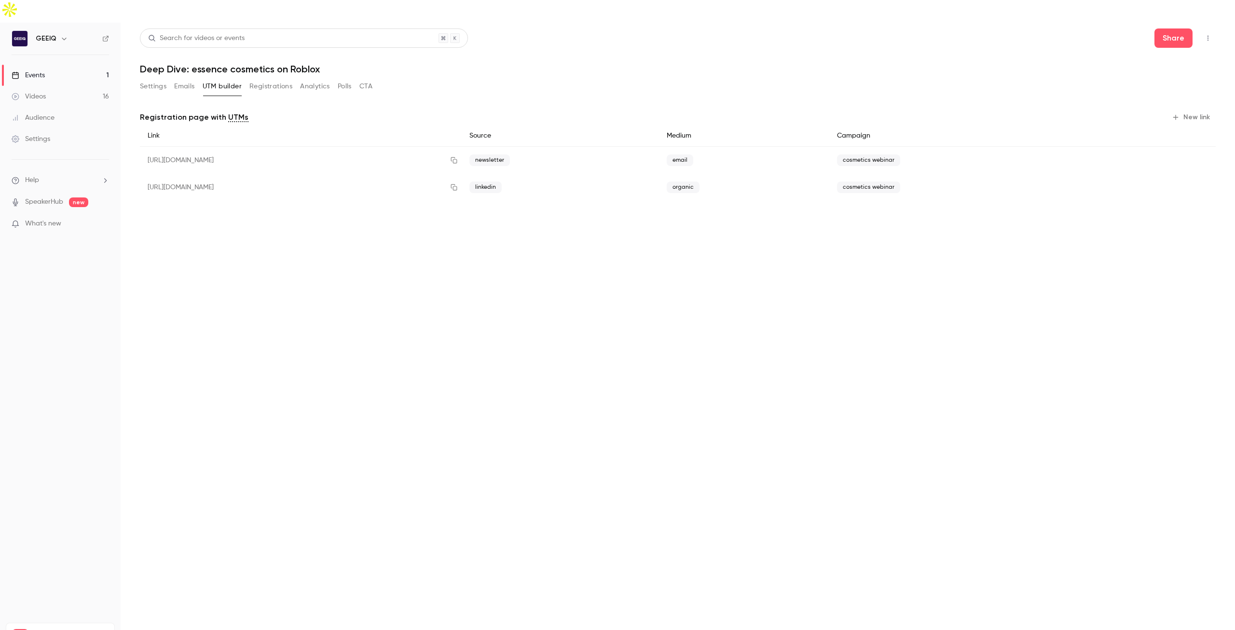
click at [191, 79] on button "Emails" at bounding box center [184, 86] width 20 height 15
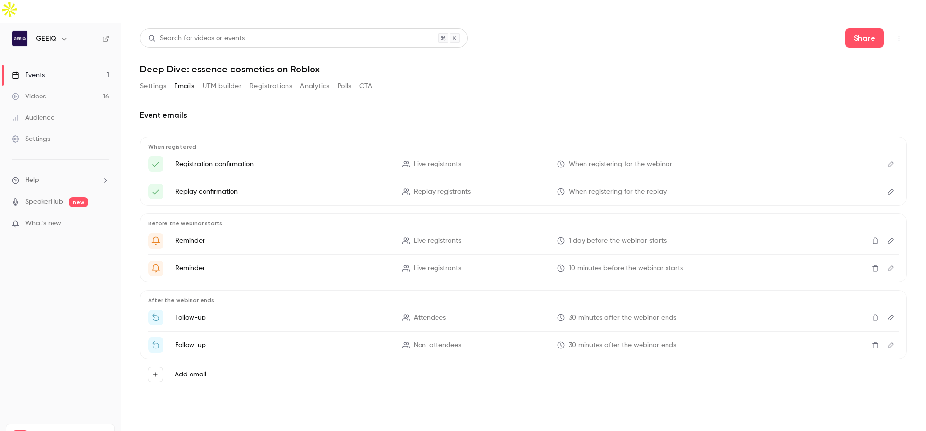
click at [147, 79] on button "Settings" at bounding box center [153, 86] width 27 height 15
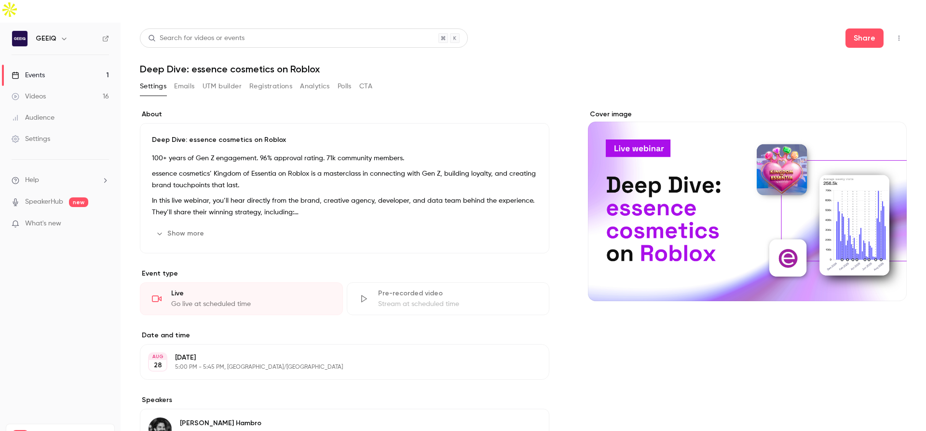
click at [221, 79] on button "UTM builder" at bounding box center [222, 86] width 39 height 15
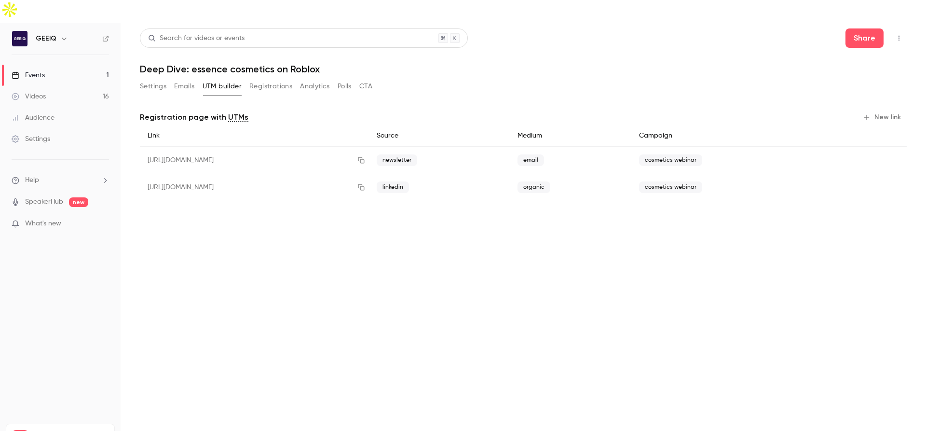
click at [191, 79] on button "Emails" at bounding box center [184, 86] width 20 height 15
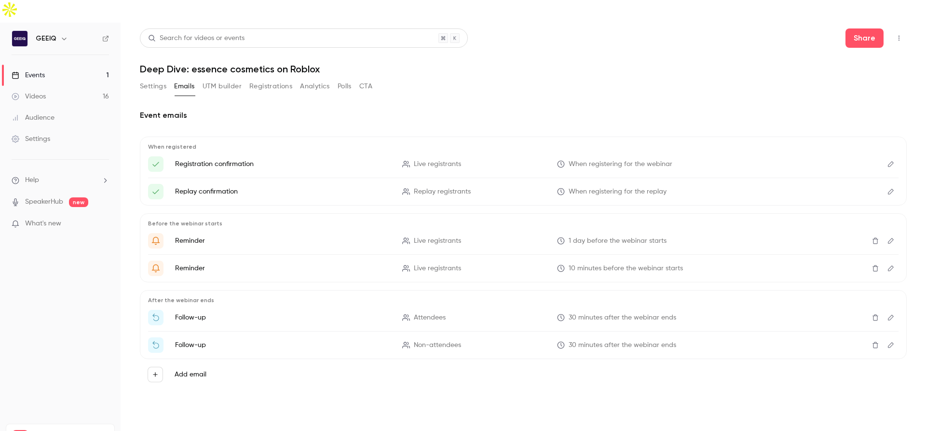
click at [893, 188] on icon "Edit" at bounding box center [891, 191] width 8 height 7
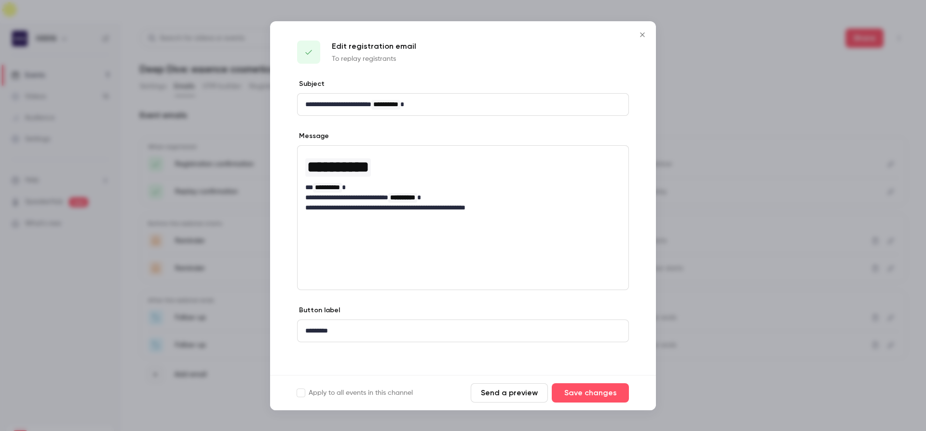
scroll to position [2, 0]
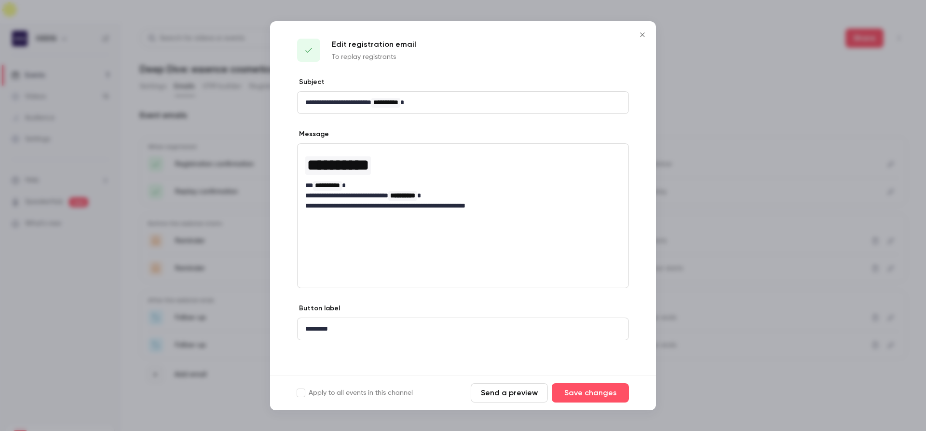
click at [637, 32] on icon "Close" at bounding box center [643, 35] width 12 height 8
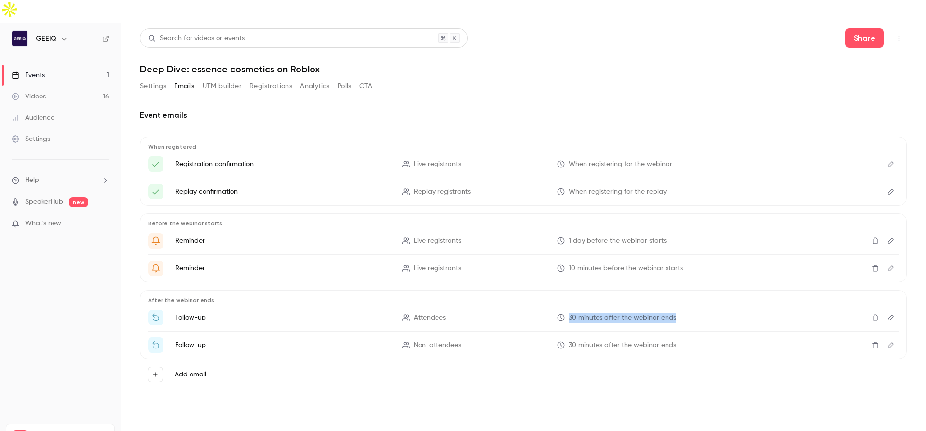
drag, startPoint x: 549, startPoint y: 296, endPoint x: 686, endPoint y: 297, distance: 136.5
click at [686, 310] on li "Follow-up Attendees 30 minutes after the webinar ends" at bounding box center [523, 317] width 751 height 15
click at [686, 313] on p "30 minutes after the webinar ends" at bounding box center [665, 318] width 216 height 10
click at [887, 314] on icon "Edit" at bounding box center [891, 317] width 8 height 7
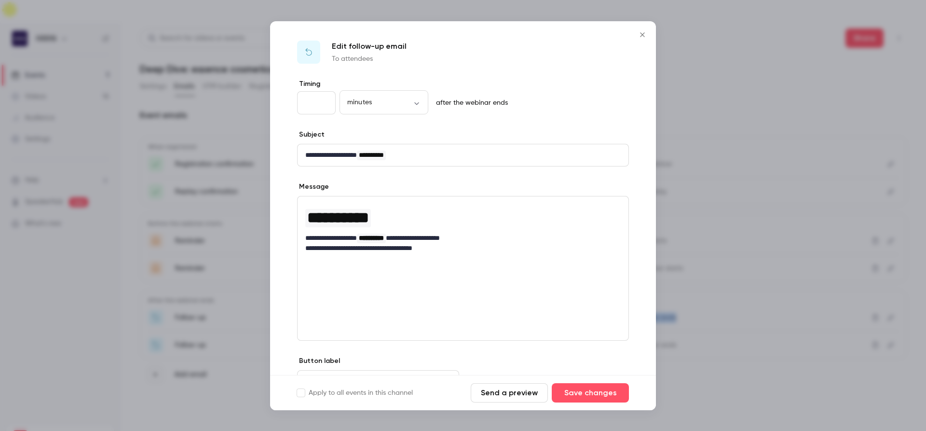
click at [642, 34] on icon "Close" at bounding box center [642, 34] width 4 height 4
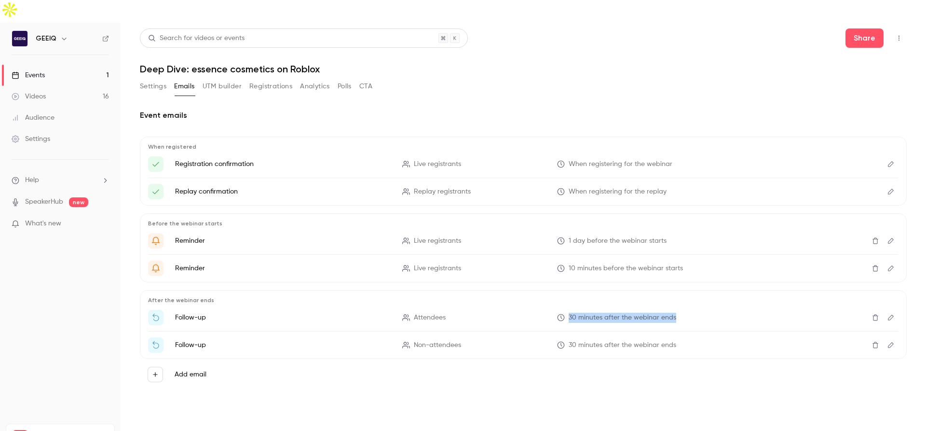
click at [894, 342] on icon "Edit" at bounding box center [891, 345] width 8 height 7
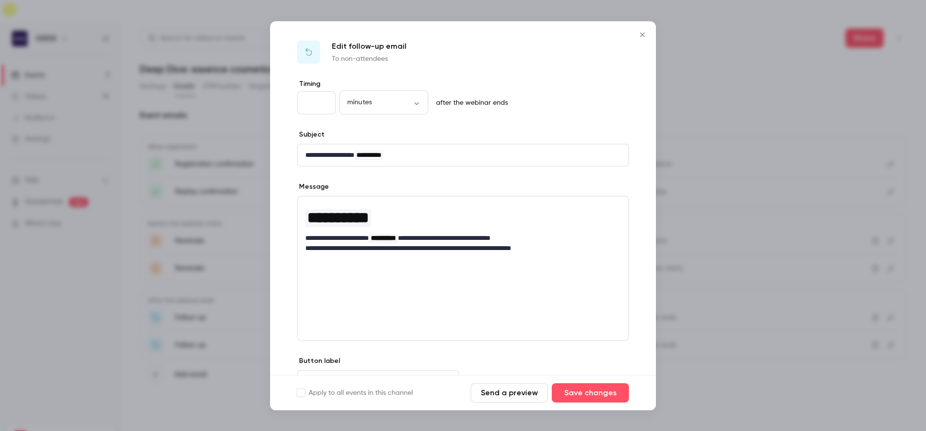
click at [580, 248] on p "**********" at bounding box center [459, 248] width 308 height 10
click at [641, 36] on icon "Close" at bounding box center [643, 35] width 12 height 8
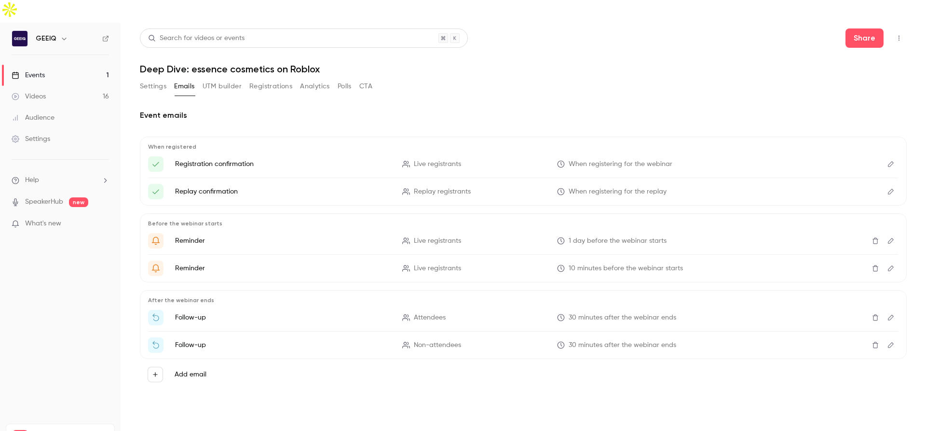
click at [152, 79] on button "Settings" at bounding box center [153, 86] width 27 height 15
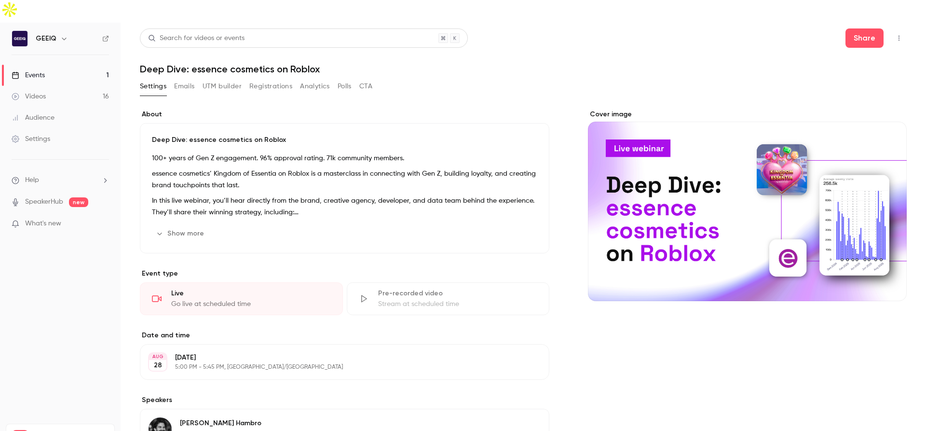
click at [34, 134] on div "Settings" at bounding box center [31, 139] width 39 height 10
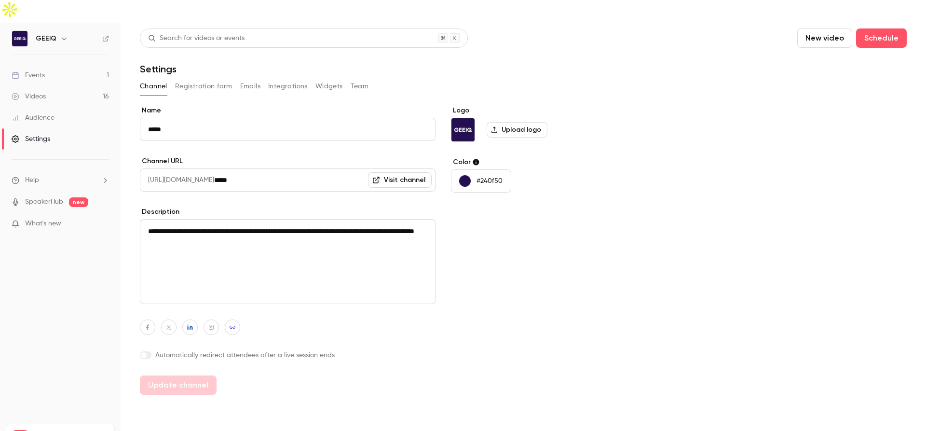
click at [219, 79] on button "Registration form" at bounding box center [203, 86] width 57 height 15
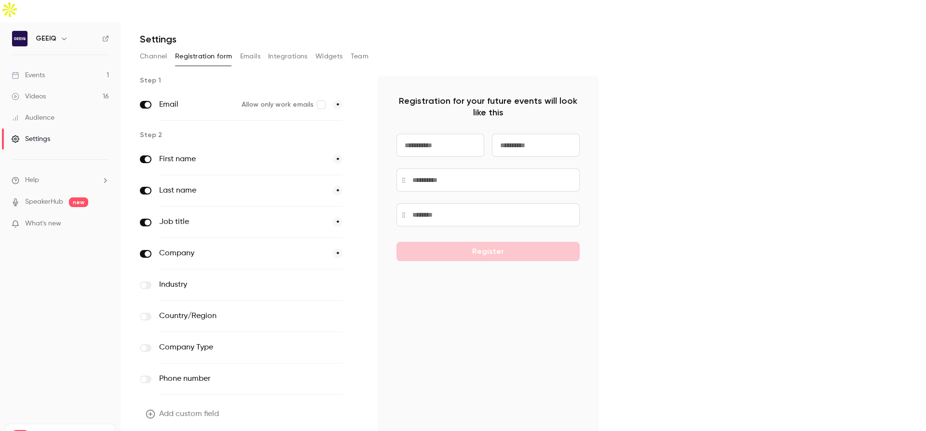
scroll to position [44, 0]
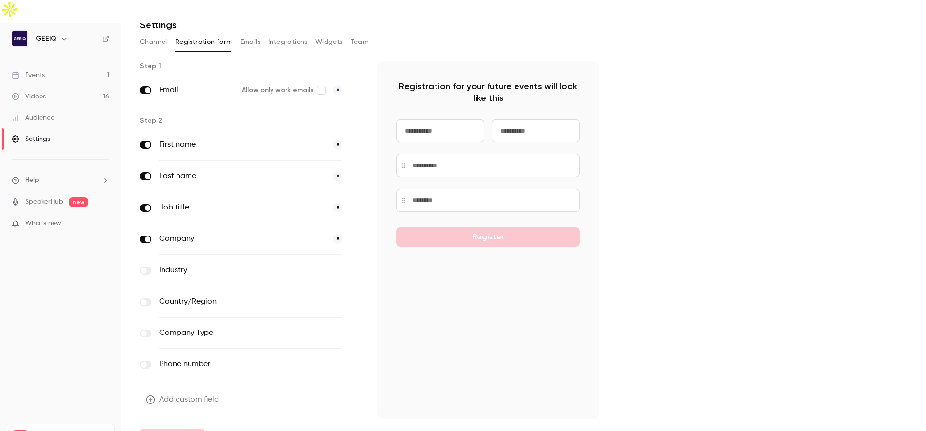
click at [207, 390] on button "Add custom field" at bounding box center [183, 399] width 87 height 19
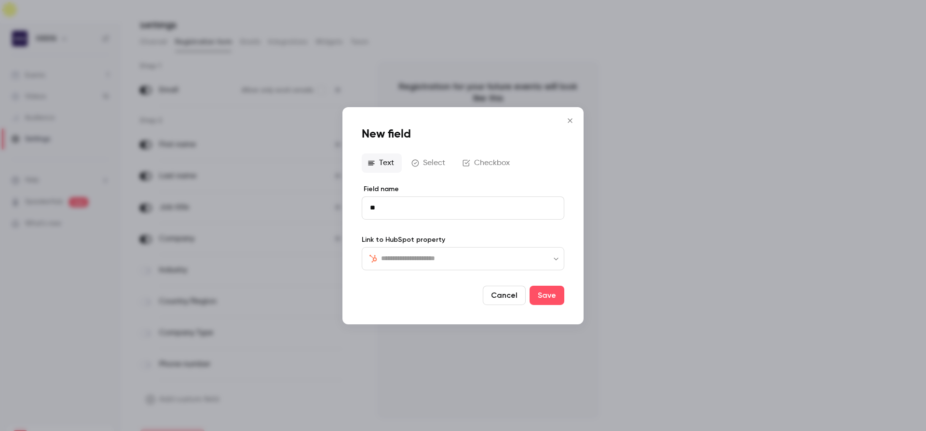
type input "**"
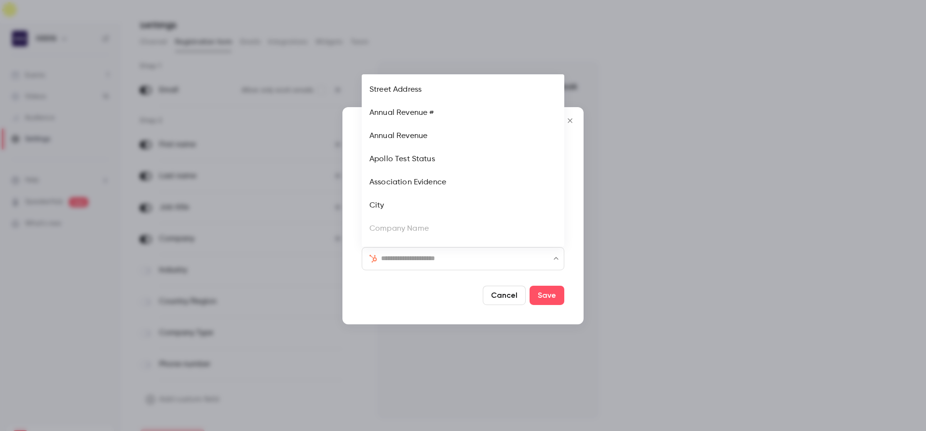
click at [518, 264] on input "text" at bounding box center [469, 258] width 176 height 12
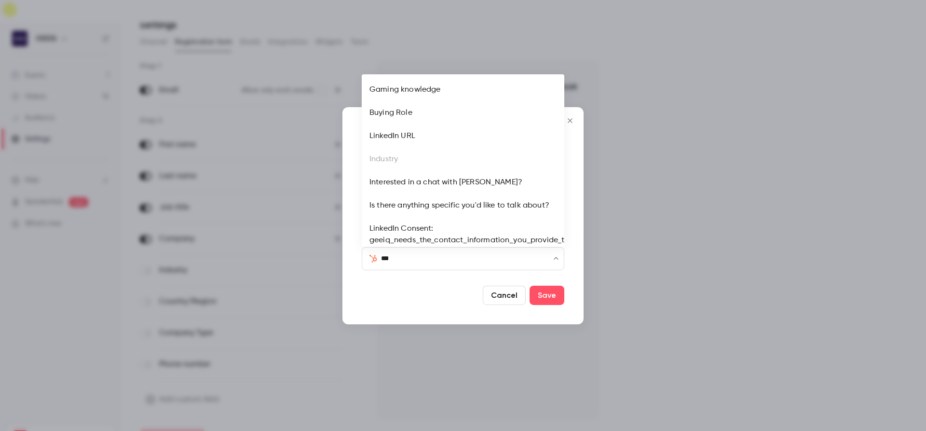
type input "****"
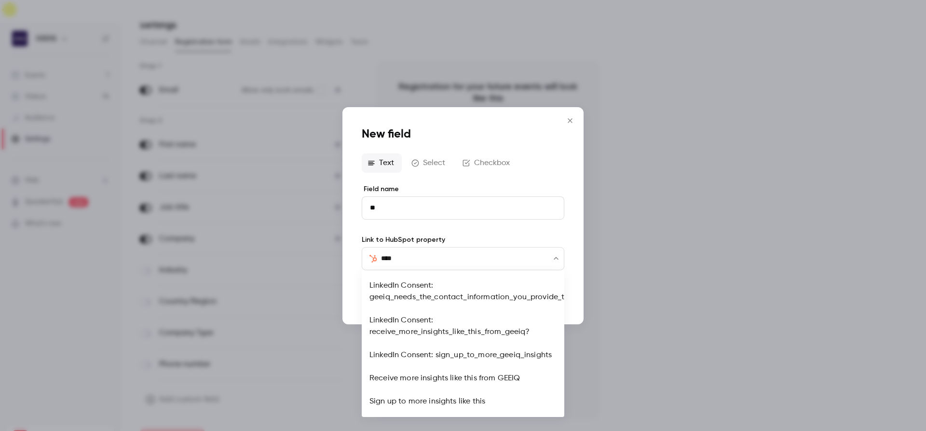
click at [452, 380] on li "Receive more insights like this from GEEIQ" at bounding box center [463, 378] width 203 height 23
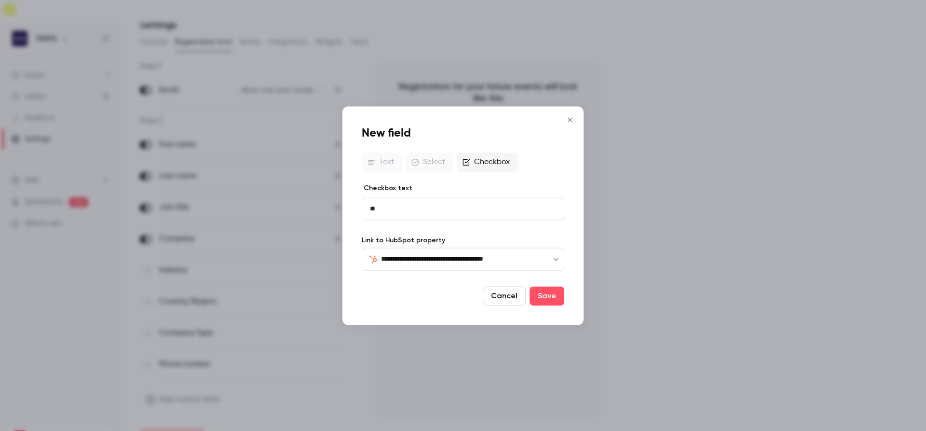
click at [413, 210] on p "**" at bounding box center [463, 209] width 186 height 10
click at [544, 295] on button "Save" at bounding box center [547, 295] width 35 height 19
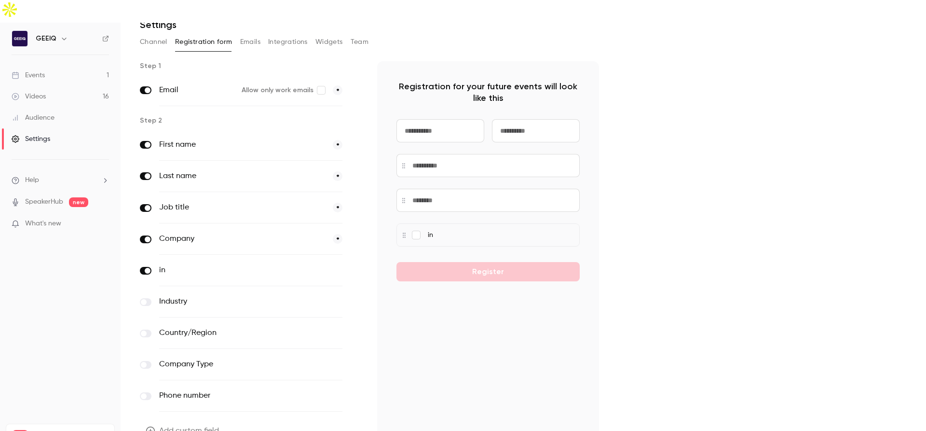
click at [354, 268] on icon "button" at bounding box center [356, 271] width 6 height 6
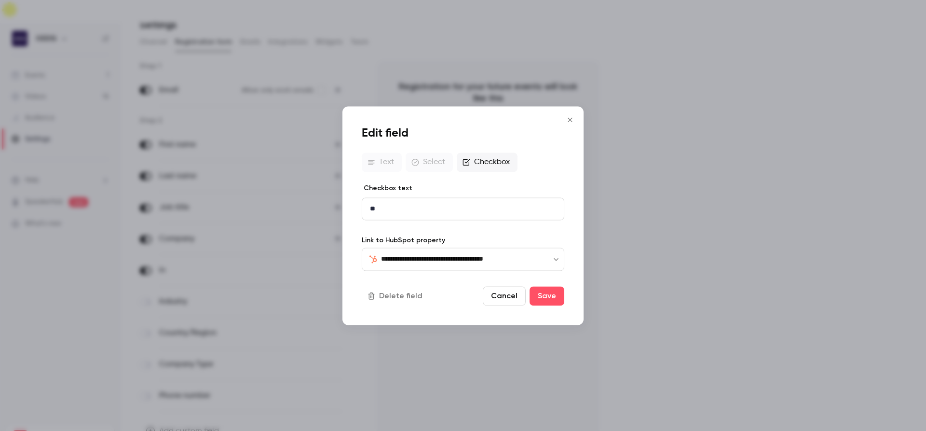
click at [407, 206] on p "**" at bounding box center [463, 209] width 186 height 10
click at [569, 120] on icon "Close" at bounding box center [570, 120] width 12 height 8
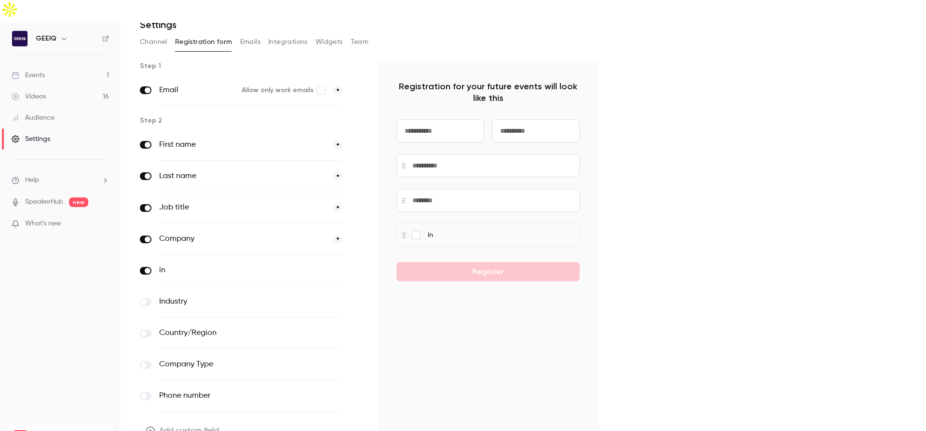
click at [355, 268] on icon "button" at bounding box center [356, 271] width 6 height 6
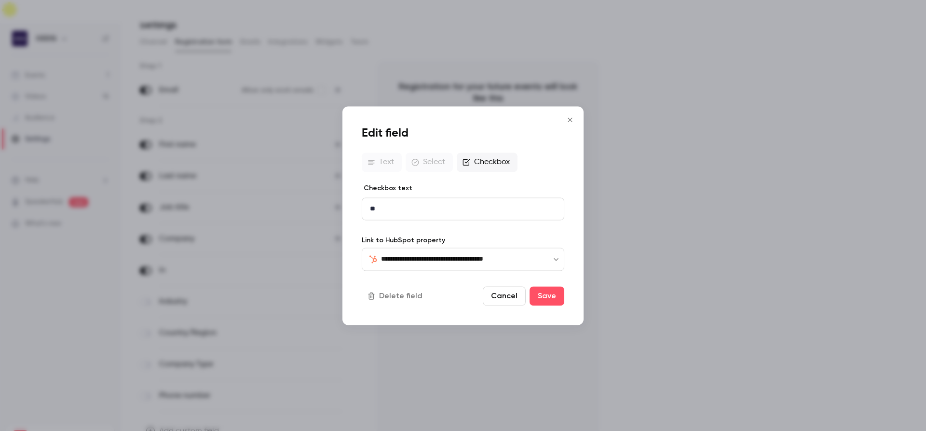
click at [570, 120] on icon "Close" at bounding box center [570, 119] width 4 height 4
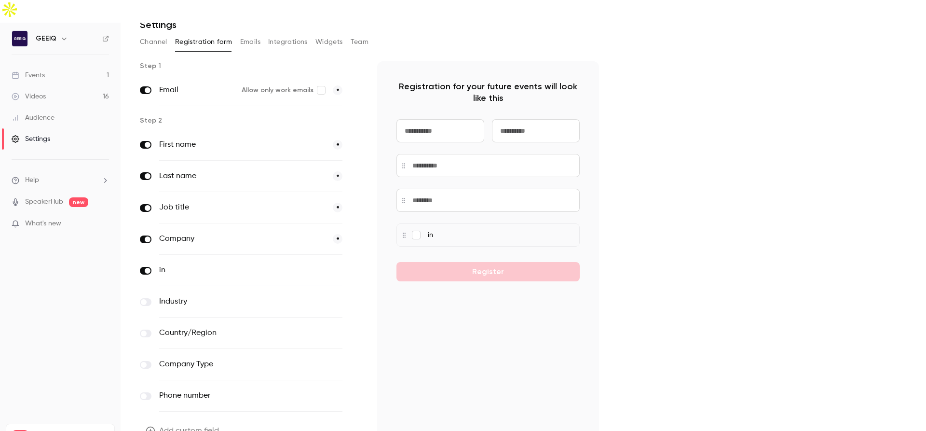
click at [356, 268] on icon "button" at bounding box center [356, 270] width 5 height 5
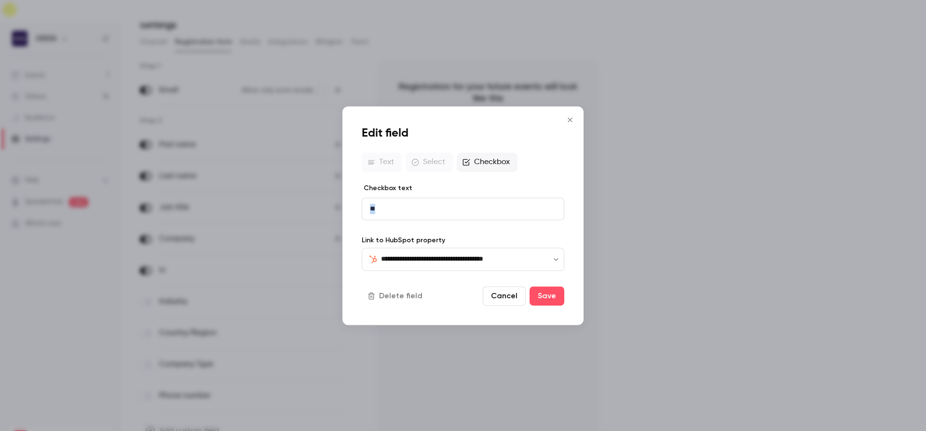
drag, startPoint x: 461, startPoint y: 204, endPoint x: 368, endPoint y: 198, distance: 93.3
click at [368, 198] on div "**" at bounding box center [463, 209] width 202 height 22
drag, startPoint x: 379, startPoint y: 262, endPoint x: 522, endPoint y: 259, distance: 143.3
click at [522, 258] on div "**********" at bounding box center [463, 258] width 203 height 23
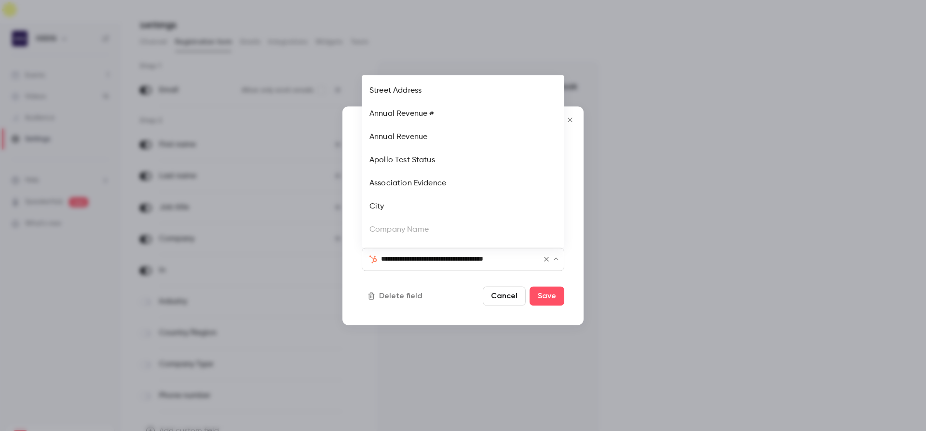
scroll to position [1279, 0]
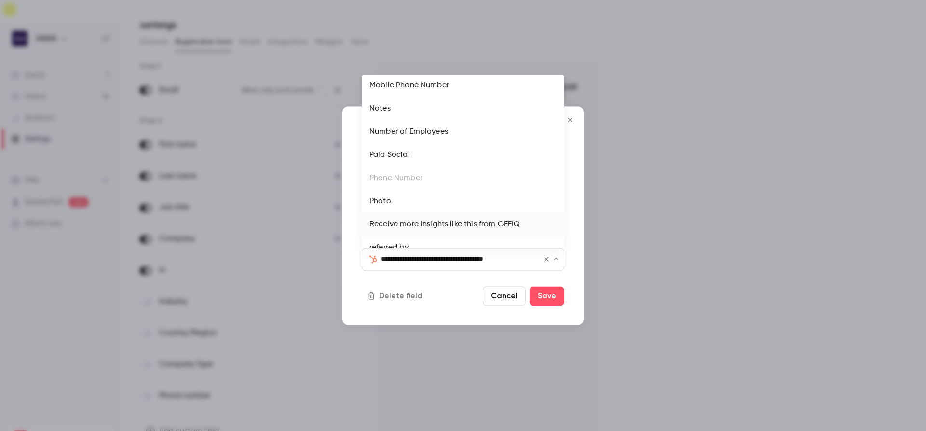
click at [498, 310] on div "**********" at bounding box center [462, 215] width 241 height 219
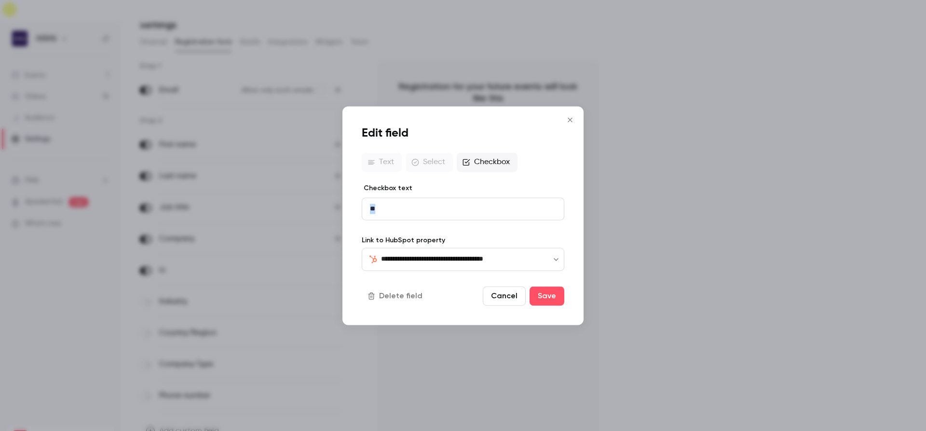
drag, startPoint x: 399, startPoint y: 206, endPoint x: 370, endPoint y: 203, distance: 29.1
click at [370, 204] on p "**" at bounding box center [463, 209] width 186 height 10
drag, startPoint x: 461, startPoint y: 208, endPoint x: 440, endPoint y: 207, distance: 20.8
click at [440, 207] on p "**********" at bounding box center [463, 209] width 186 height 10
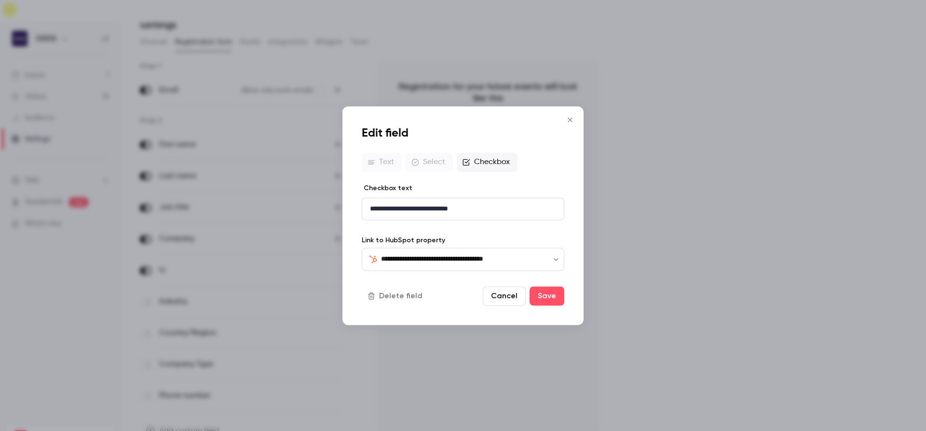
click at [480, 209] on p "**********" at bounding box center [463, 209] width 186 height 10
click at [547, 297] on button "Save" at bounding box center [547, 295] width 35 height 19
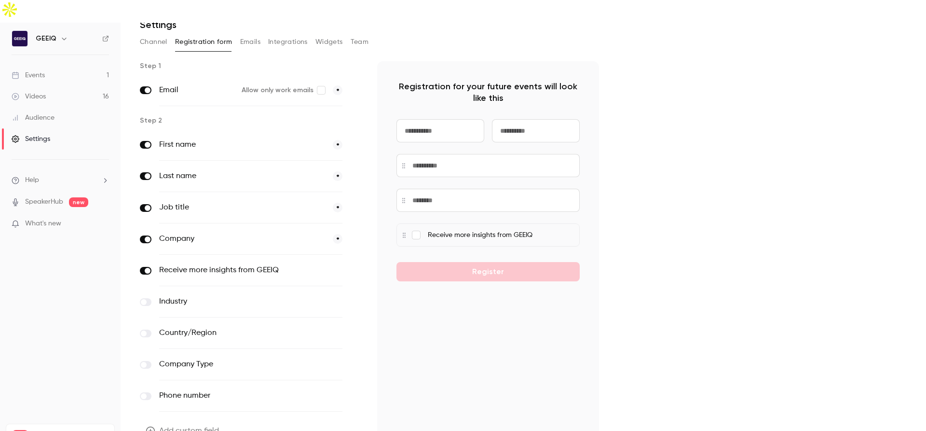
scroll to position [76, 0]
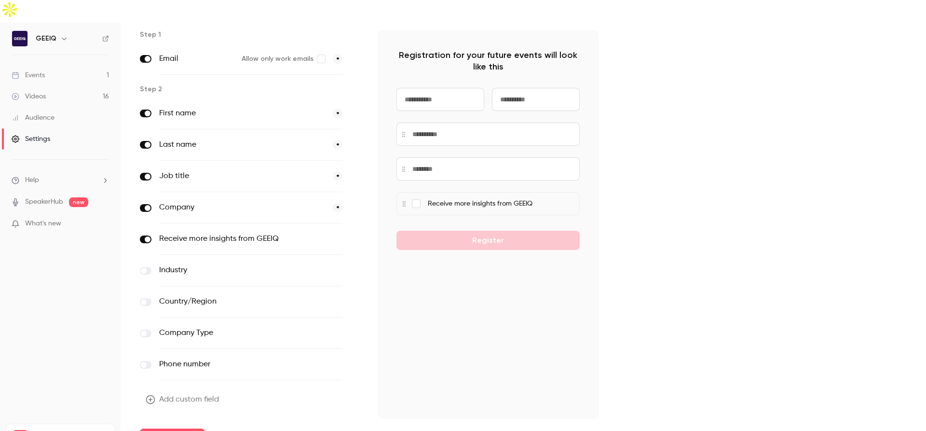
click at [179, 428] on button "Update form" at bounding box center [172, 437] width 65 height 19
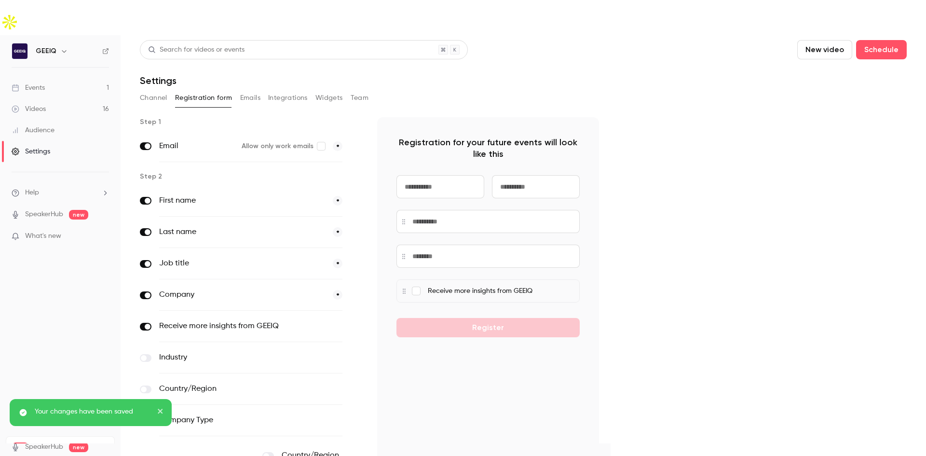
scroll to position [0, 0]
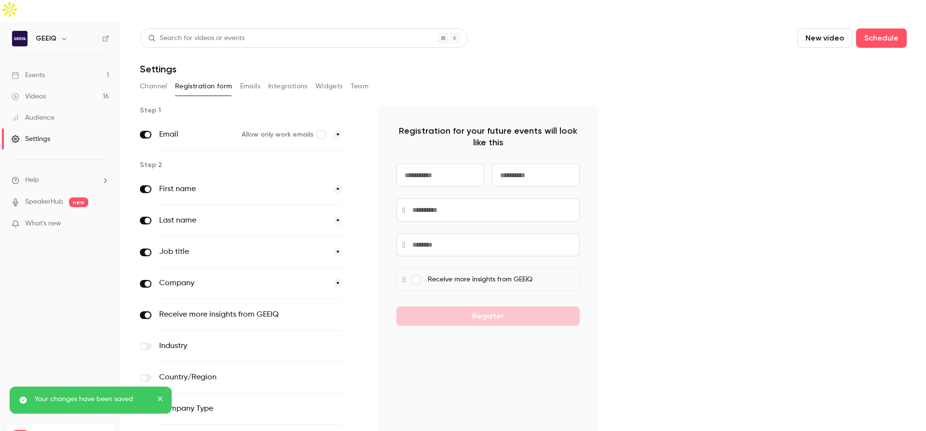
click at [74, 65] on link "Events 1" at bounding box center [60, 75] width 121 height 21
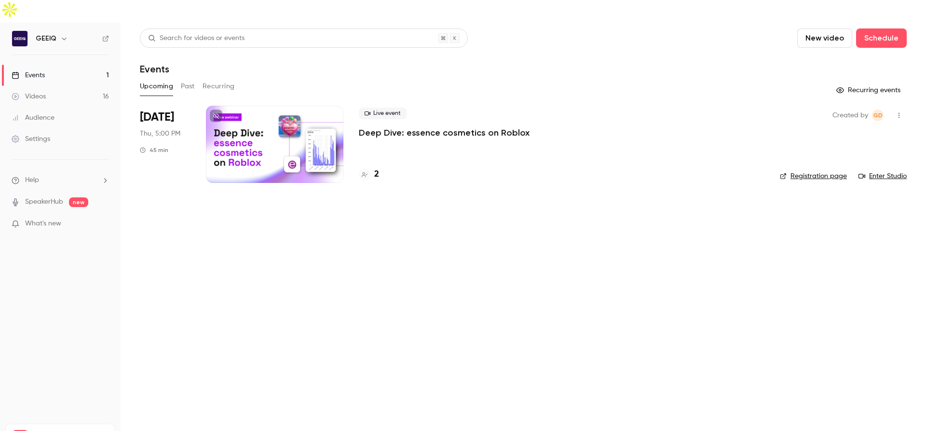
click at [444, 127] on p "Deep Dive: essence cosmetics on Roblox" at bounding box center [444, 133] width 171 height 12
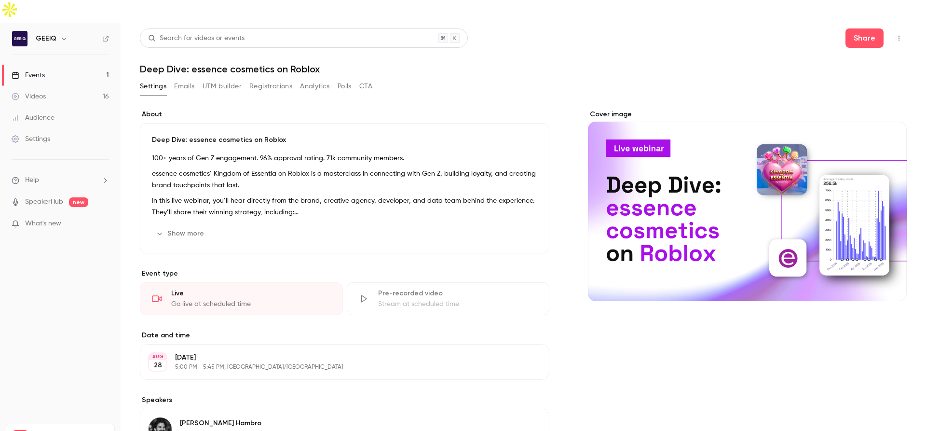
click at [186, 79] on button "Emails" at bounding box center [184, 86] width 20 height 15
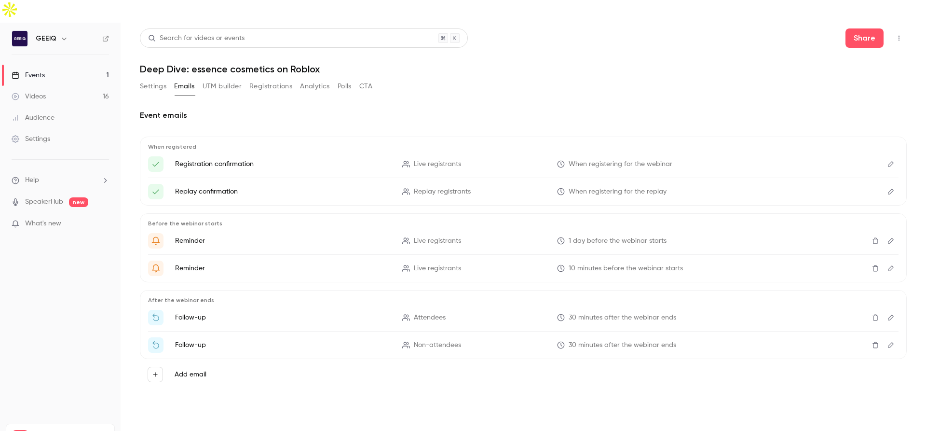
click at [226, 79] on button "UTM builder" at bounding box center [222, 86] width 39 height 15
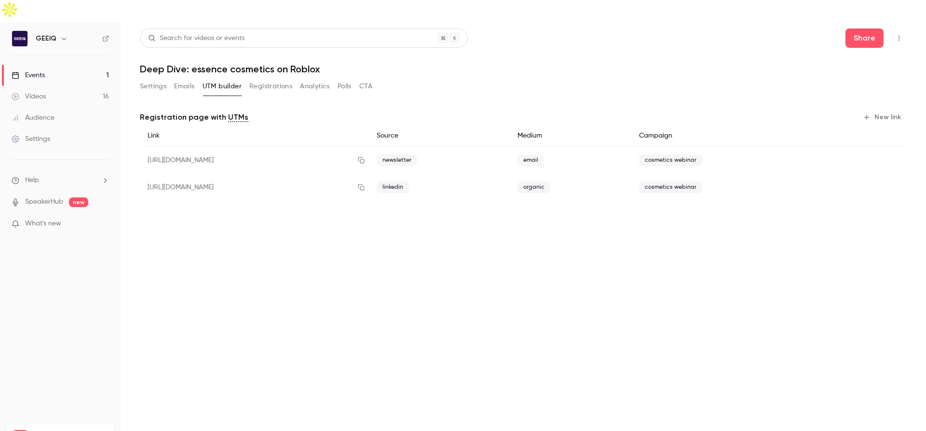
click at [183, 79] on button "Emails" at bounding box center [184, 86] width 20 height 15
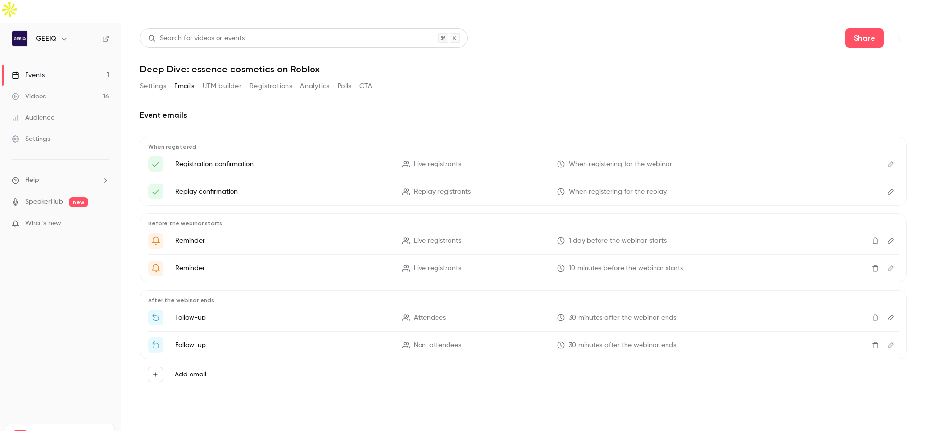
click at [164, 79] on button "Settings" at bounding box center [153, 86] width 27 height 15
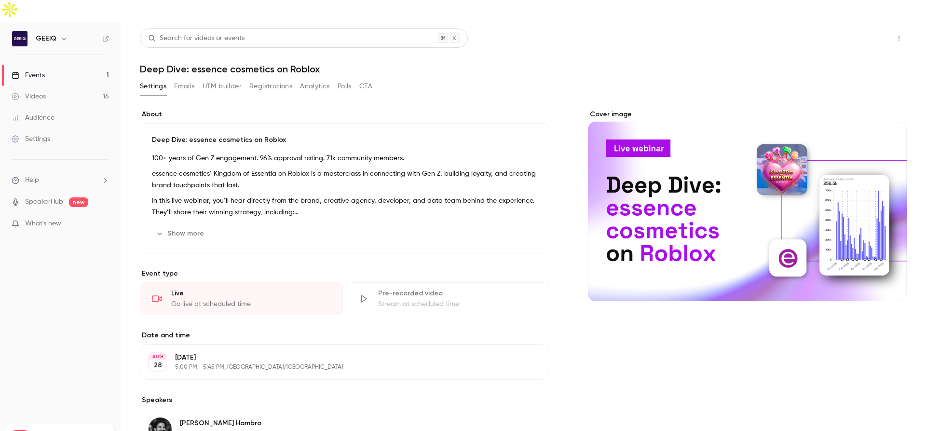
click at [865, 28] on button "Share" at bounding box center [865, 37] width 38 height 19
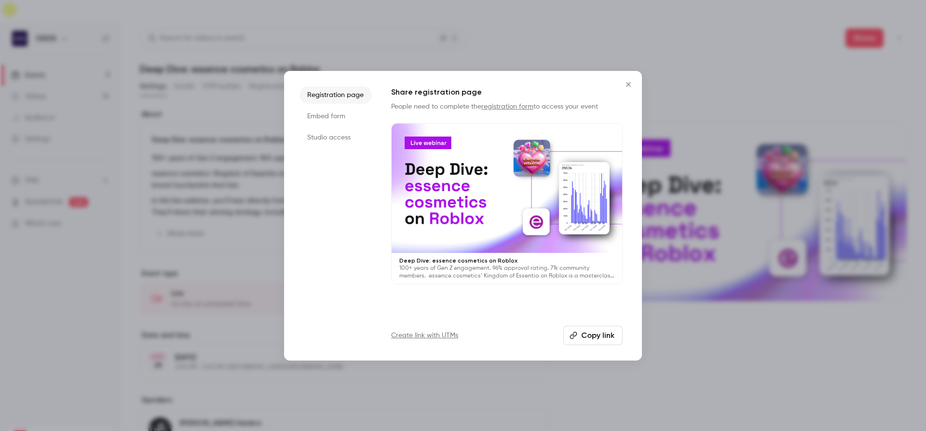
click at [356, 134] on li "Studio access" at bounding box center [336, 137] width 72 height 17
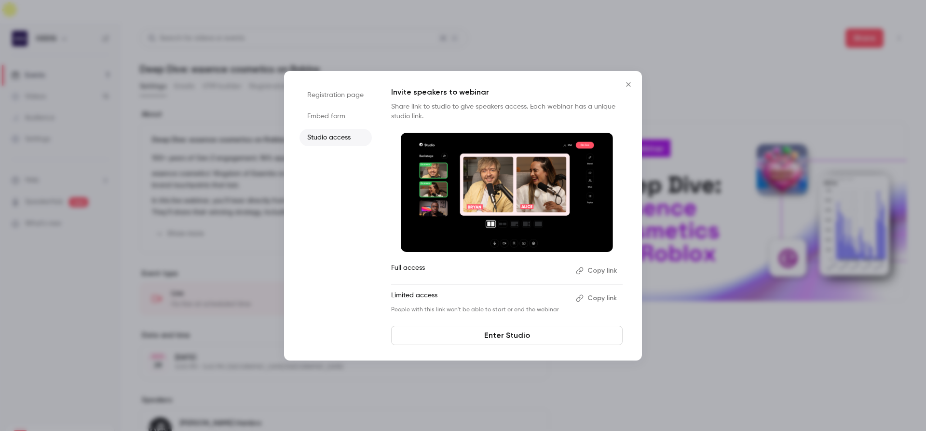
click at [348, 122] on li "Embed form" at bounding box center [336, 116] width 72 height 17
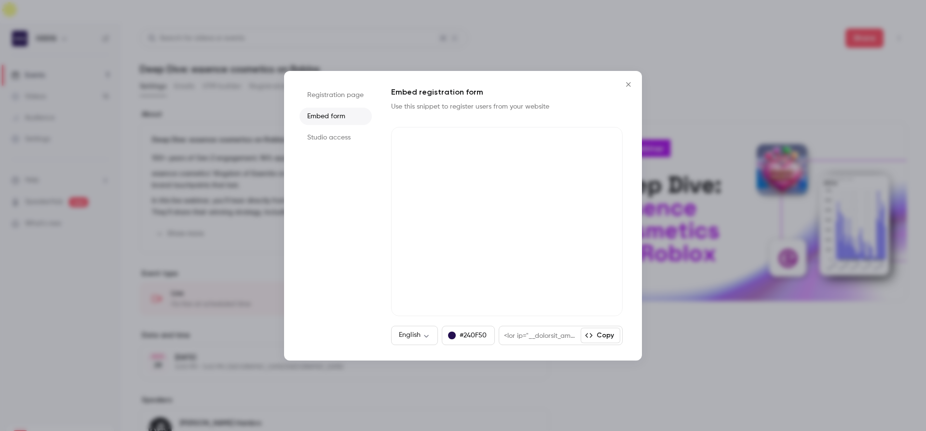
click at [359, 95] on li "Registration page" at bounding box center [336, 94] width 72 height 17
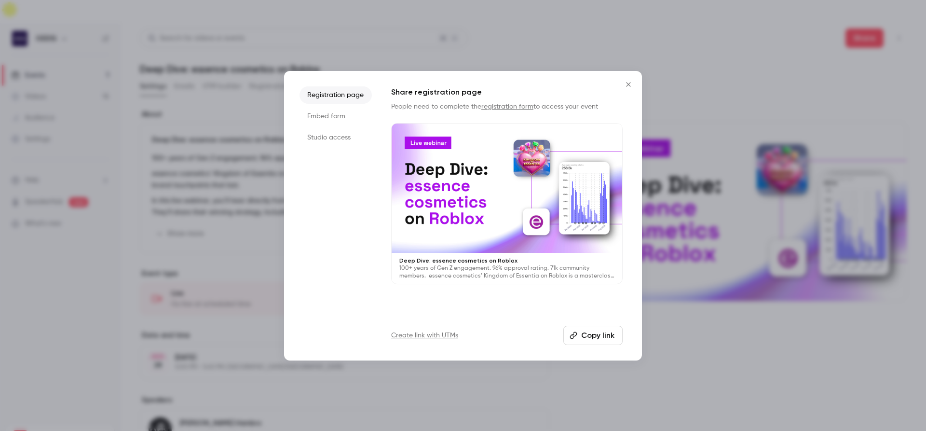
click at [629, 83] on icon "Close" at bounding box center [629, 85] width 12 height 8
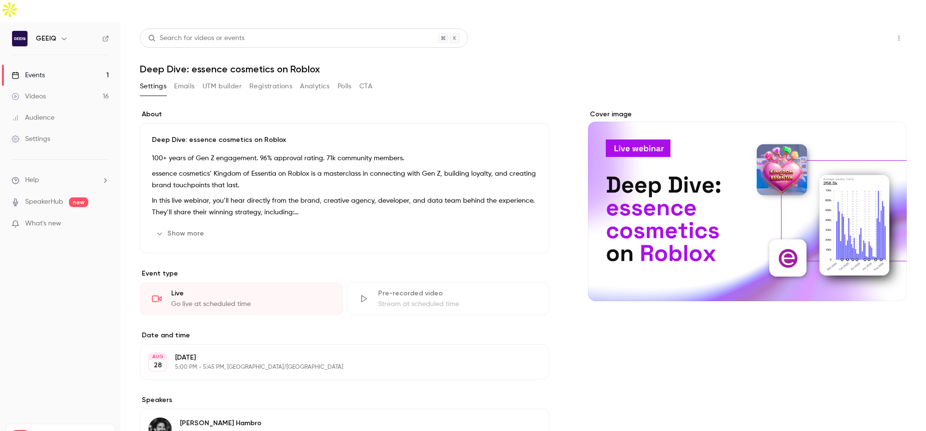
click at [846, 28] on button "Share" at bounding box center [865, 37] width 38 height 19
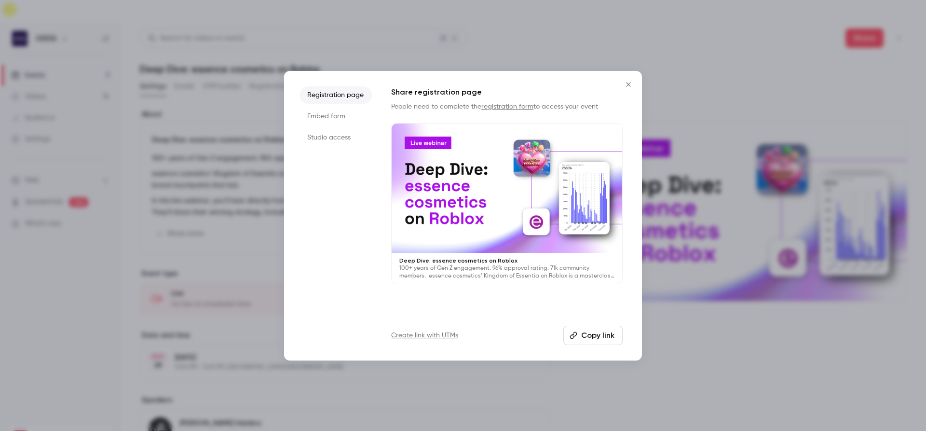
drag, startPoint x: 605, startPoint y: 340, endPoint x: 610, endPoint y: 323, distance: 17.1
click at [606, 340] on button "Copy link" at bounding box center [592, 335] width 59 height 19
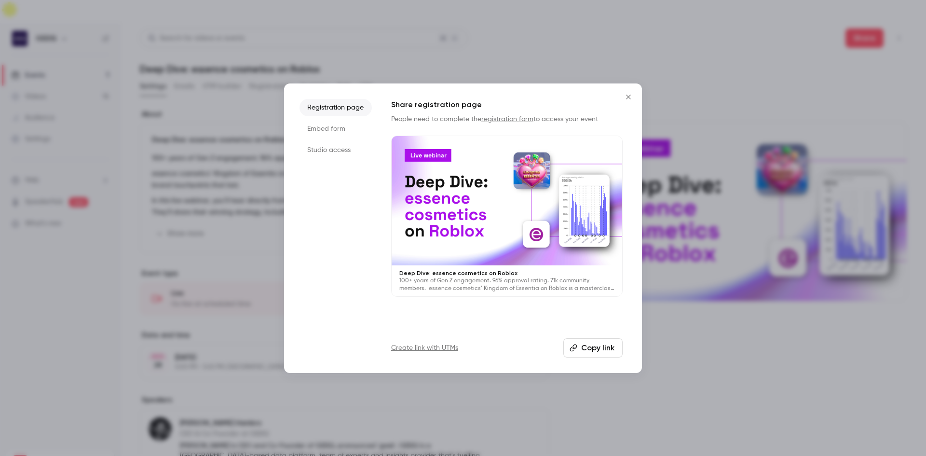
click at [630, 92] on button "Close" at bounding box center [628, 96] width 19 height 19
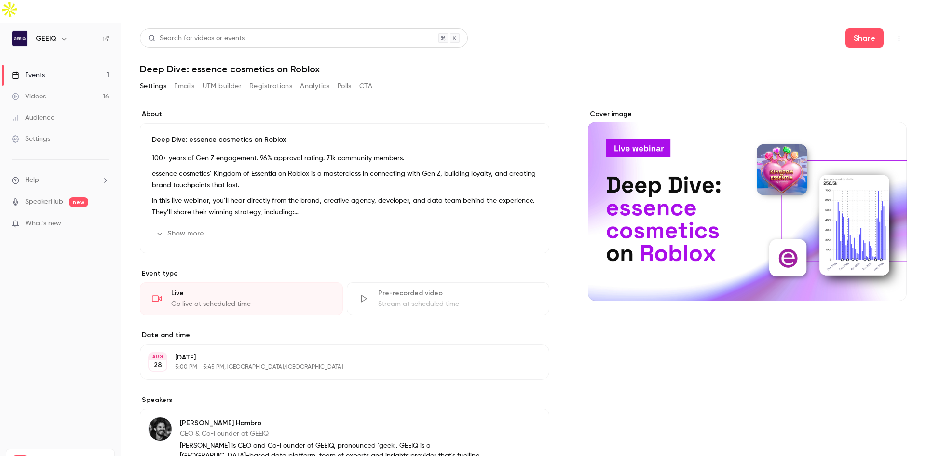
click at [25, 65] on link "Events 1" at bounding box center [60, 75] width 121 height 21
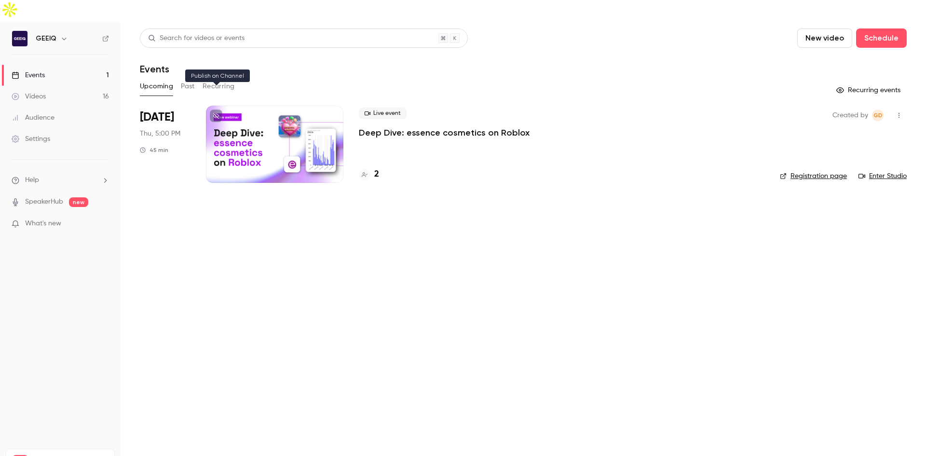
click at [217, 113] on icon at bounding box center [216, 116] width 6 height 6
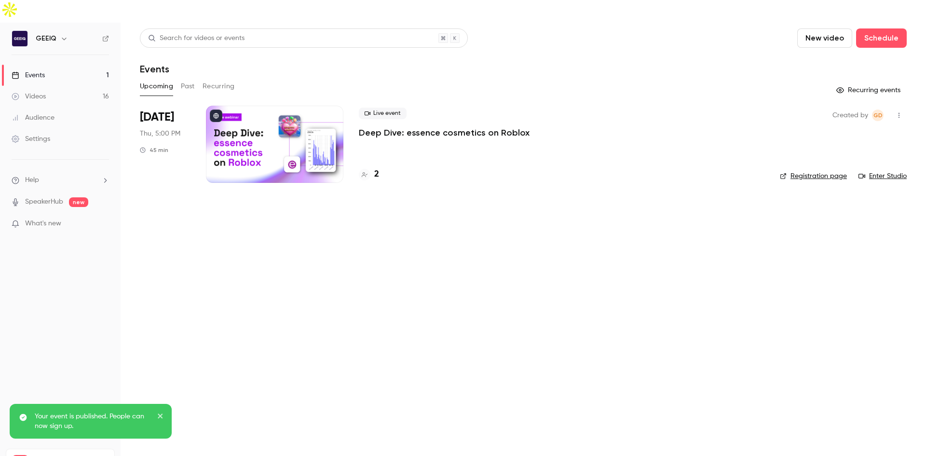
click at [162, 414] on icon "close" at bounding box center [160, 415] width 5 height 5
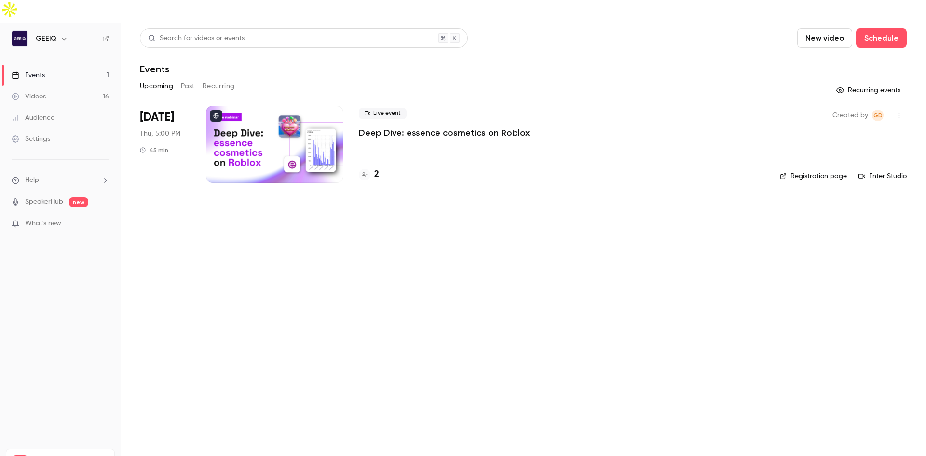
click at [44, 92] on div "Videos" at bounding box center [29, 97] width 34 height 10
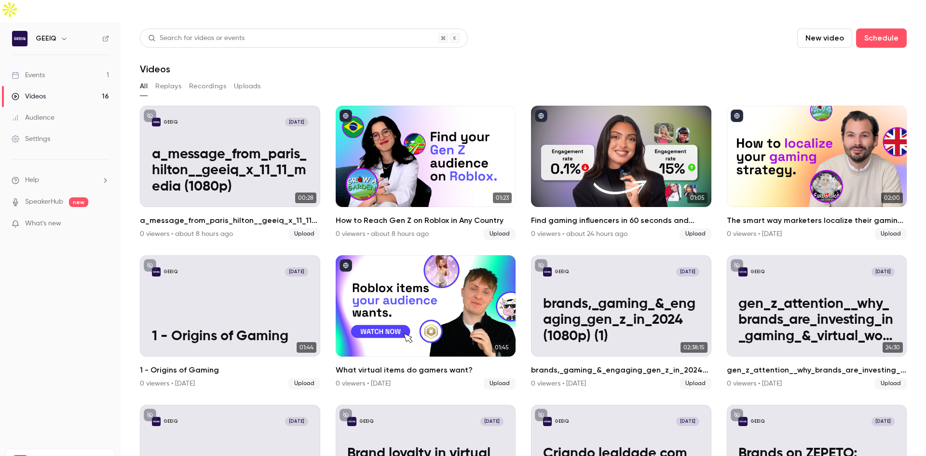
click at [59, 197] on link "SpeakerHub" at bounding box center [44, 202] width 38 height 10
click at [49, 197] on link "SpeakerHub" at bounding box center [44, 202] width 38 height 10
click at [47, 113] on div "Audience" at bounding box center [33, 118] width 43 height 10
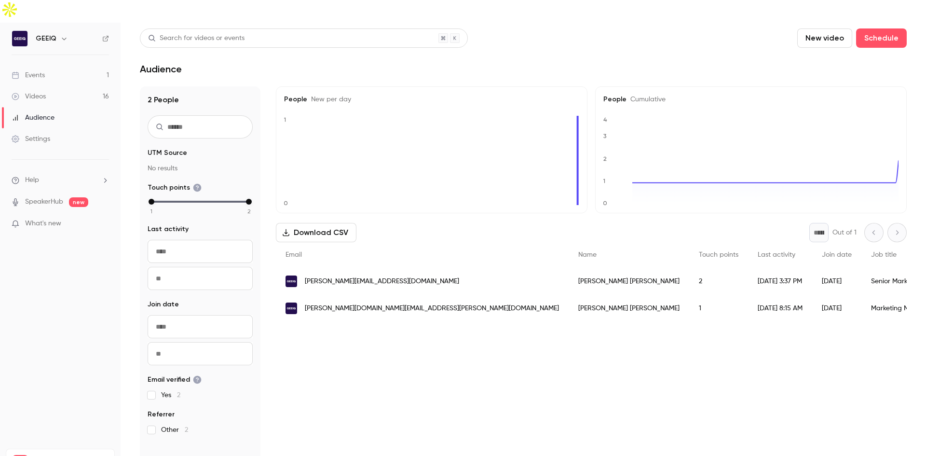
click at [46, 86] on link "Videos 16" at bounding box center [60, 96] width 121 height 21
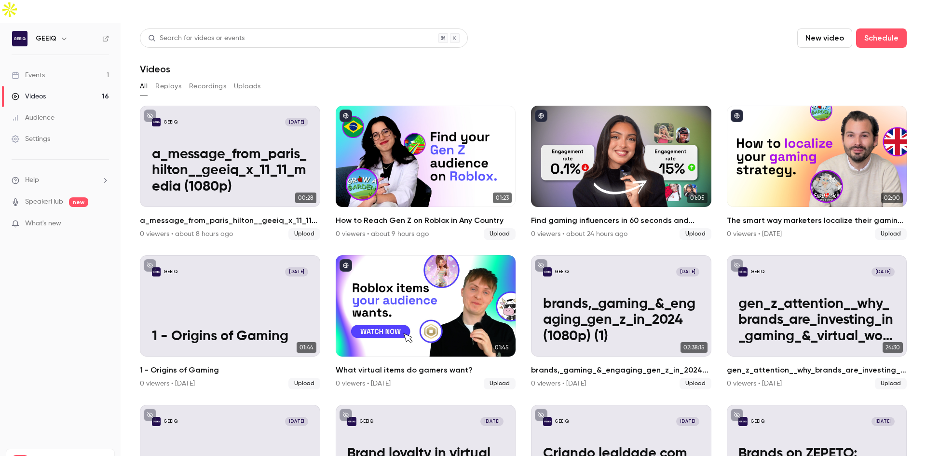
click at [49, 65] on link "Events 1" at bounding box center [60, 75] width 121 height 21
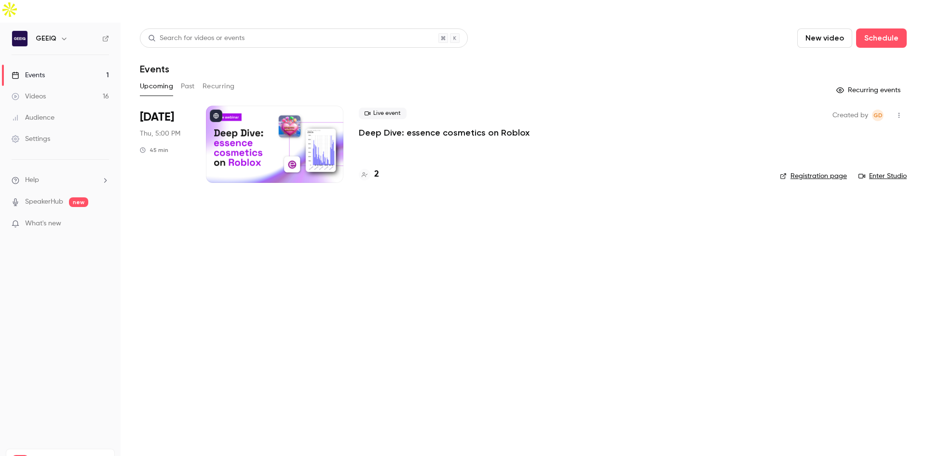
click at [105, 35] on icon at bounding box center [105, 38] width 7 height 7
